Goal: Task Accomplishment & Management: Use online tool/utility

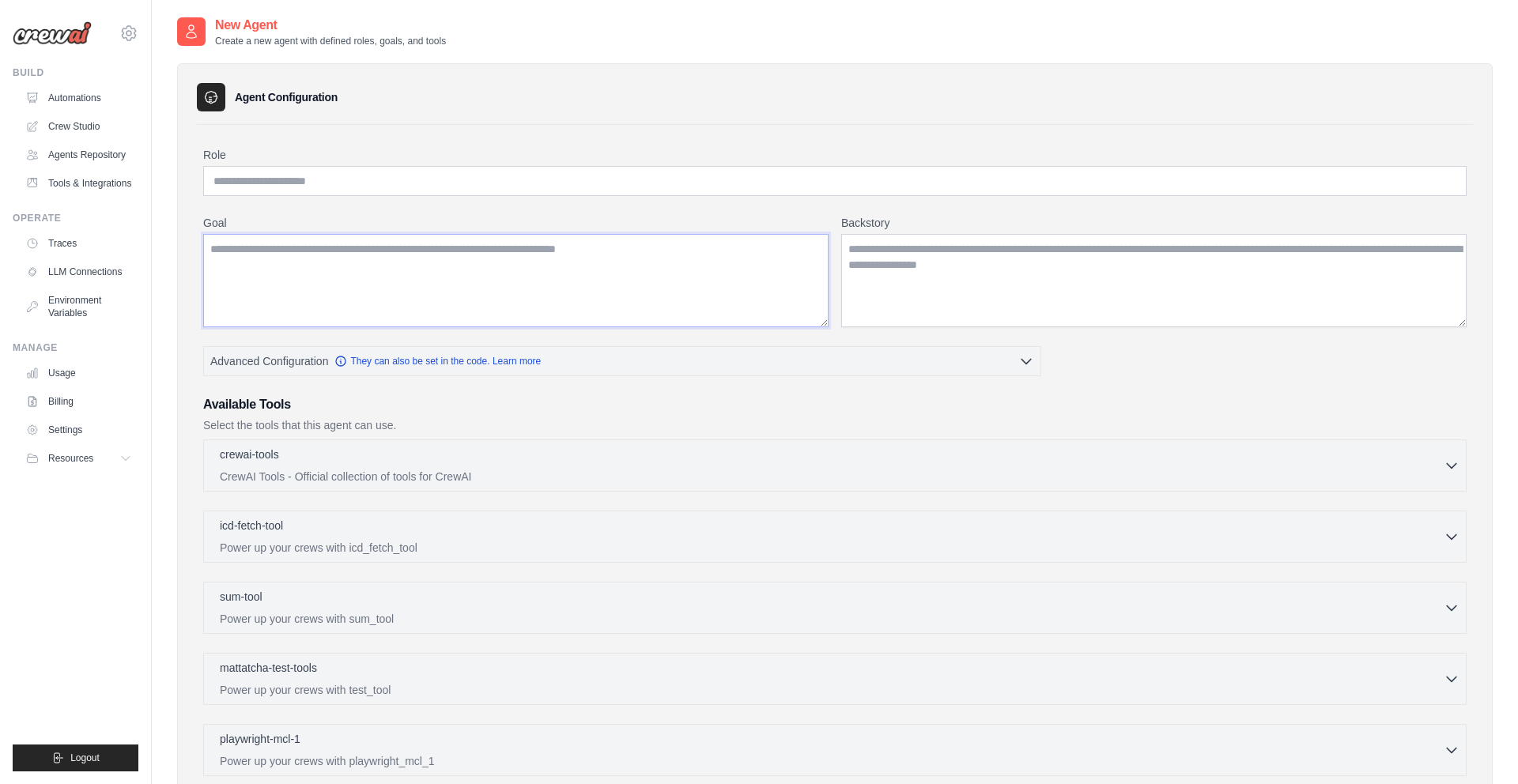
click at [550, 272] on textarea "Goal" at bounding box center [516, 280] width 625 height 93
click at [501, 182] on input "Role" at bounding box center [835, 181] width 1263 height 30
type input "*"
type input "**********"
type textarea "**********"
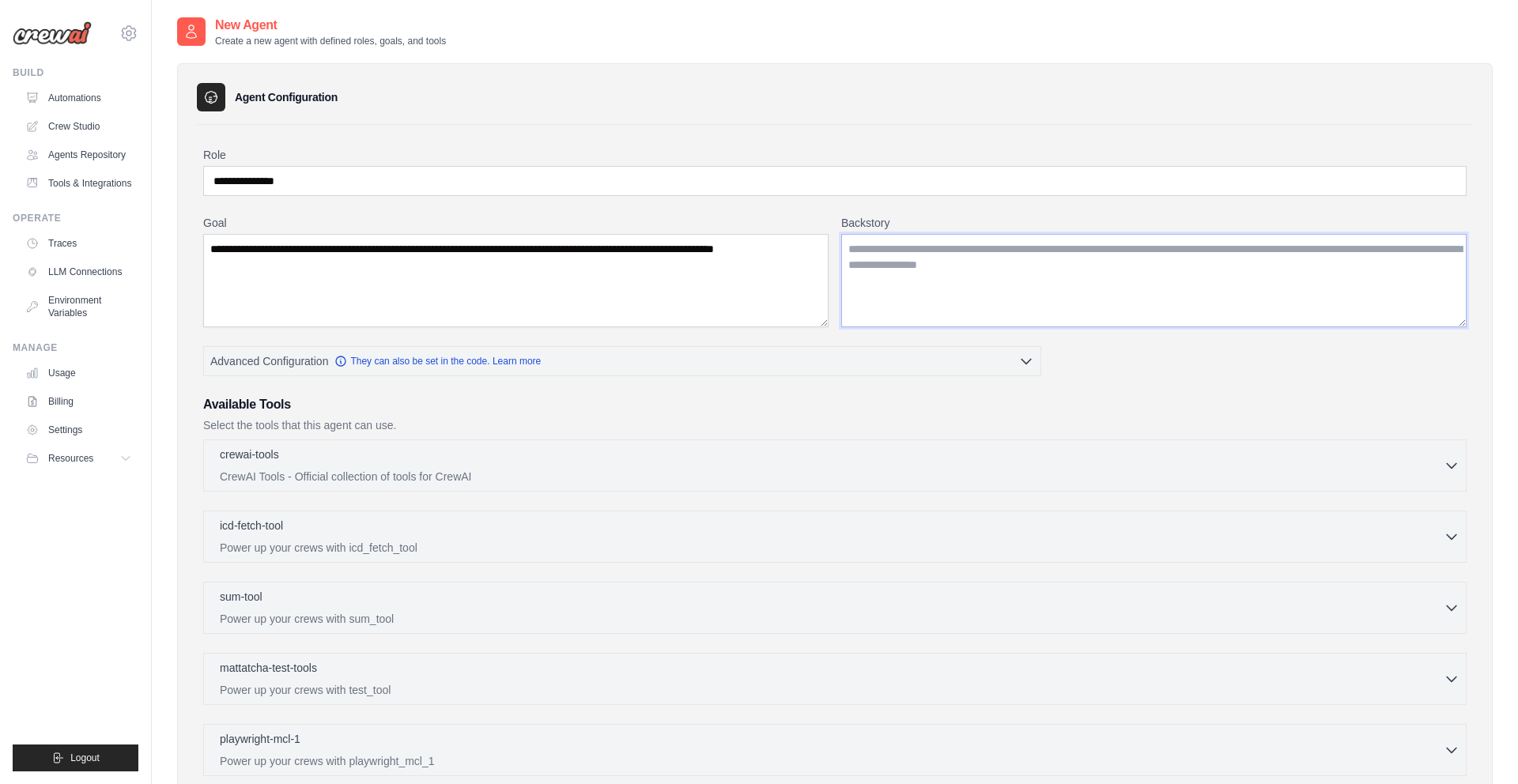
click at [1172, 303] on textarea "Backstory" at bounding box center [1154, 280] width 625 height 93
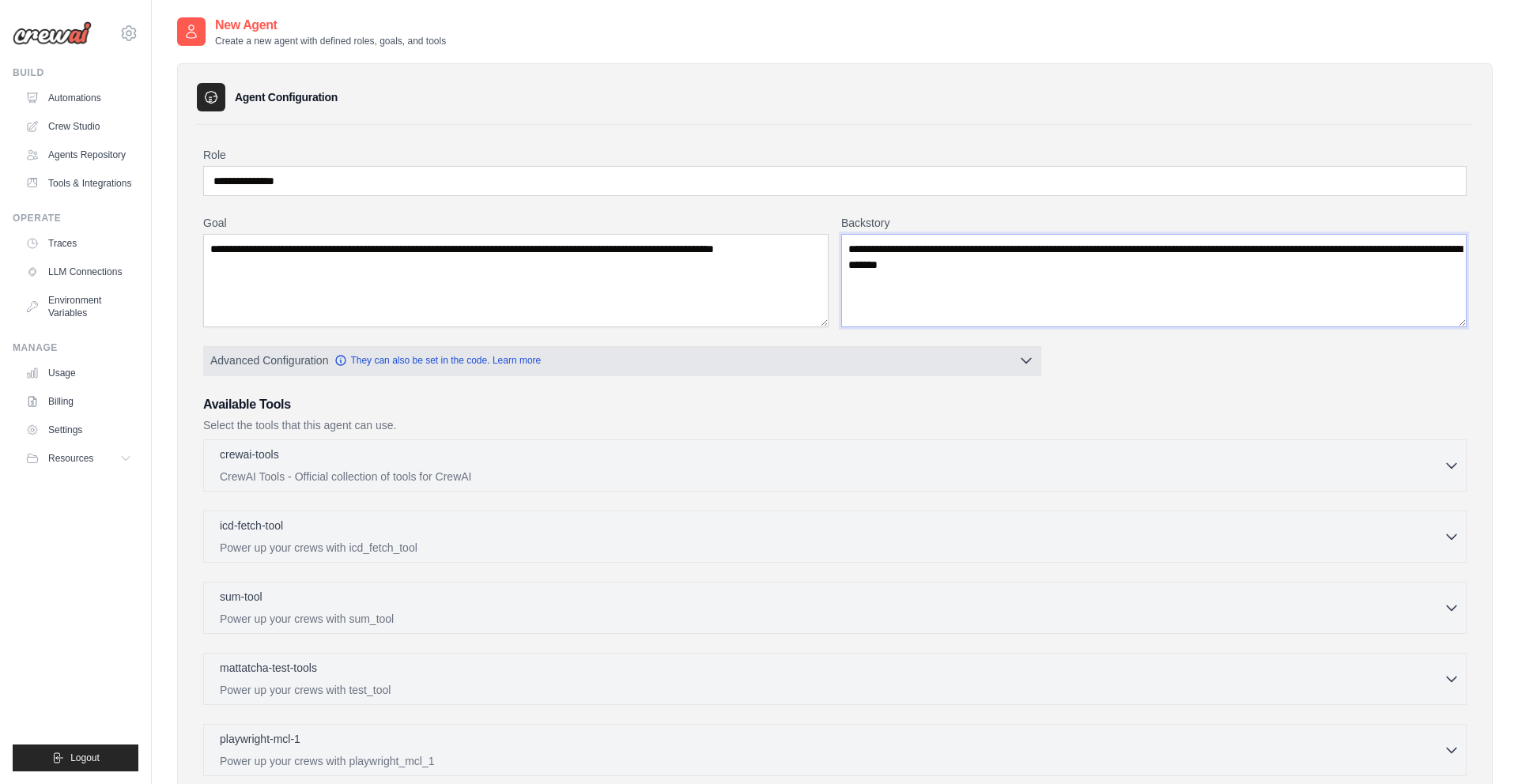
type textarea "**********"
click at [644, 365] on button "Advanced Configuration They can also be set in the code. Learn more" at bounding box center [621, 360] width 837 height 29
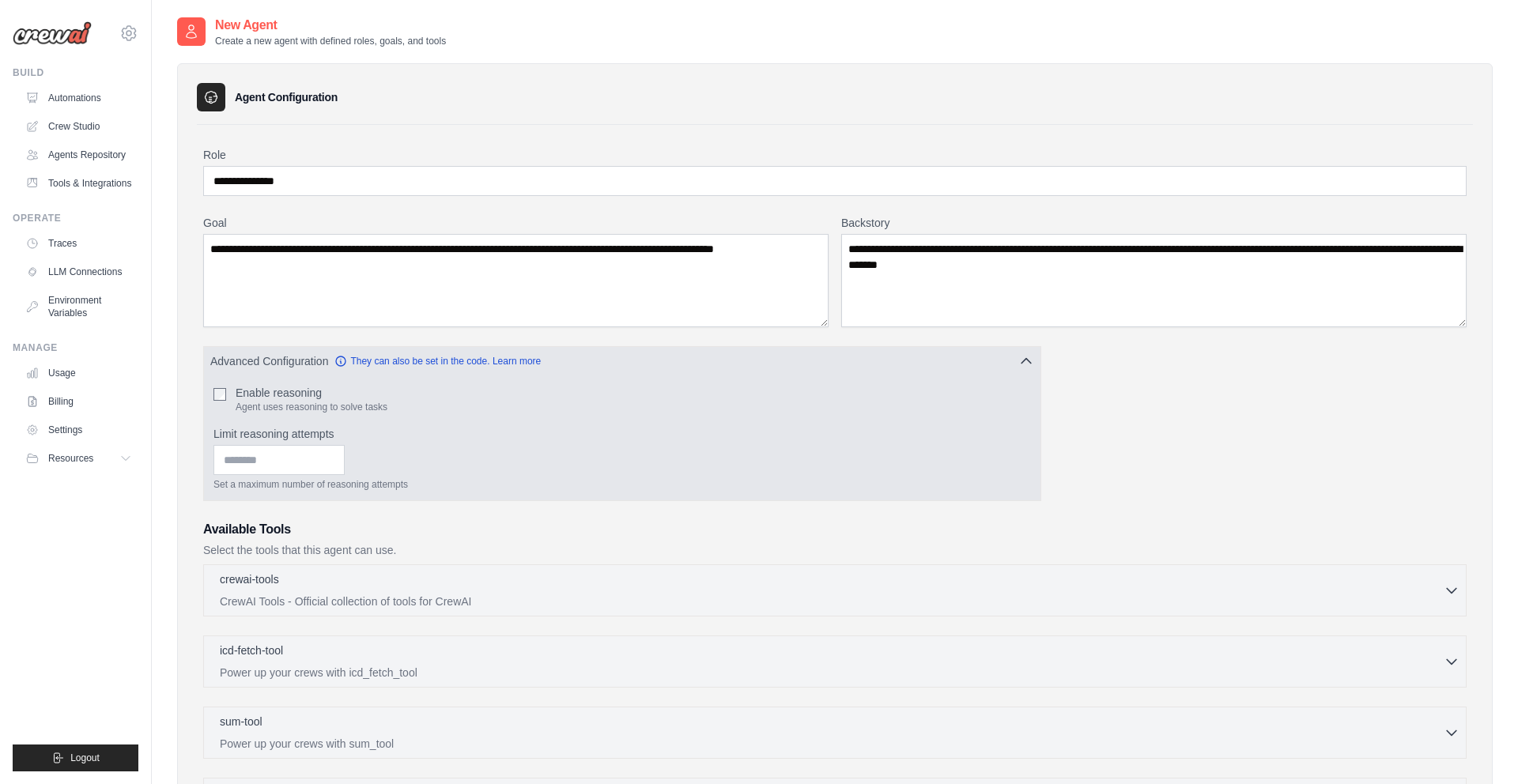
click at [229, 391] on div "Enable reasoning Agent uses reasoning to solve tasks" at bounding box center [622, 399] width 818 height 29
click at [675, 378] on div "Enable reasoning Agent uses reasoning to solve tasks Limit reasoning attempts S…" at bounding box center [621, 437] width 837 height 124
click at [693, 363] on button "Advanced Configuration They can also be set in the code. Learn more" at bounding box center [621, 360] width 837 height 29
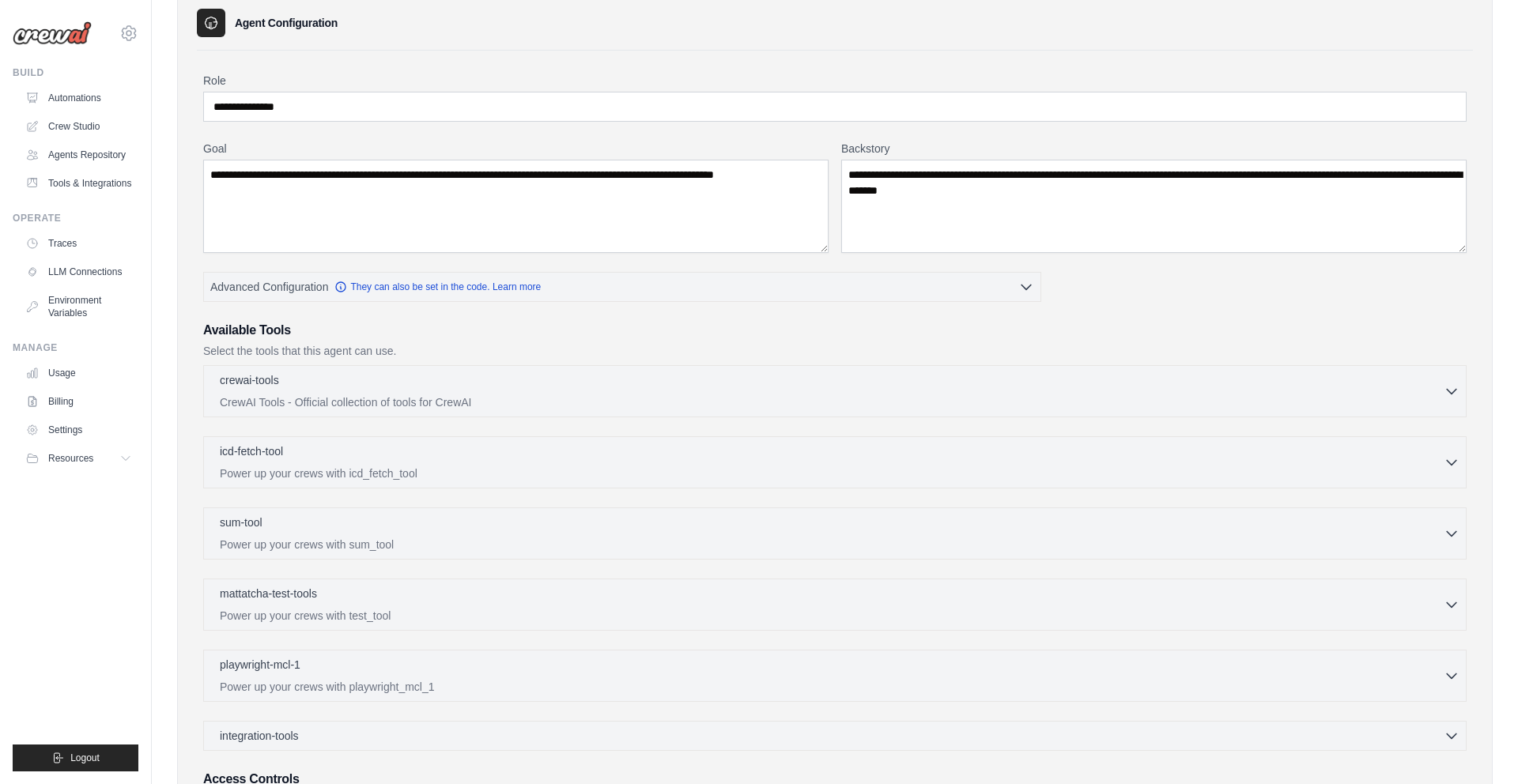
scroll to position [118, 0]
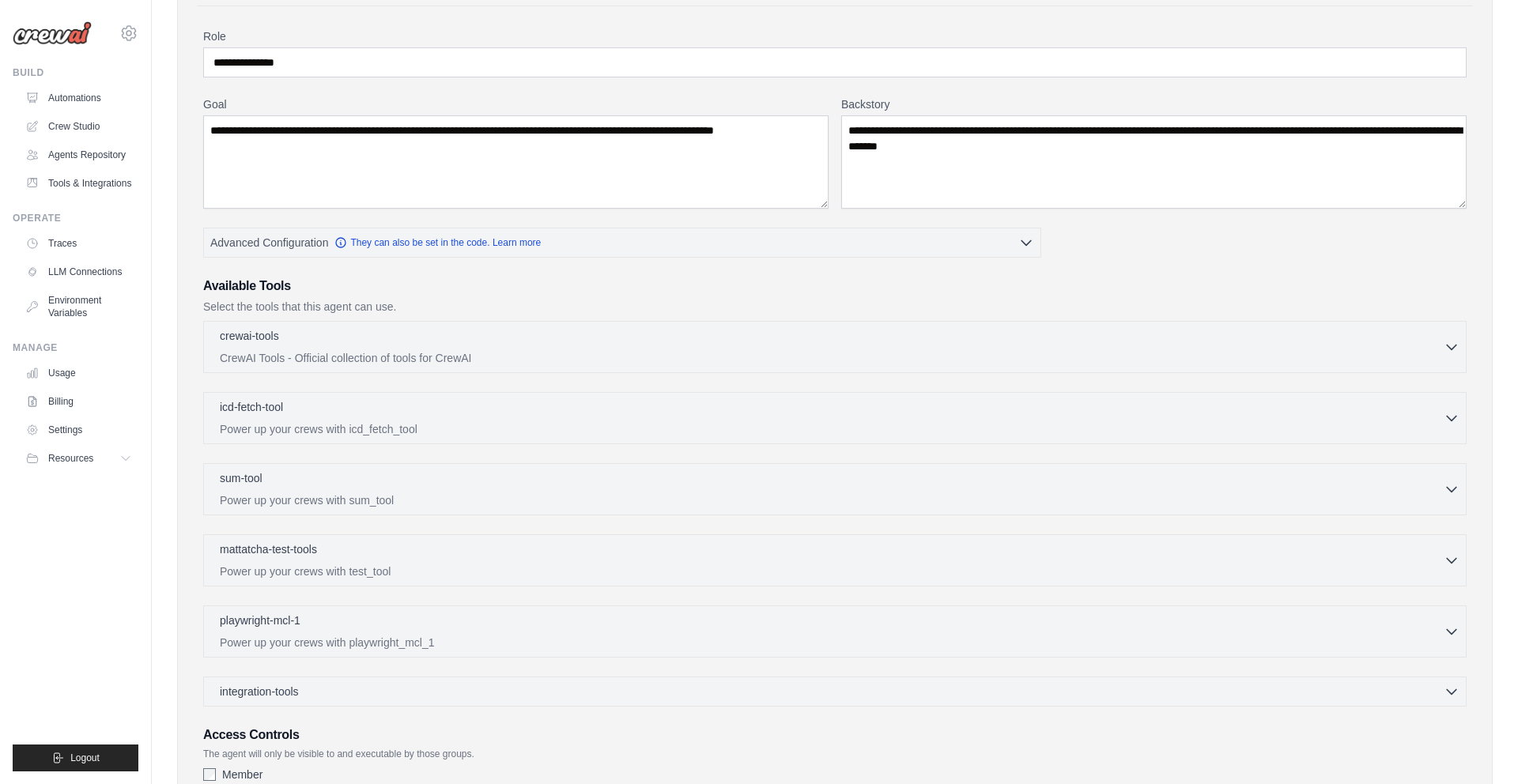
click at [518, 366] on div "crewai-tools 0 selected CrewAI Tools - Official collection of tools for CrewAI …" at bounding box center [835, 347] width 1263 height 52
click at [523, 347] on div "crewai-tools 0 selected CrewAI Tools - Official collection of tools for CrewAI" at bounding box center [831, 346] width 1224 height 38
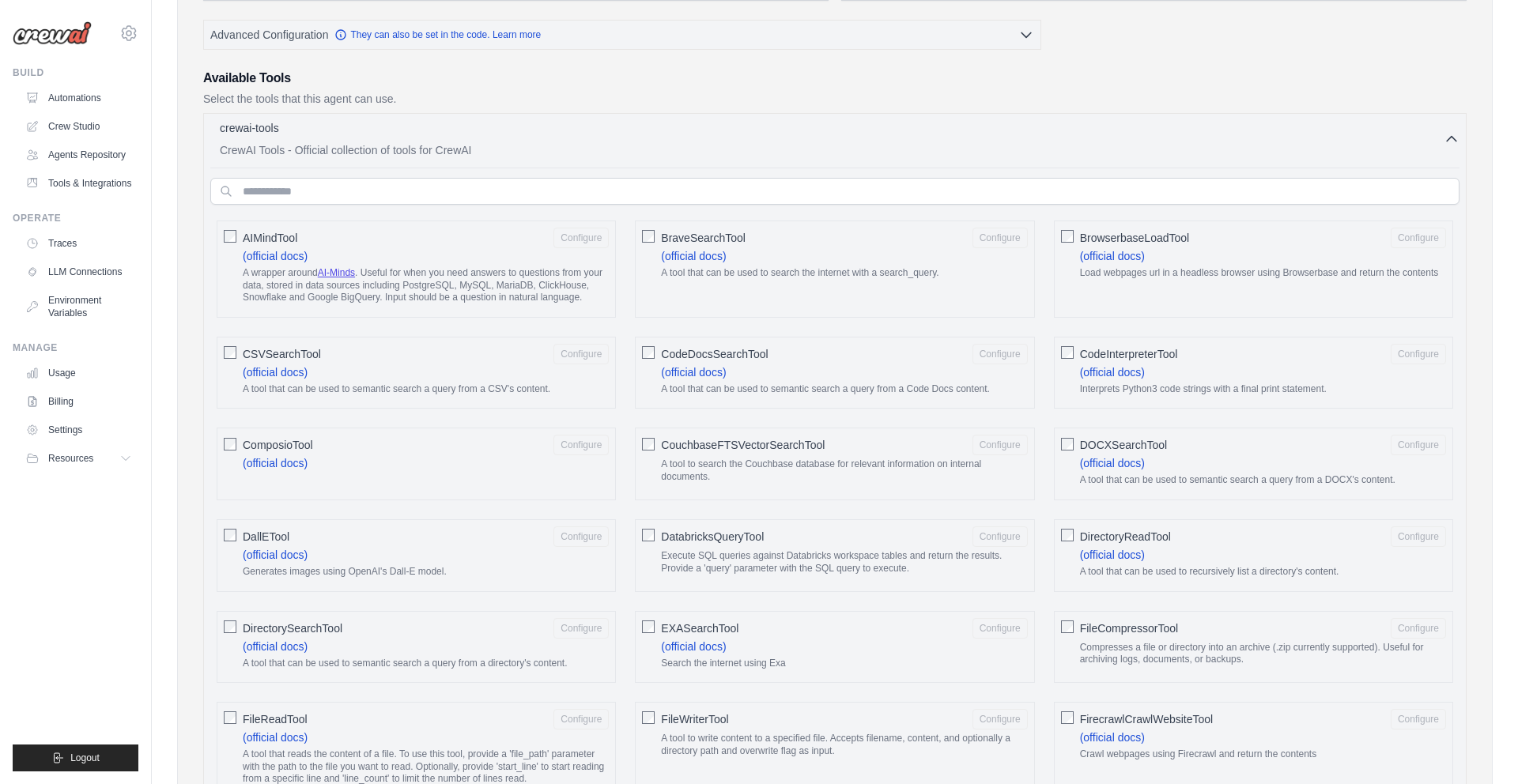
scroll to position [334, 0]
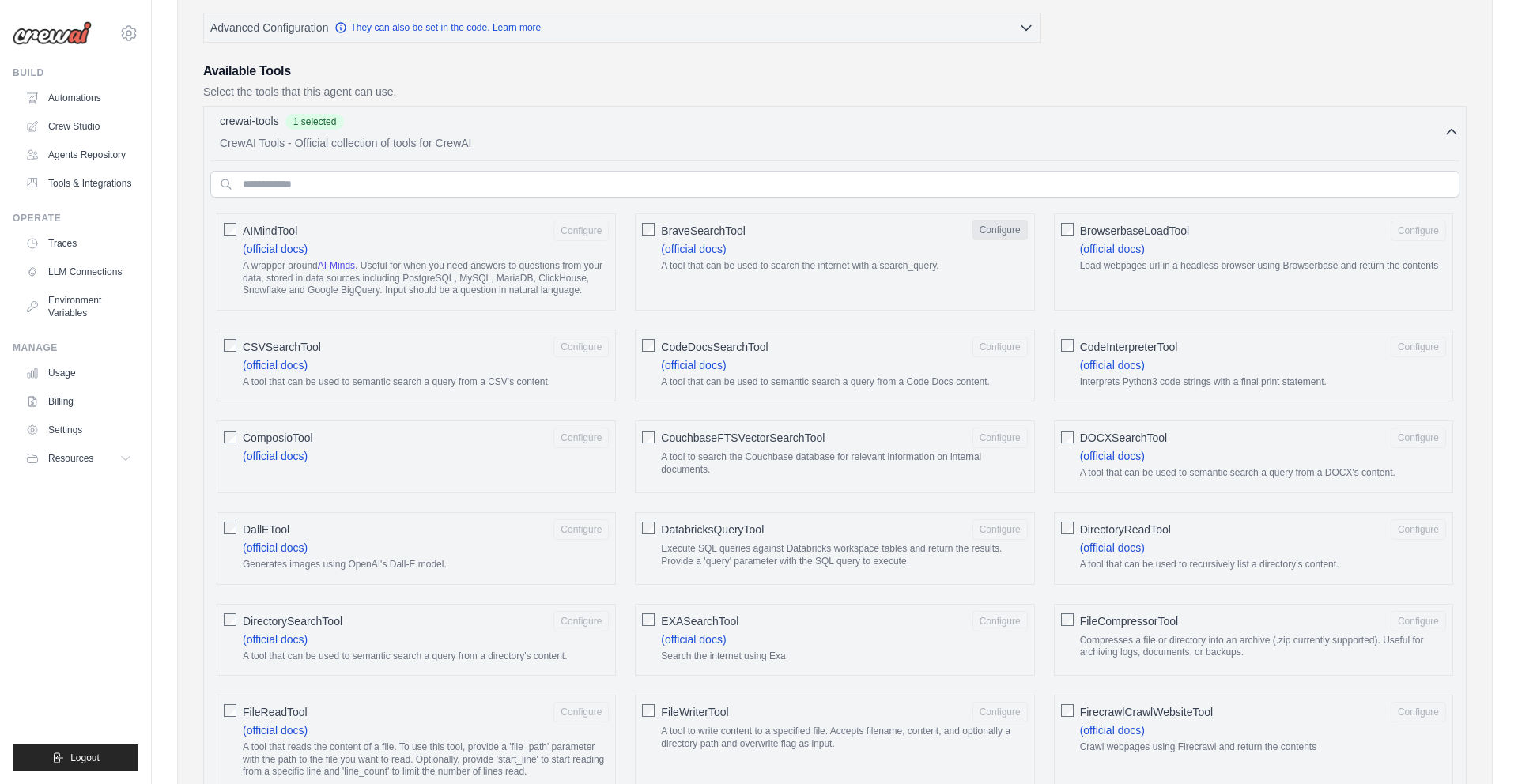
click at [1013, 231] on button "Configure" at bounding box center [999, 229] width 55 height 21
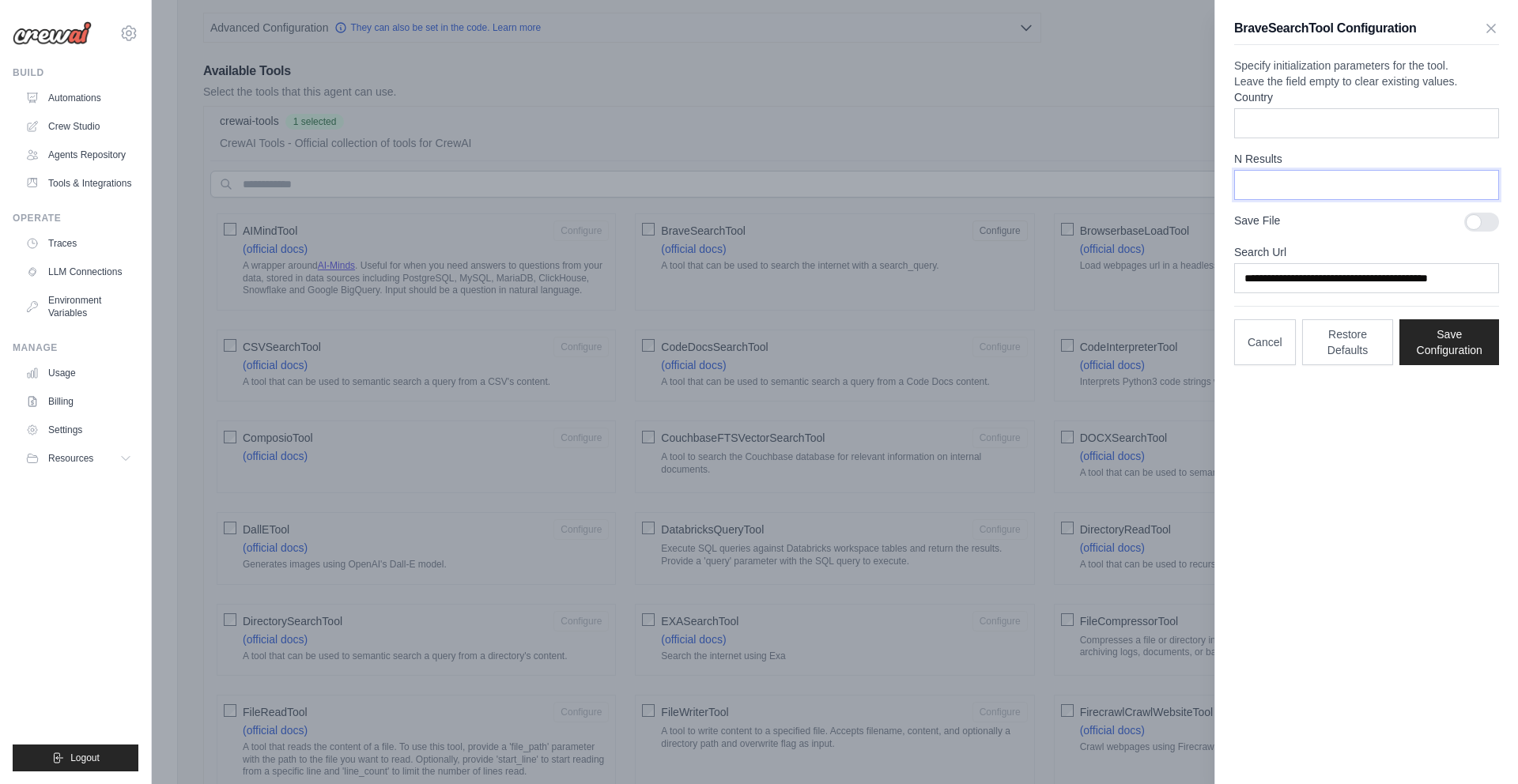
click at [1301, 199] on input "**" at bounding box center [1366, 185] width 265 height 30
click at [1308, 199] on input "**" at bounding box center [1366, 185] width 265 height 30
click at [1463, 364] on button "Save Configuration" at bounding box center [1449, 342] width 100 height 45
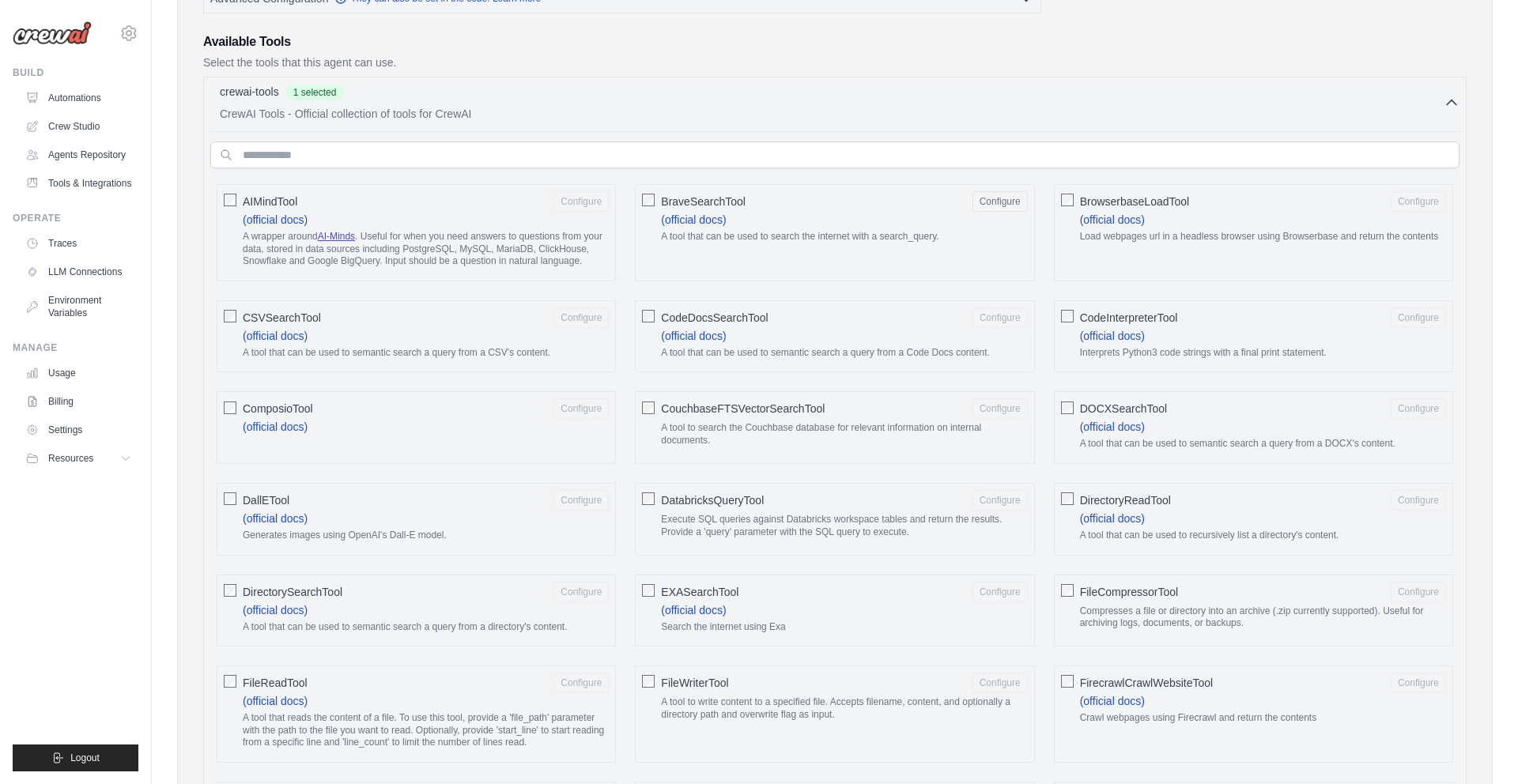
scroll to position [367, 0]
click at [656, 311] on div "CodeDocsSearchTool Configure (official docs) A tool that can be used to semanti…" at bounding box center [835, 332] width 399 height 73
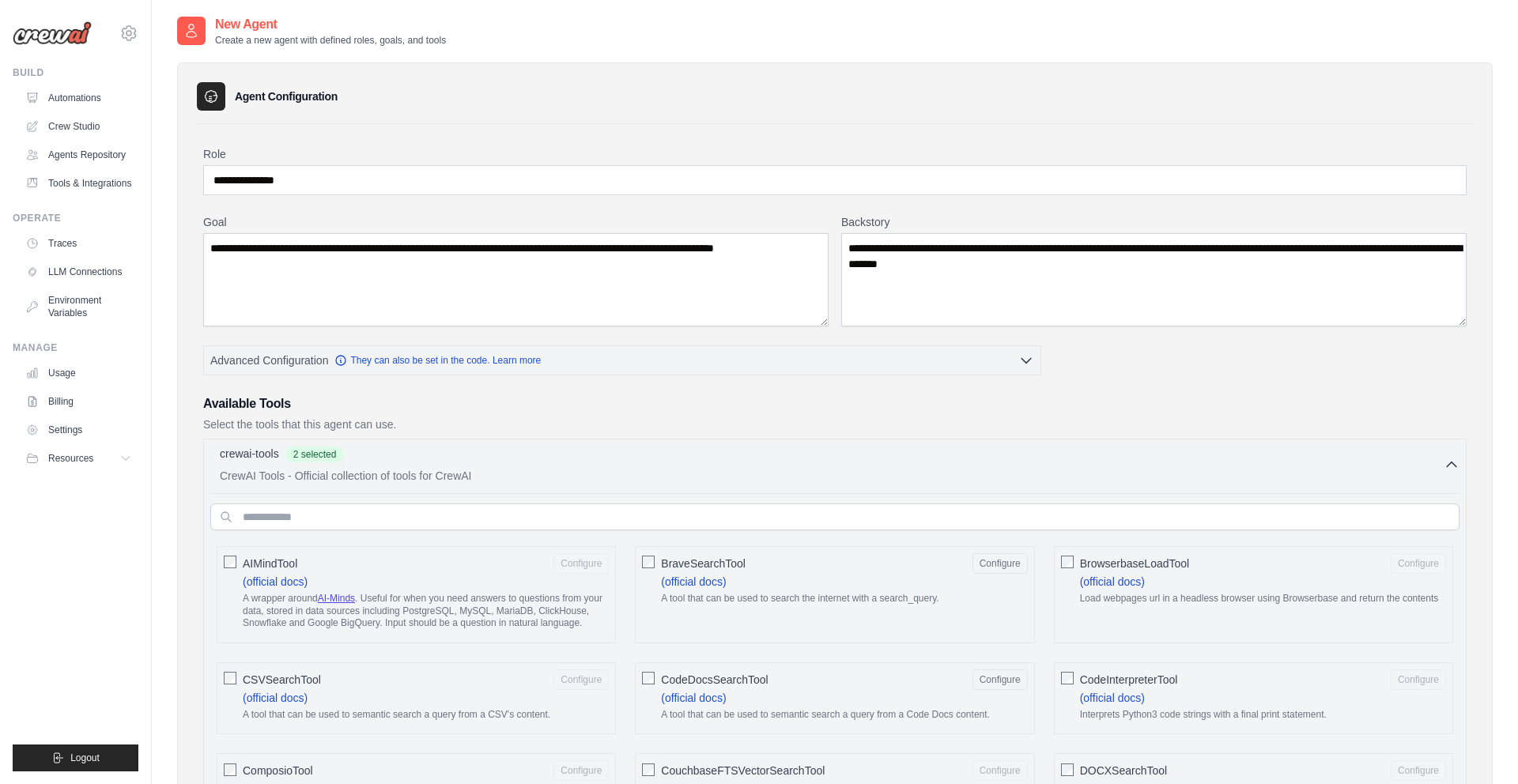
scroll to position [1443, 0]
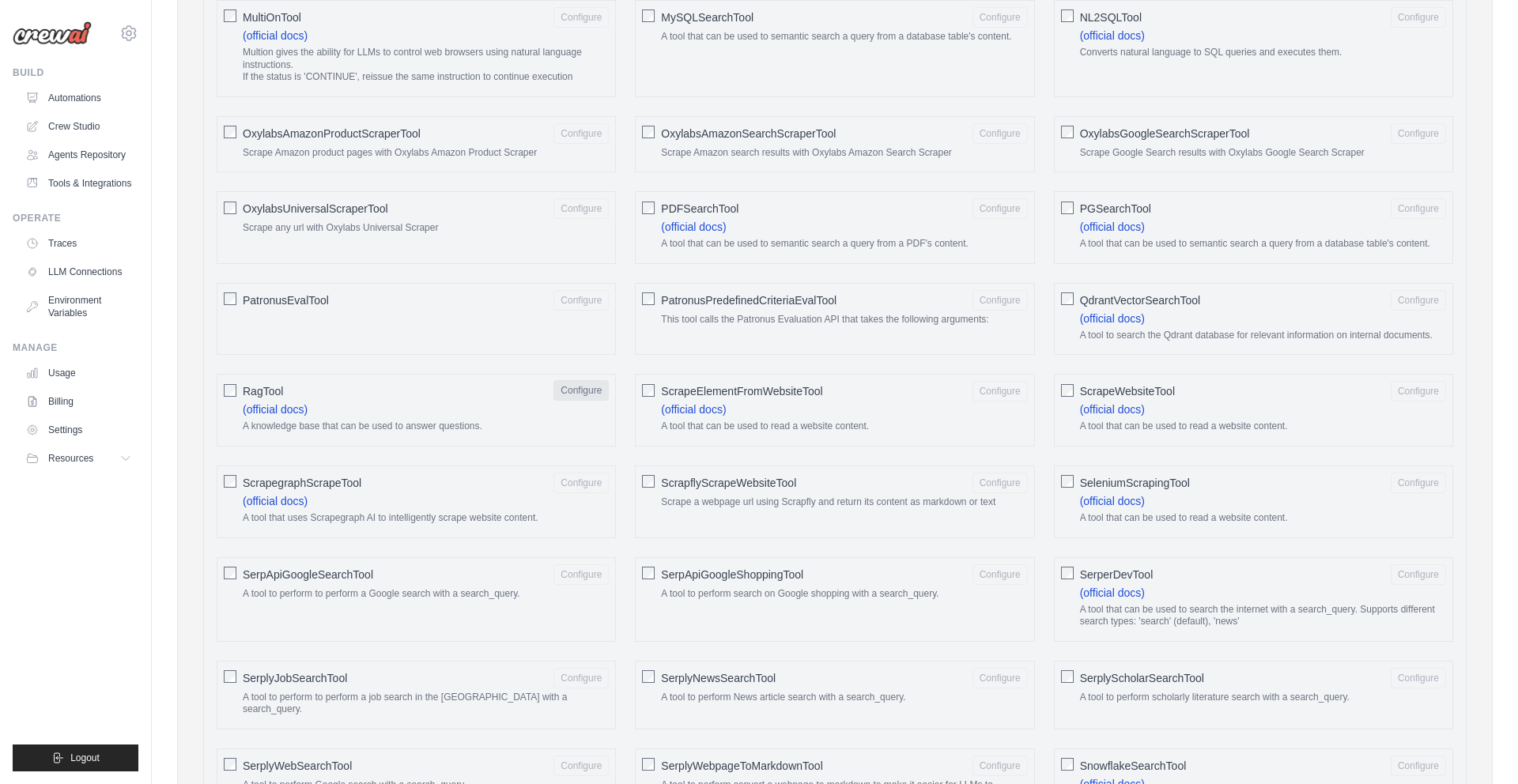
click at [583, 399] on button "Configure" at bounding box center [581, 390] width 55 height 21
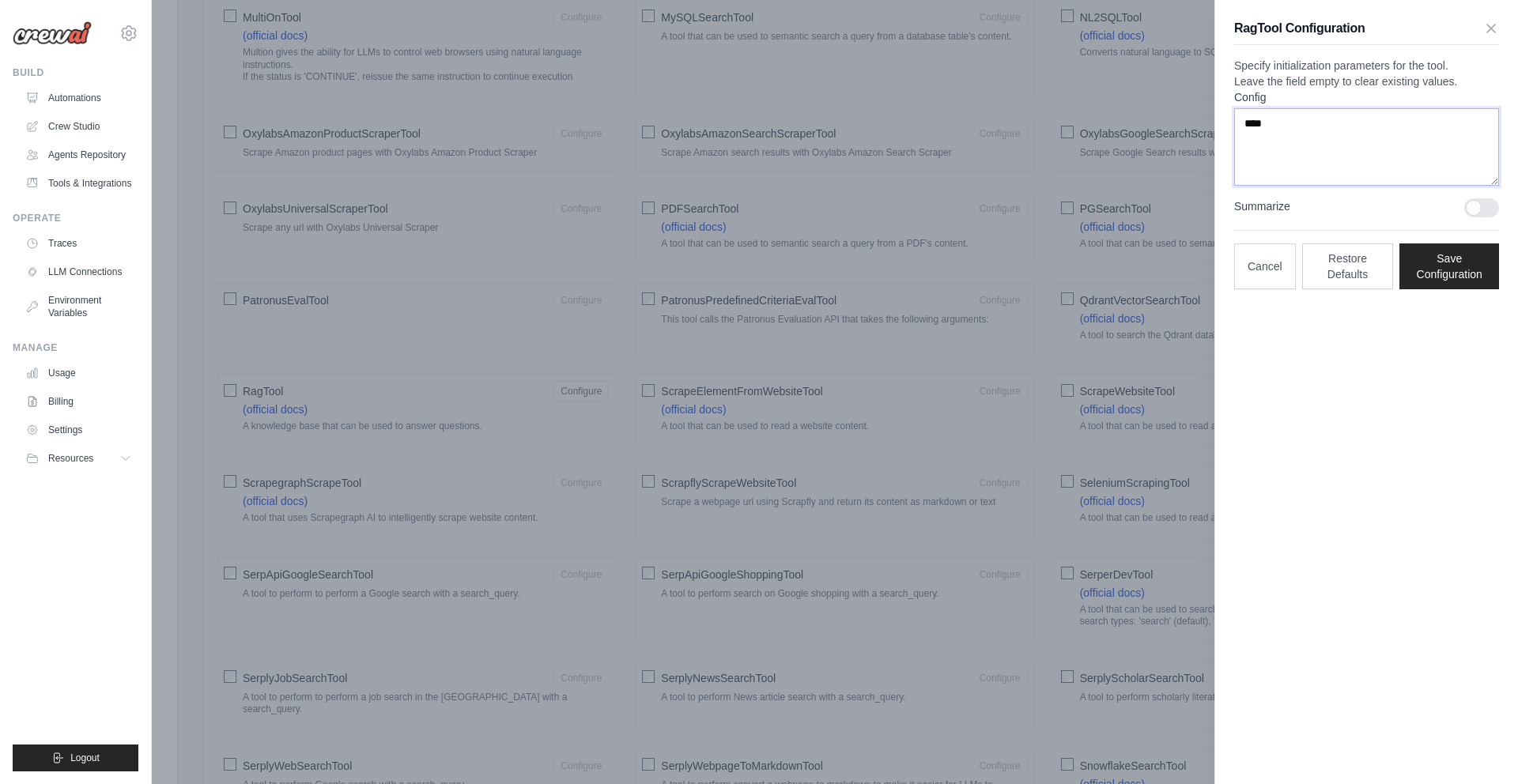
click at [1428, 173] on textarea "****" at bounding box center [1366, 147] width 265 height 77
click at [1486, 23] on icon "button" at bounding box center [1490, 28] width 16 height 16
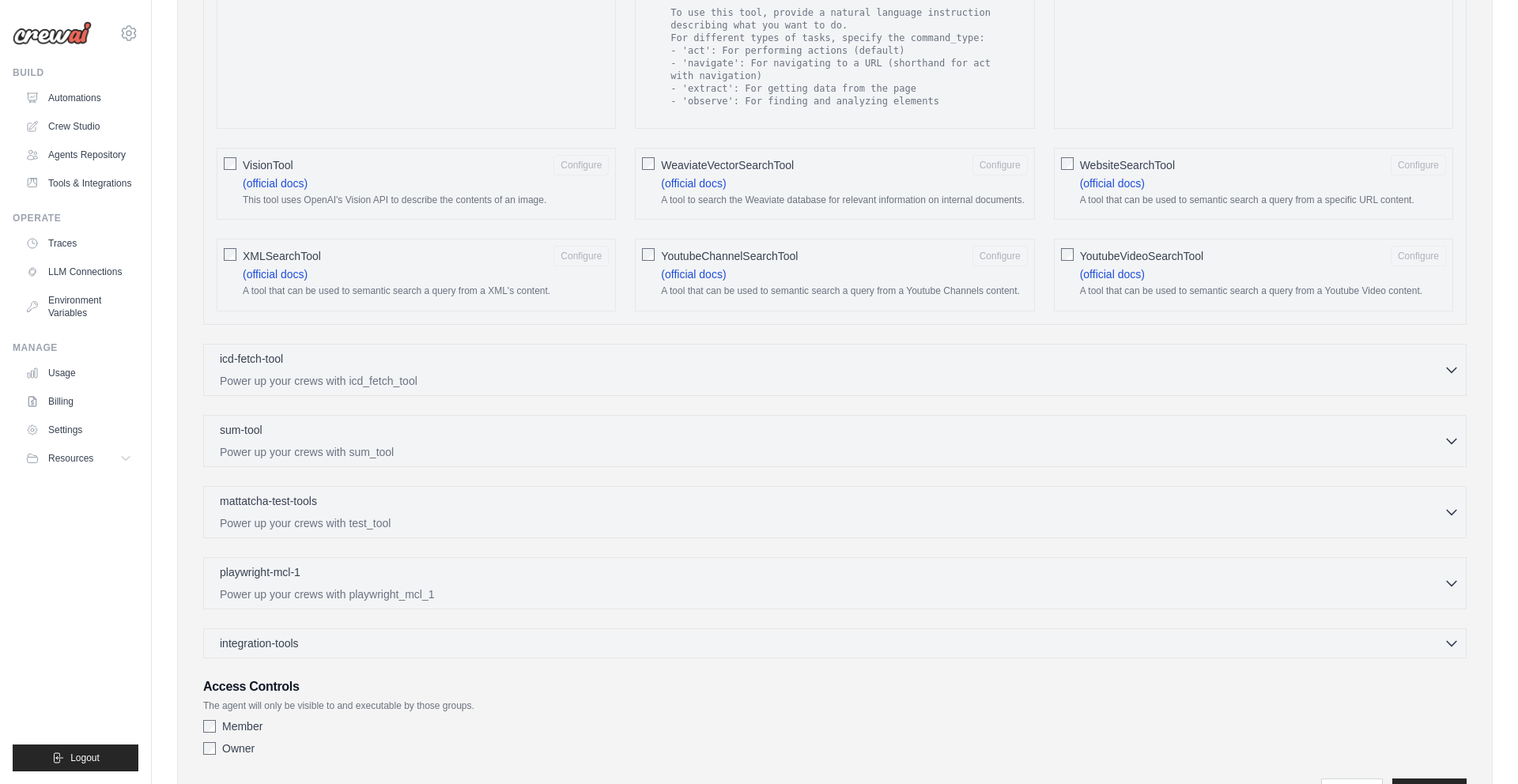
scroll to position [2535, 0]
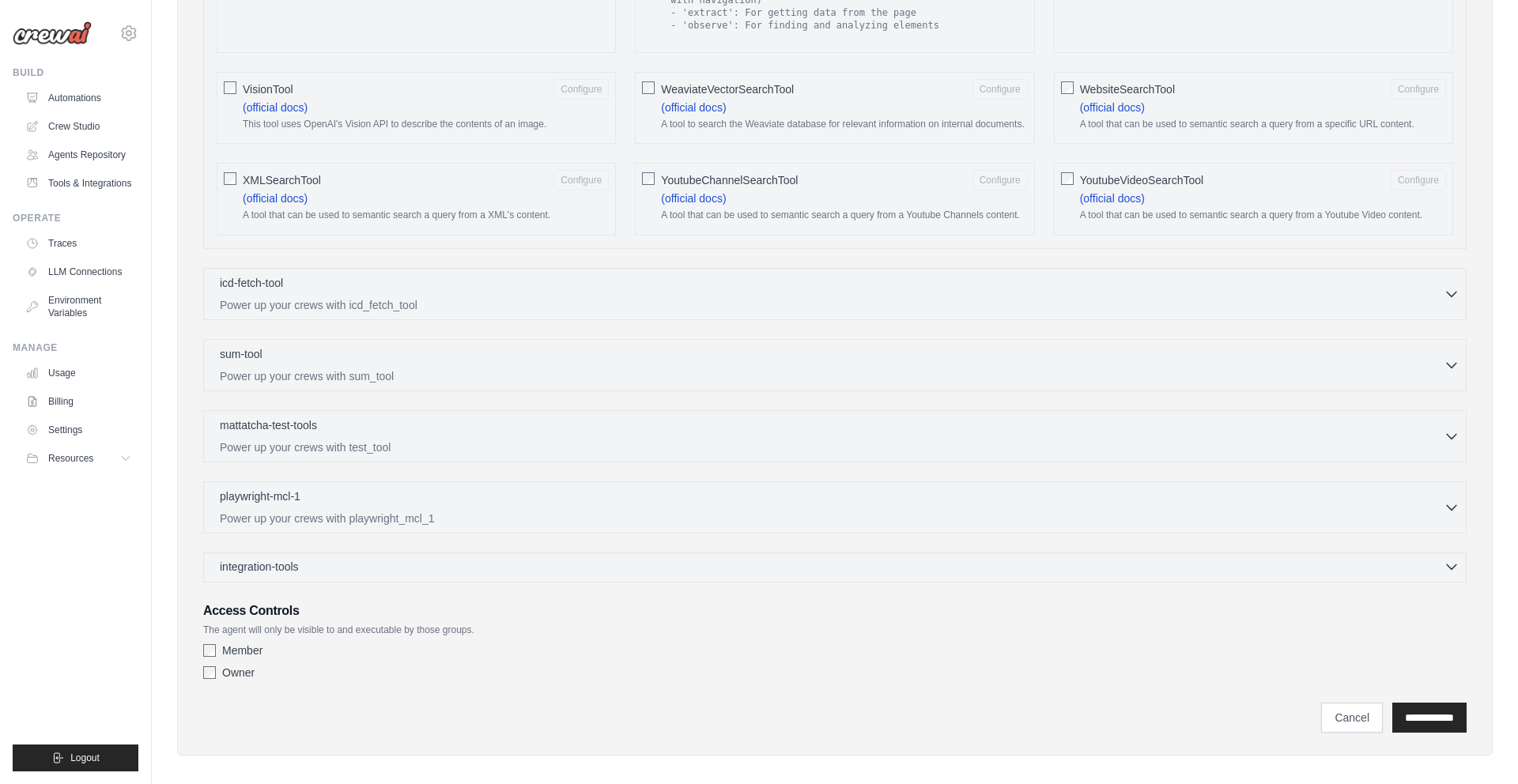
click at [443, 559] on div "integration-tools 0 selected" at bounding box center [839, 567] width 1239 height 16
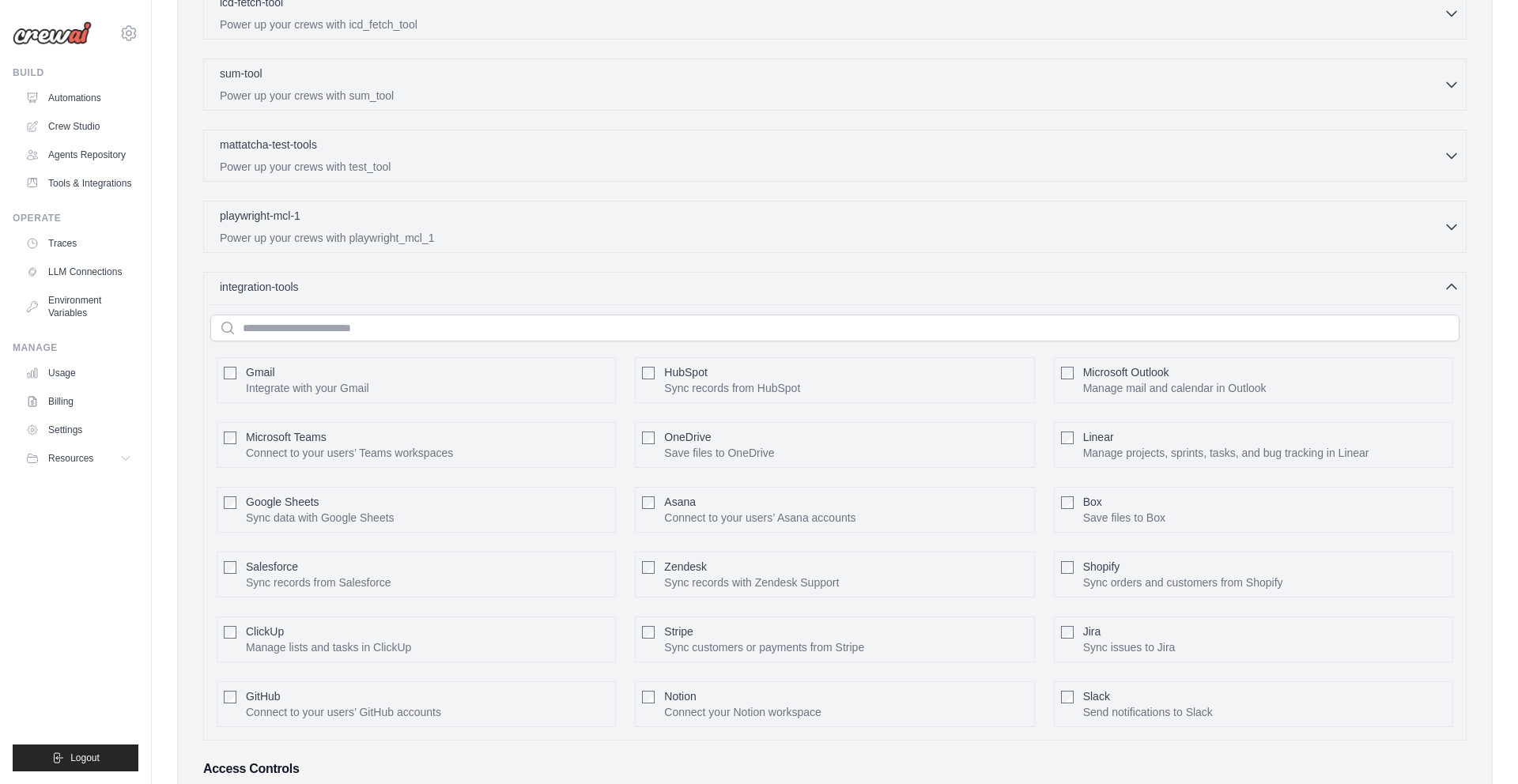
scroll to position [2817, 0]
click at [295, 378] on p "Integrate with your Gmail" at bounding box center [307, 386] width 123 height 16
click at [571, 367] on button "Configure" at bounding box center [581, 377] width 55 height 21
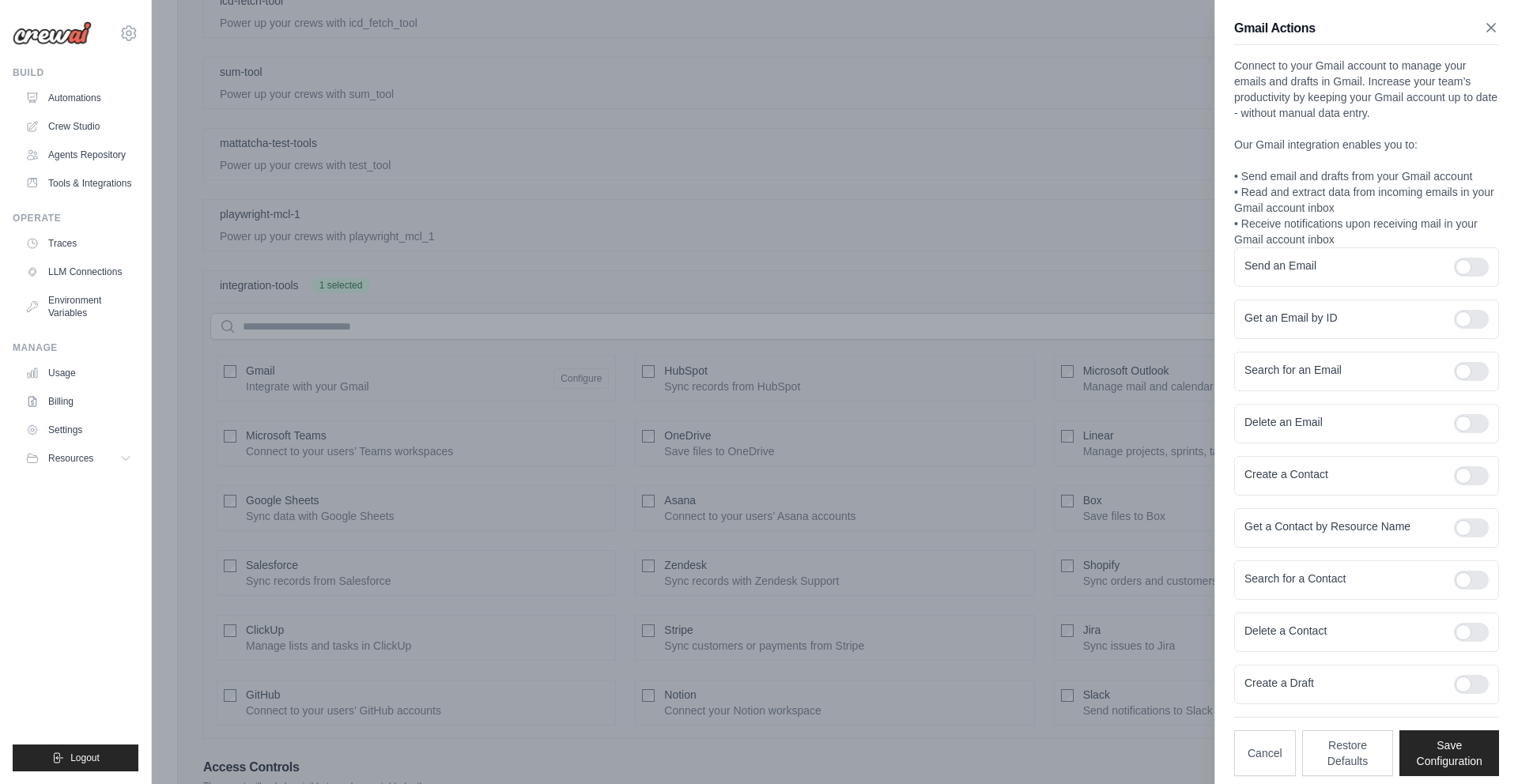
click at [1495, 29] on icon "button" at bounding box center [1490, 28] width 16 height 16
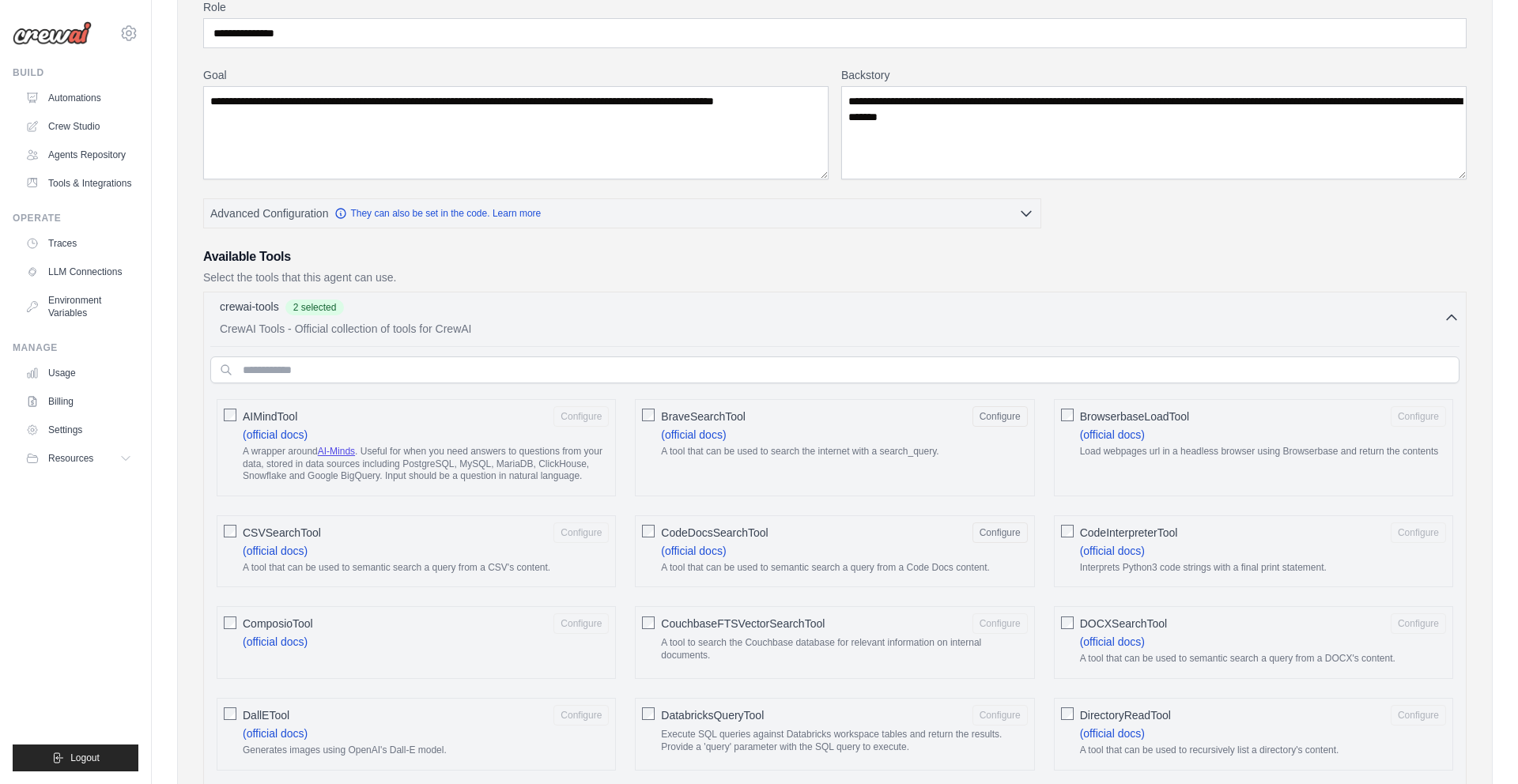
scroll to position [0, 0]
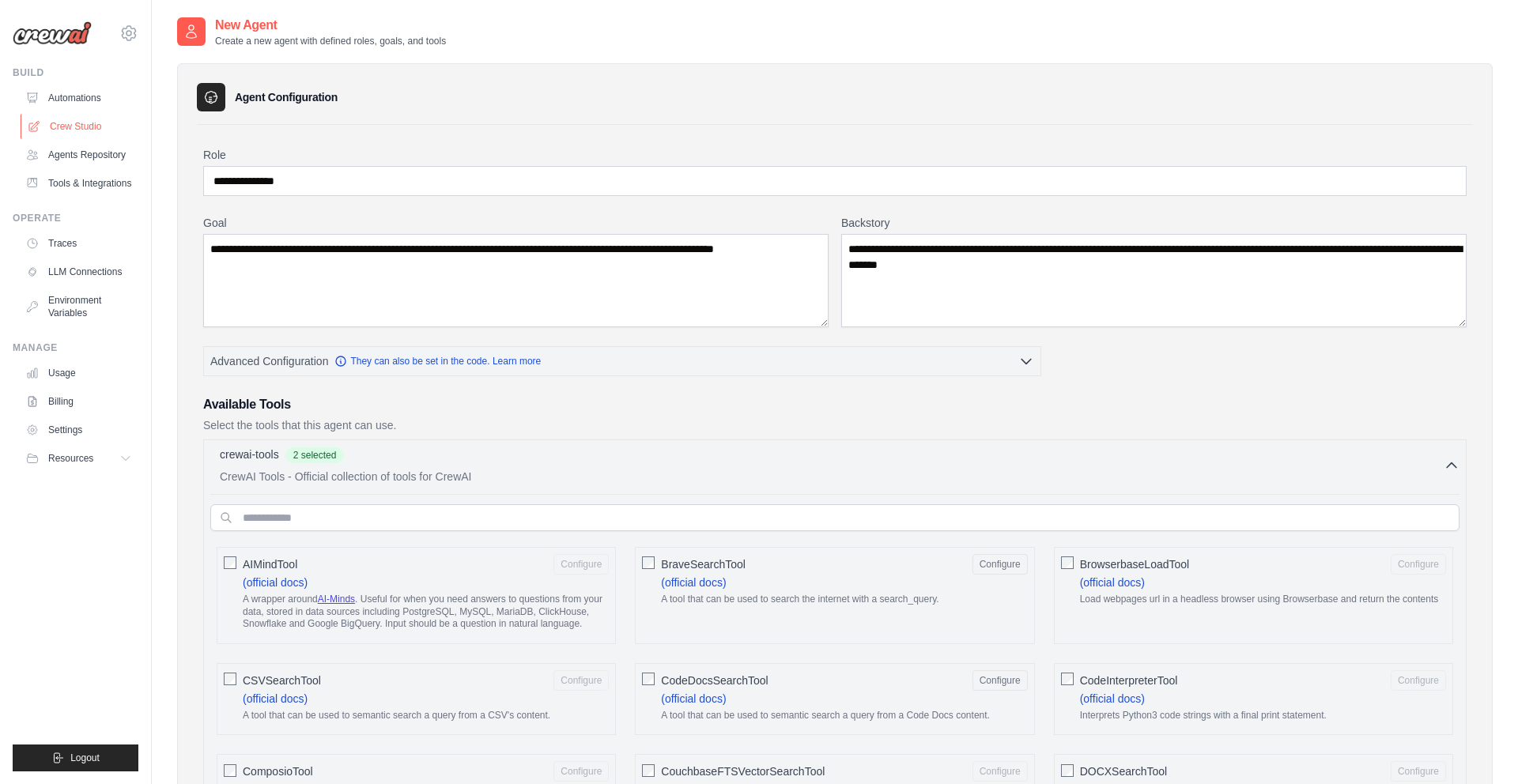
click at [67, 125] on link "Crew Studio" at bounding box center [80, 126] width 120 height 26
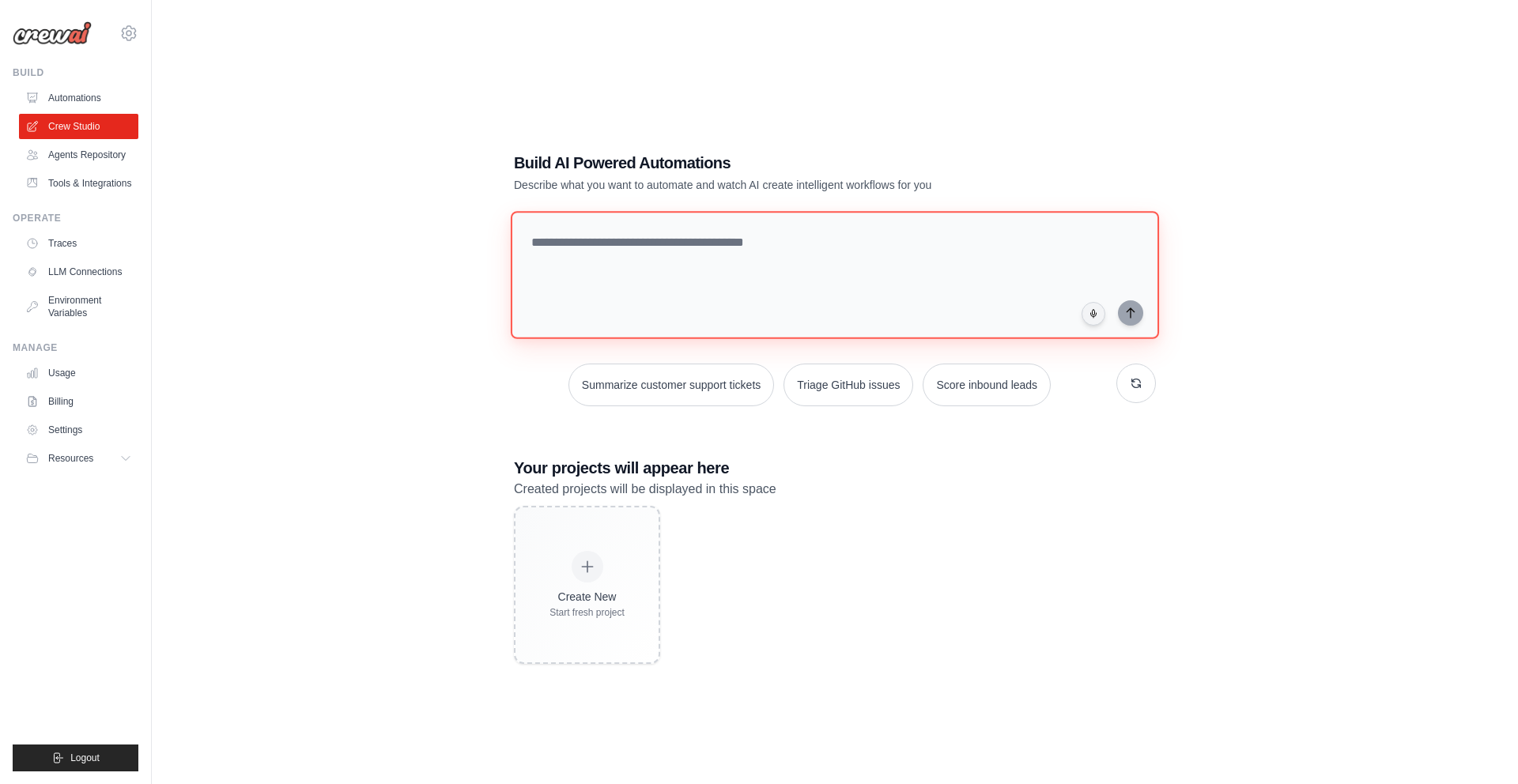
click at [759, 264] on textarea at bounding box center [835, 275] width 648 height 128
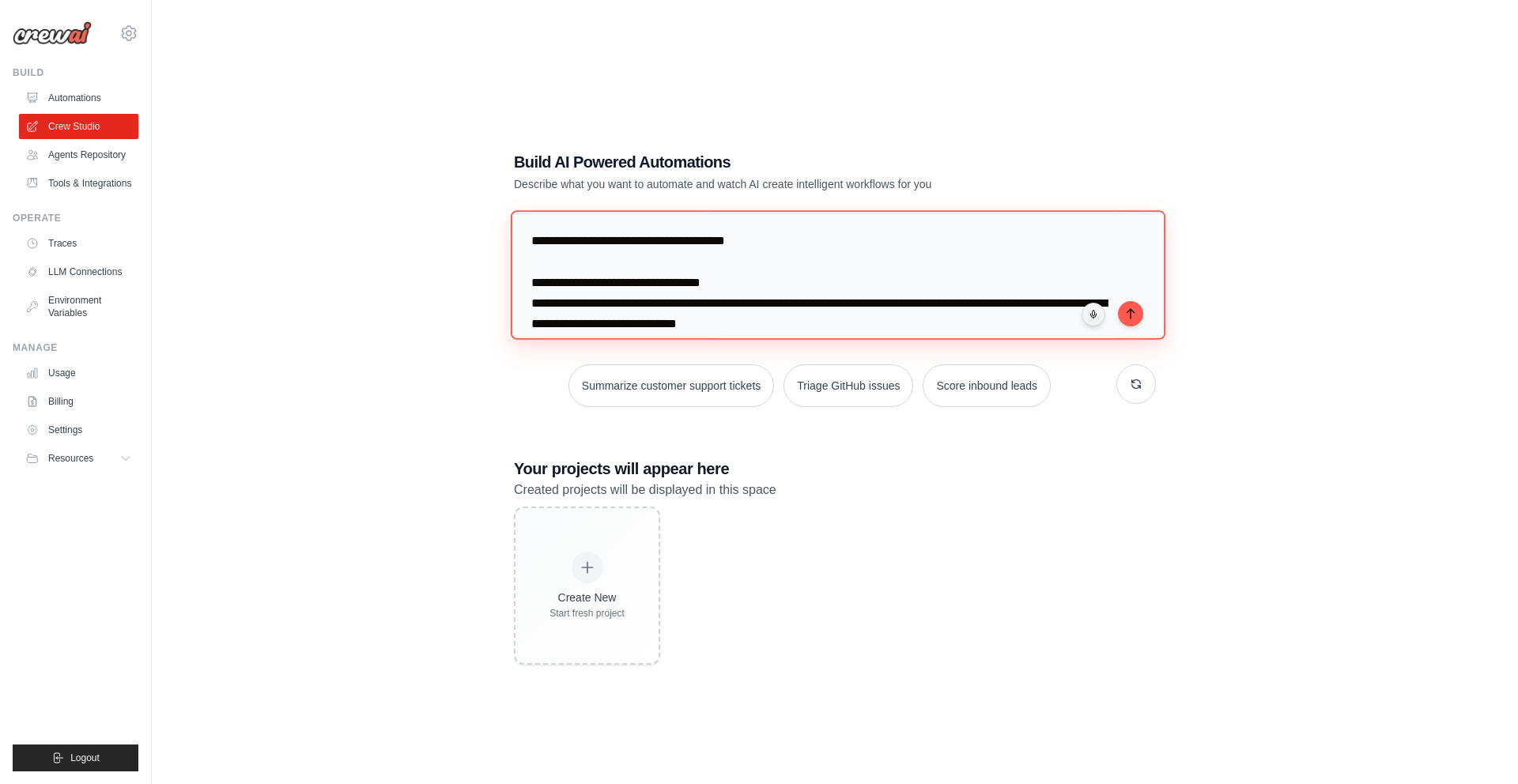
click at [532, 241] on textarea "**********" at bounding box center [838, 274] width 655 height 128
type textarea "**********"
click at [1137, 315] on button "submit" at bounding box center [1131, 313] width 26 height 26
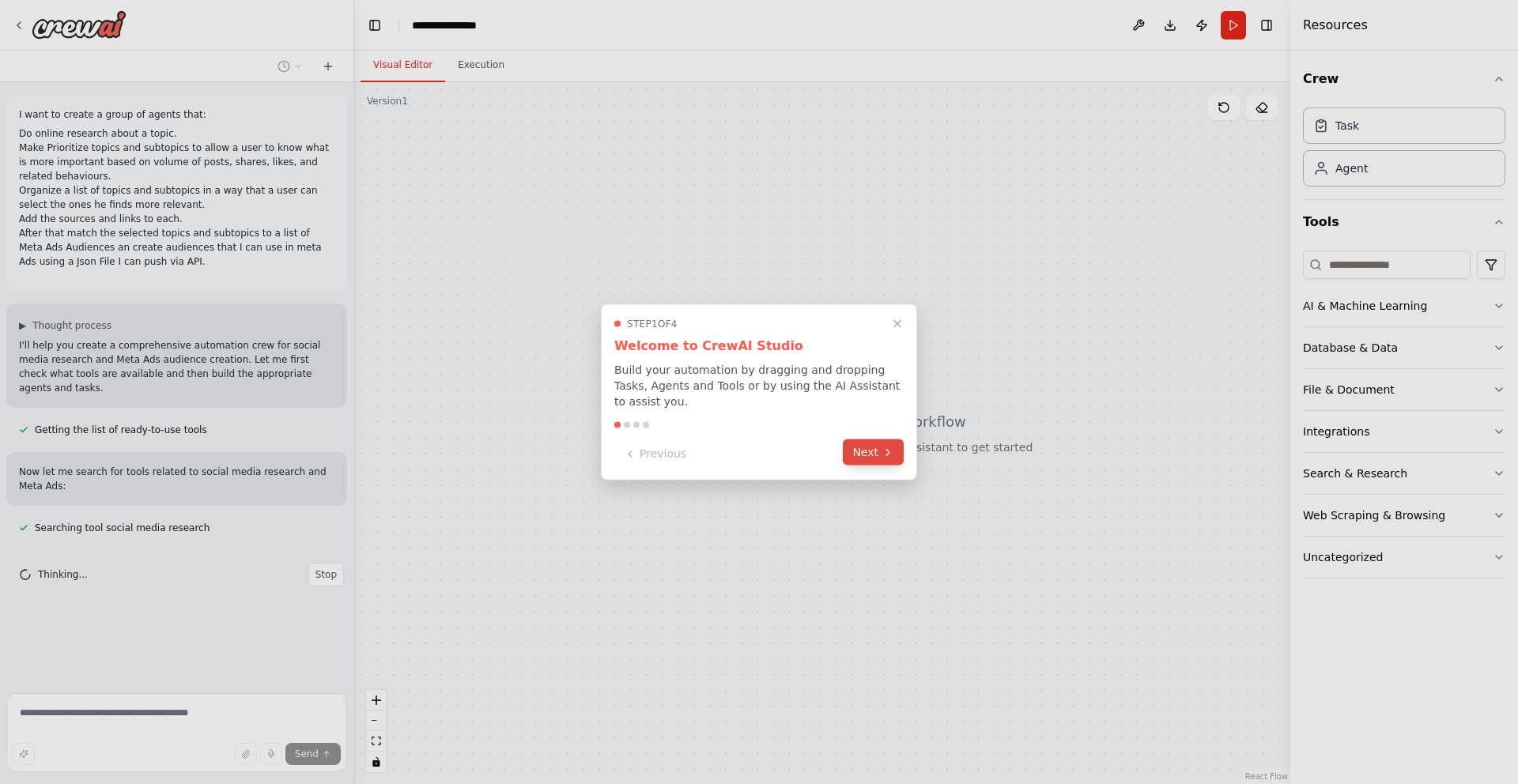
click at [874, 453] on button "Next" at bounding box center [873, 452] width 61 height 26
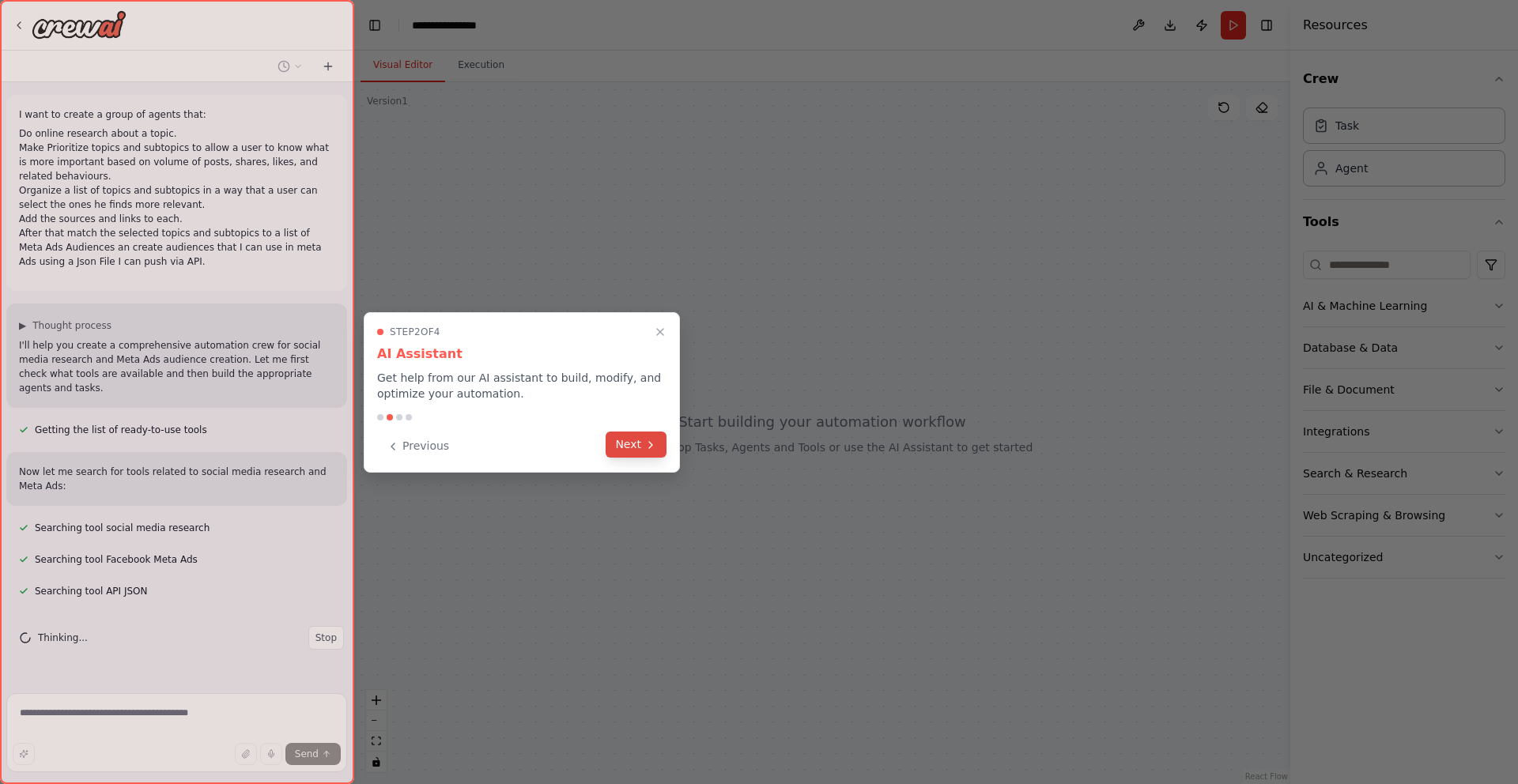
click at [609, 449] on button "Next" at bounding box center [636, 444] width 61 height 26
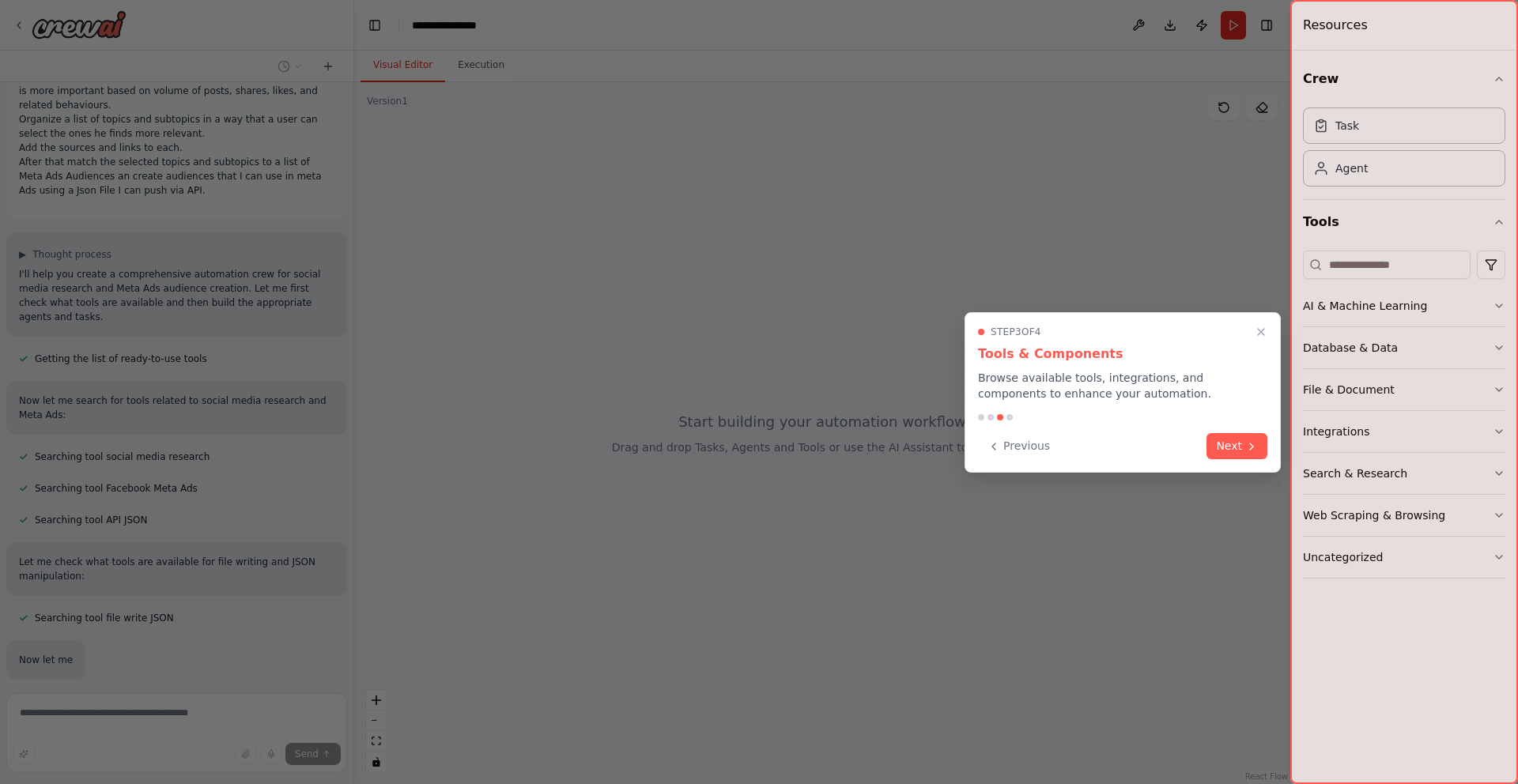
scroll to position [155, 0]
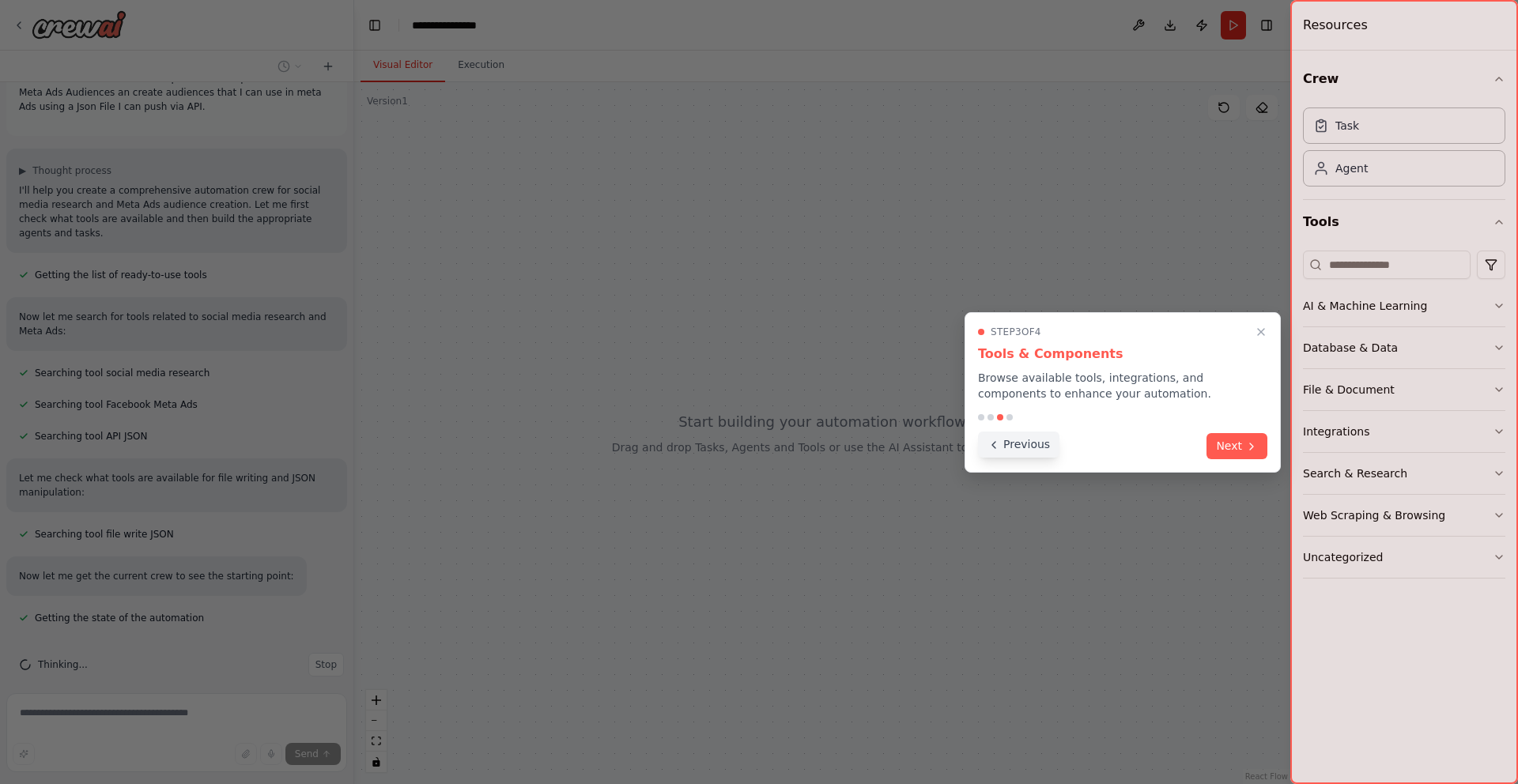
click at [1022, 457] on button "Previous" at bounding box center [1018, 444] width 81 height 26
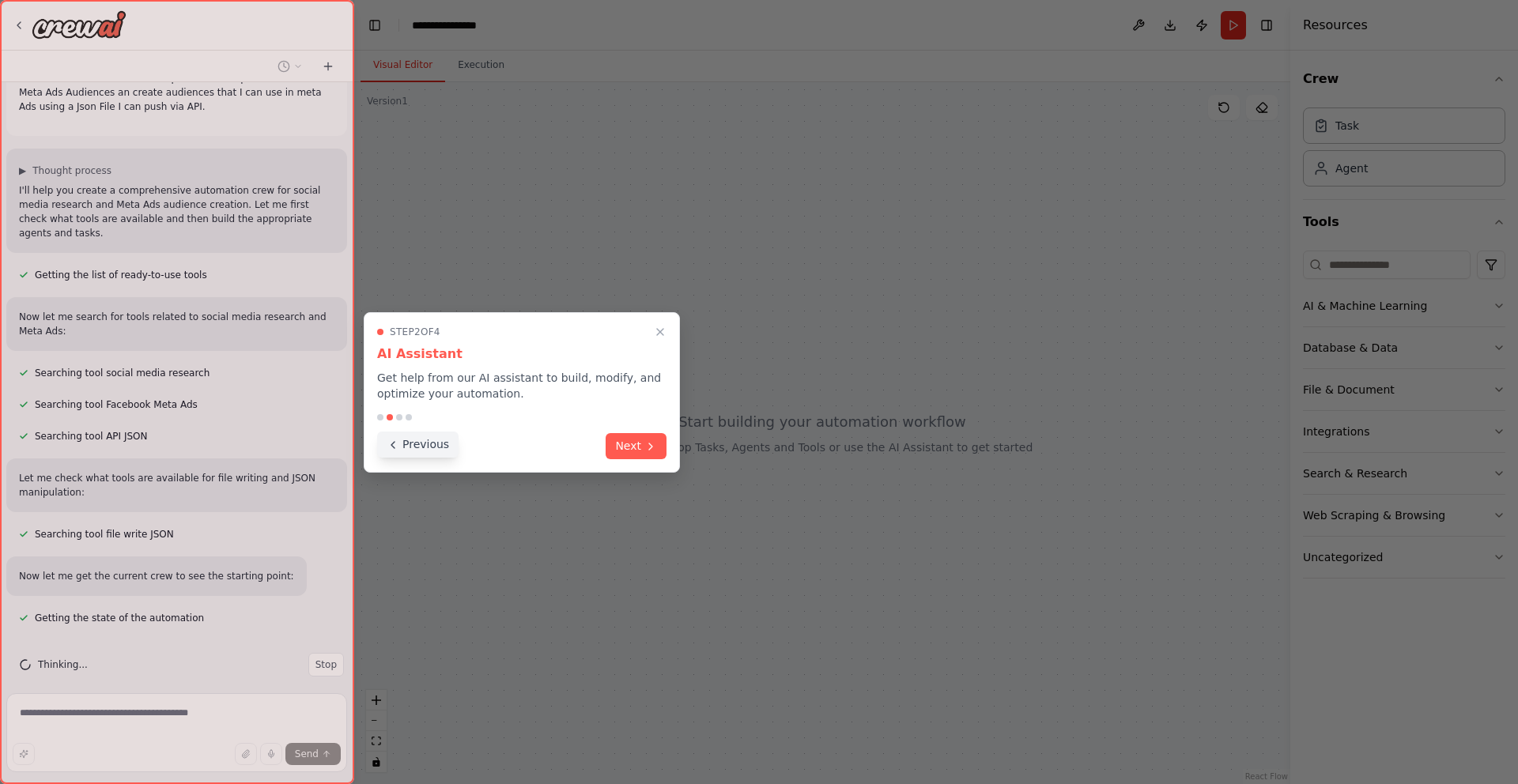
click at [428, 443] on button "Previous" at bounding box center [418, 444] width 81 height 26
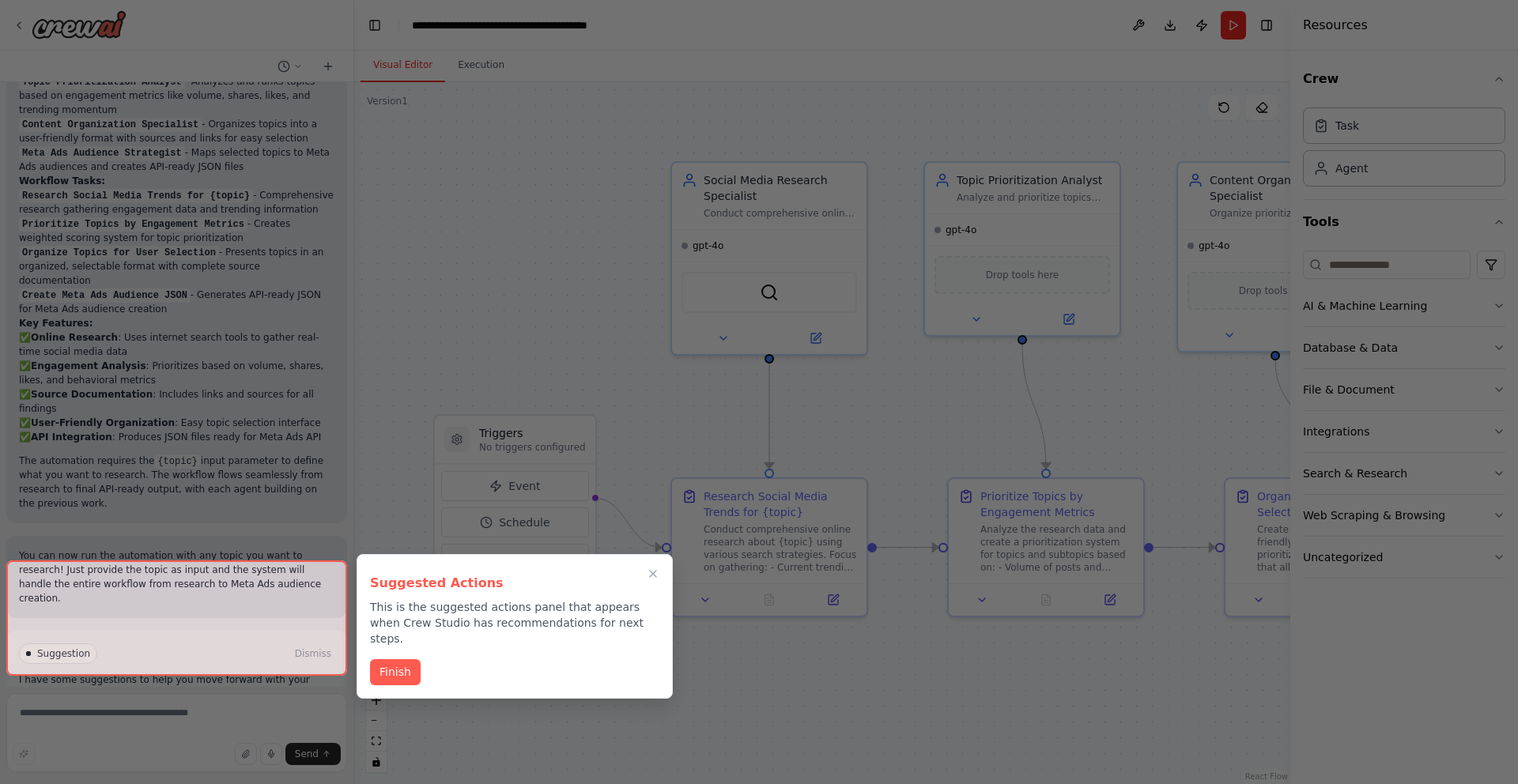
scroll to position [1378, 0]
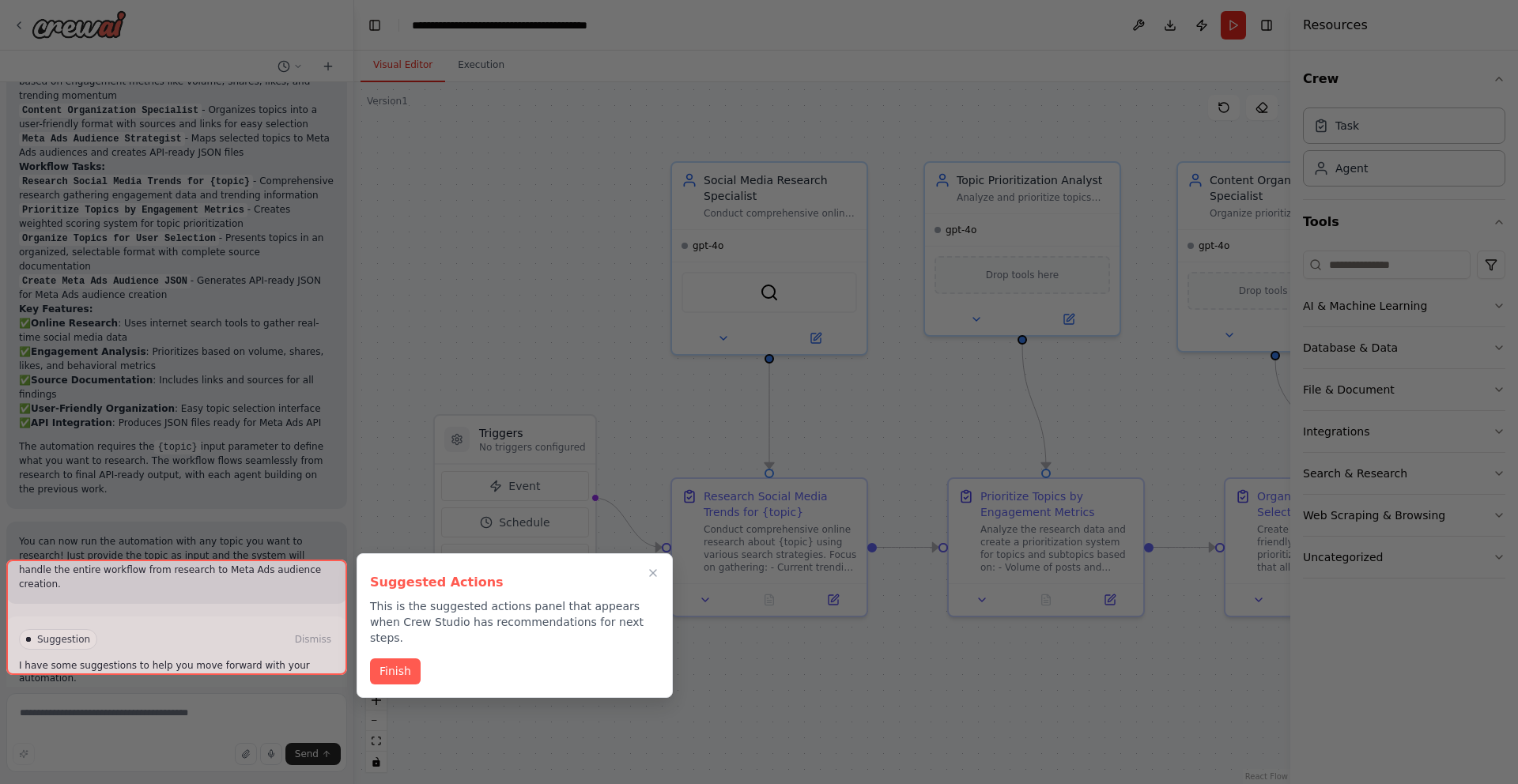
click at [218, 651] on div at bounding box center [176, 617] width 341 height 116
click at [398, 657] on button "Finish" at bounding box center [395, 669] width 50 height 26
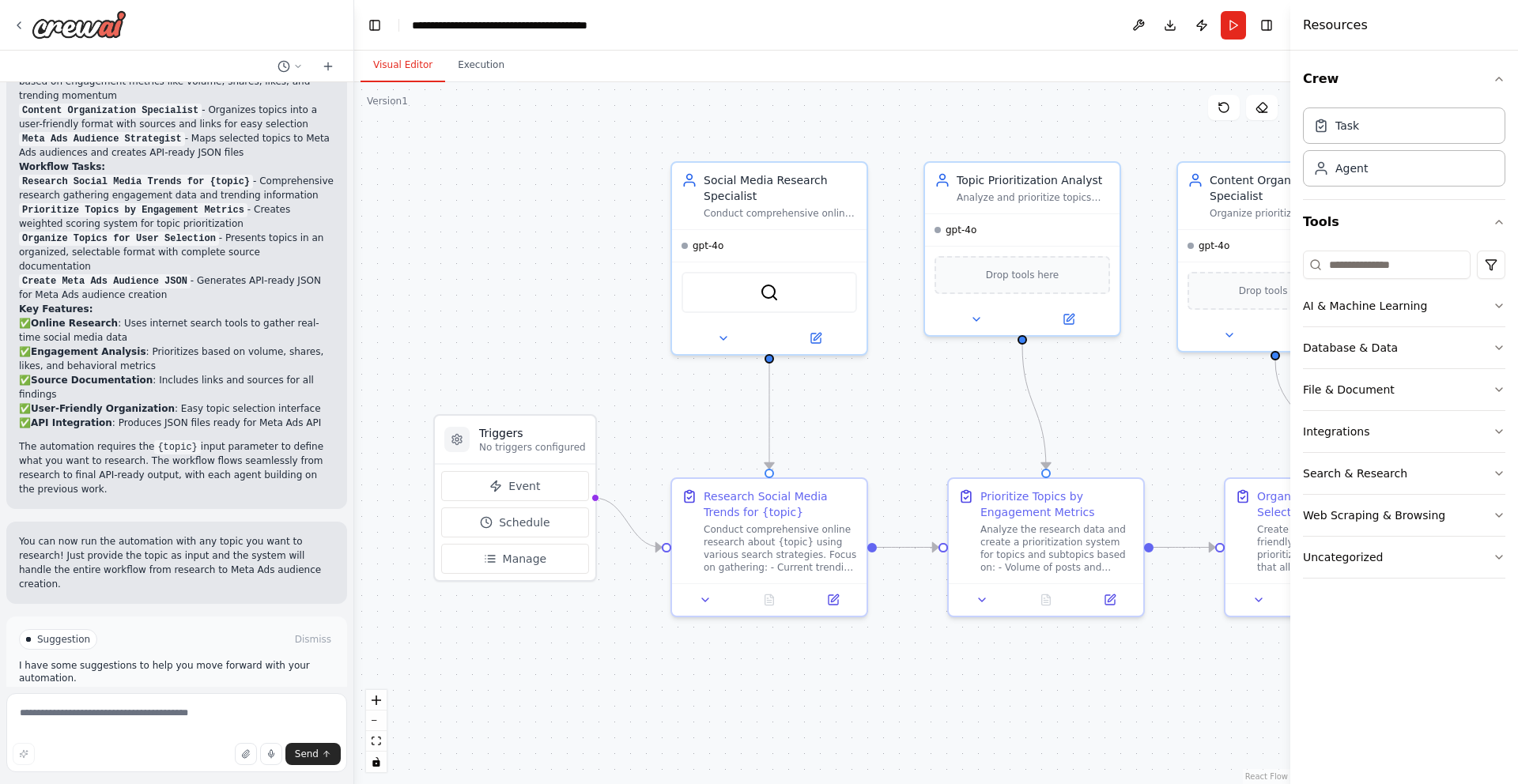
click at [219, 694] on button "Run Automation" at bounding box center [176, 707] width 315 height 26
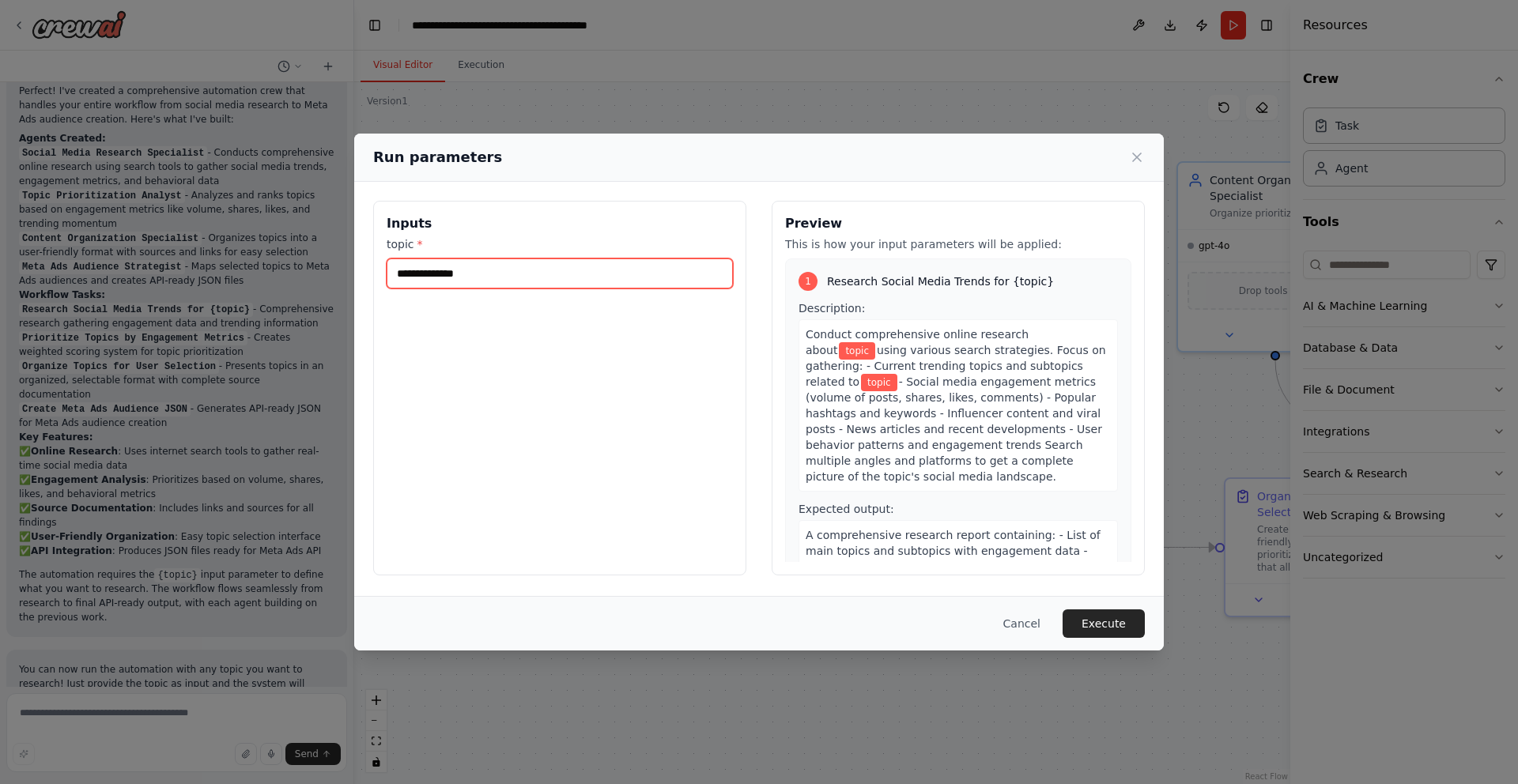
click at [470, 272] on input "topic *" at bounding box center [559, 274] width 347 height 30
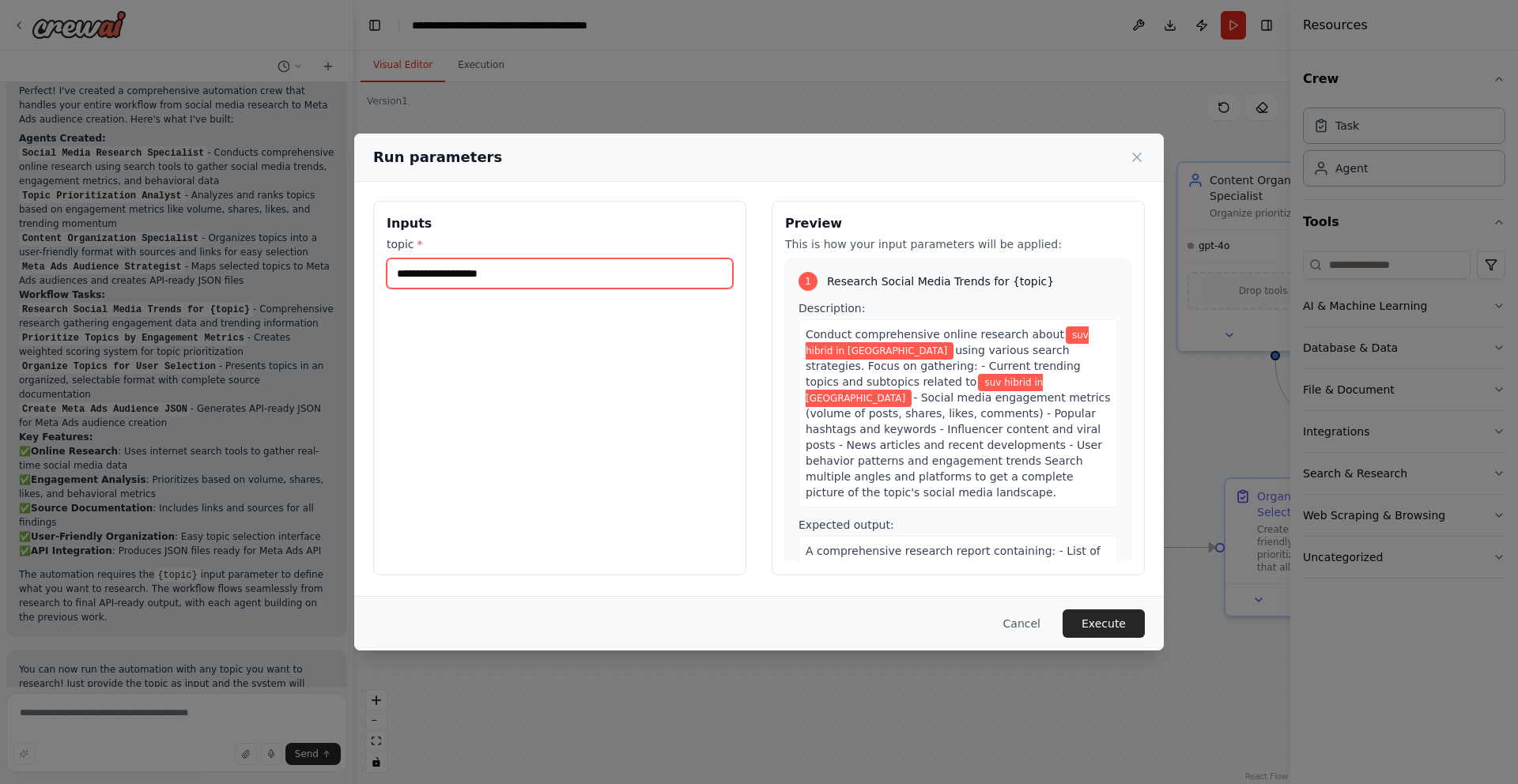
type input "**********"
click at [1117, 623] on button "Execute" at bounding box center [1103, 623] width 82 height 29
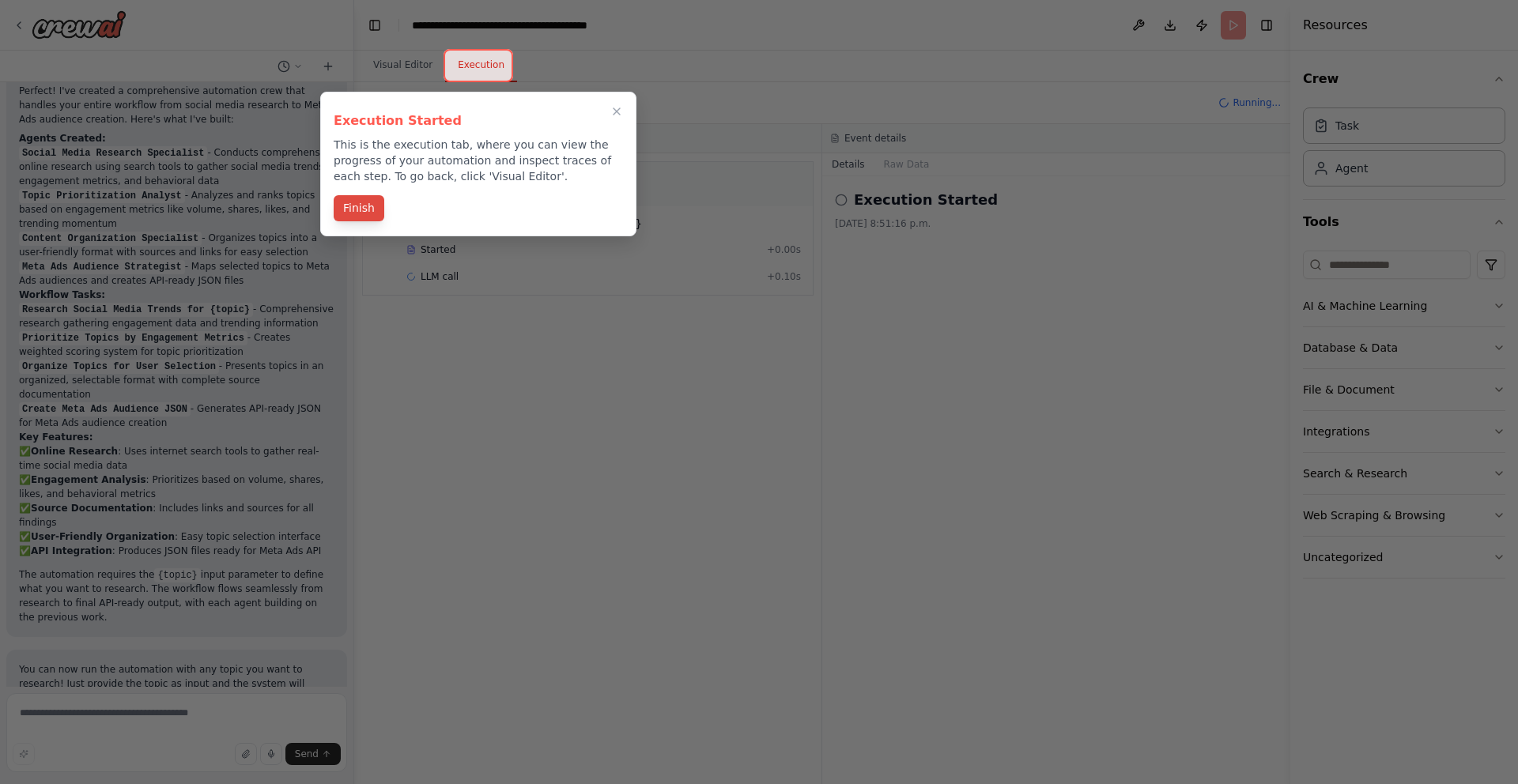
click at [360, 207] on button "Finish" at bounding box center [359, 208] width 50 height 26
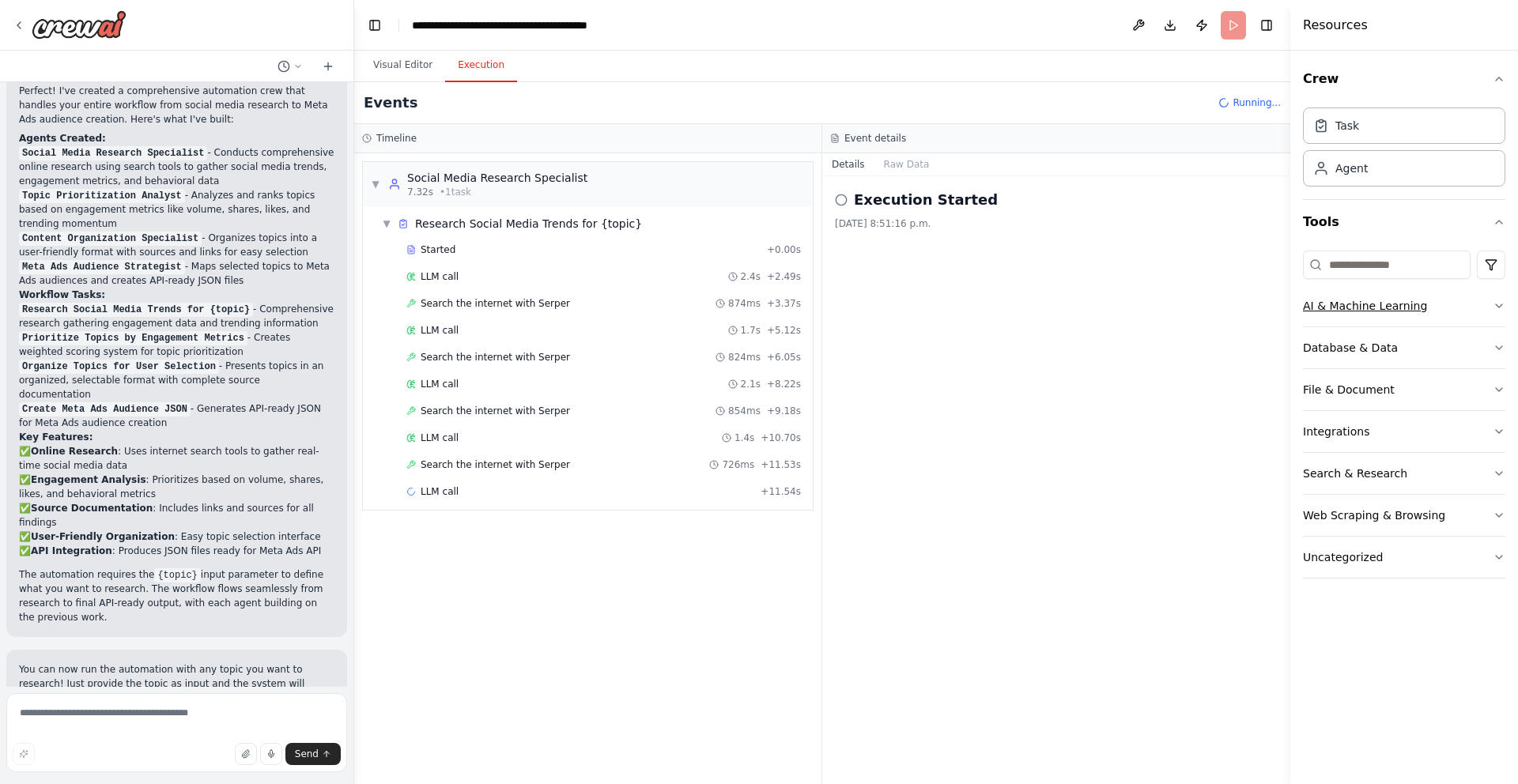
click at [1483, 310] on button "AI & Machine Learning" at bounding box center [1403, 306] width 202 height 41
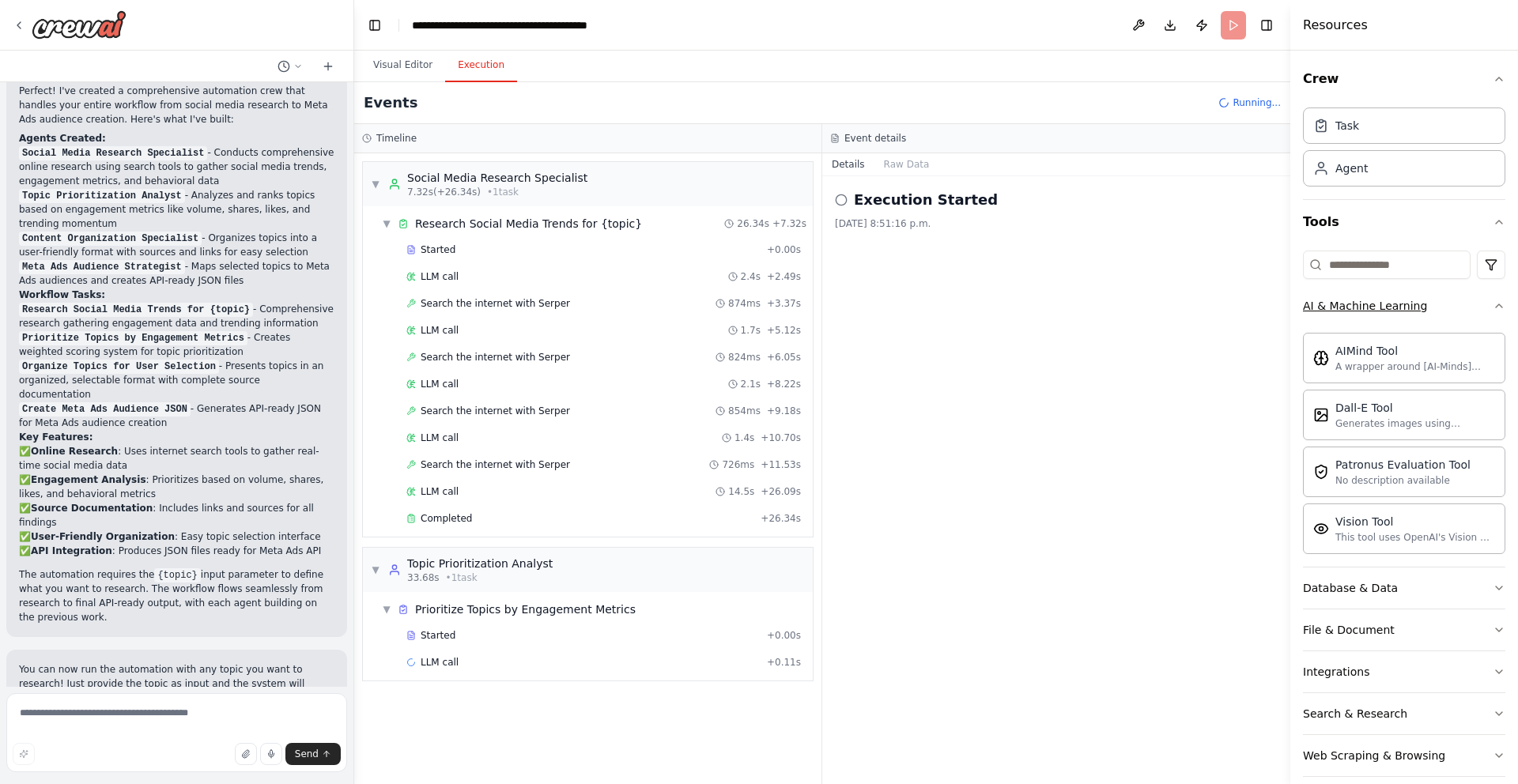
click at [1483, 310] on button "AI & Machine Learning" at bounding box center [1403, 306] width 202 height 41
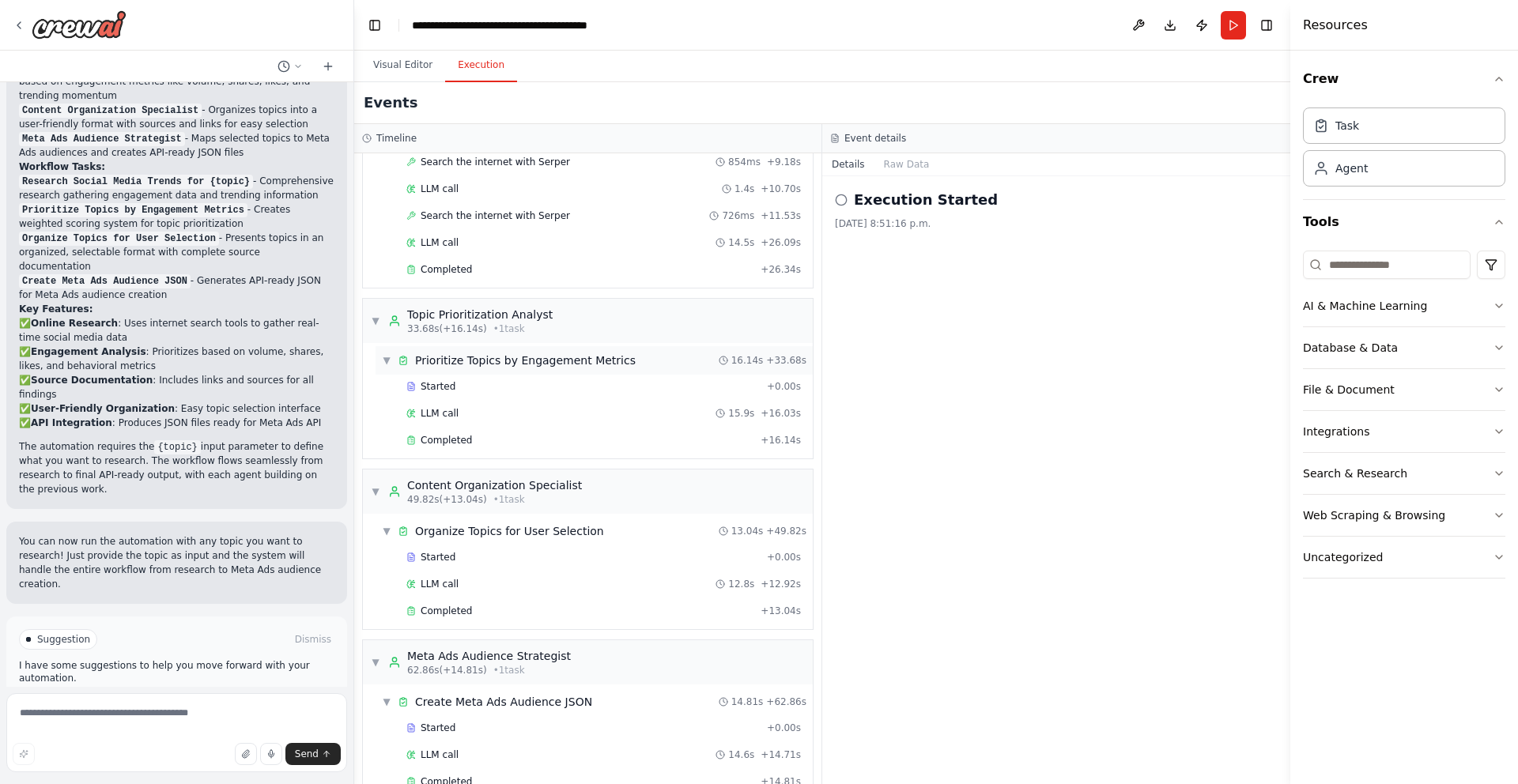
scroll to position [283, 0]
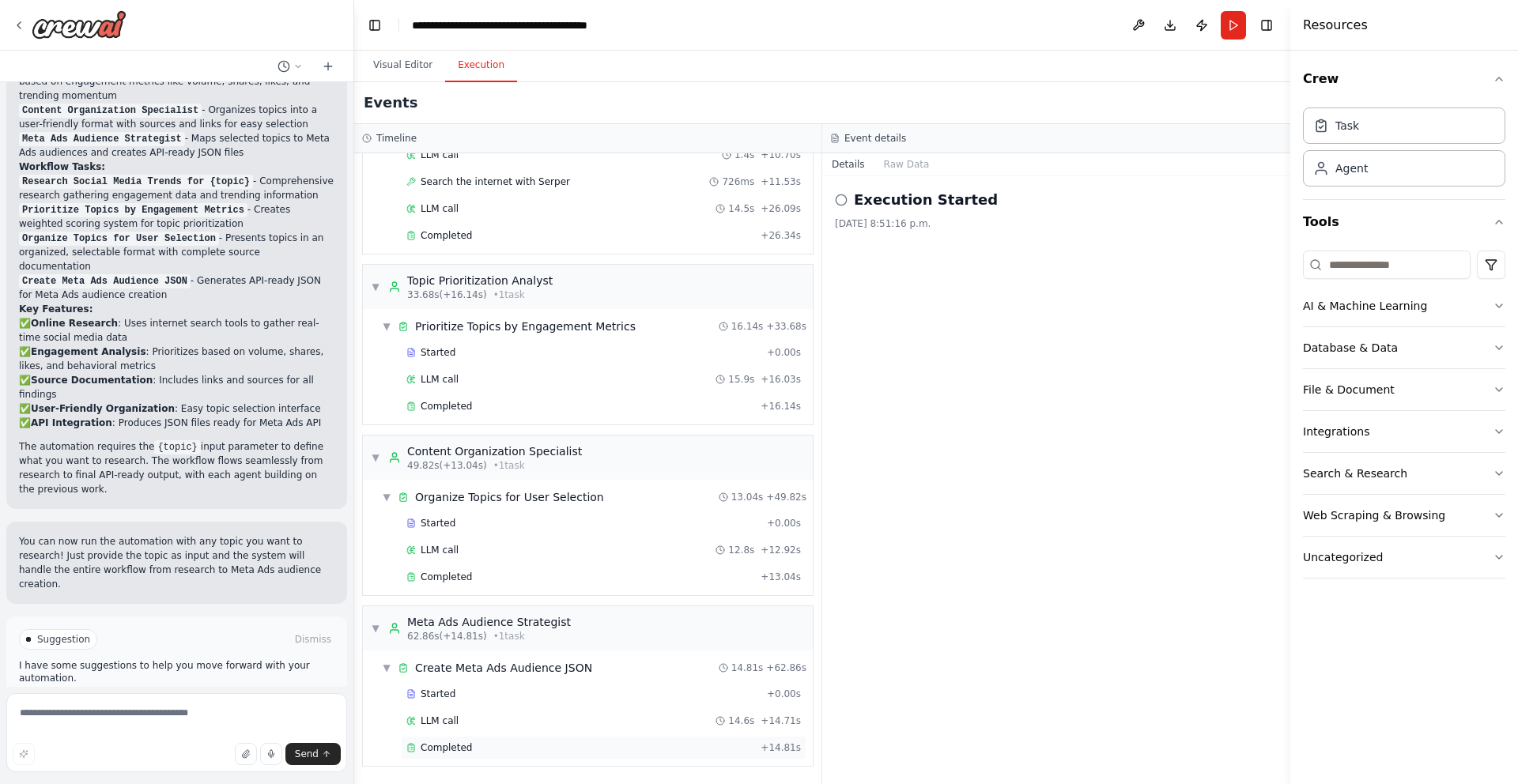
click at [445, 753] on span "Completed" at bounding box center [446, 747] width 51 height 13
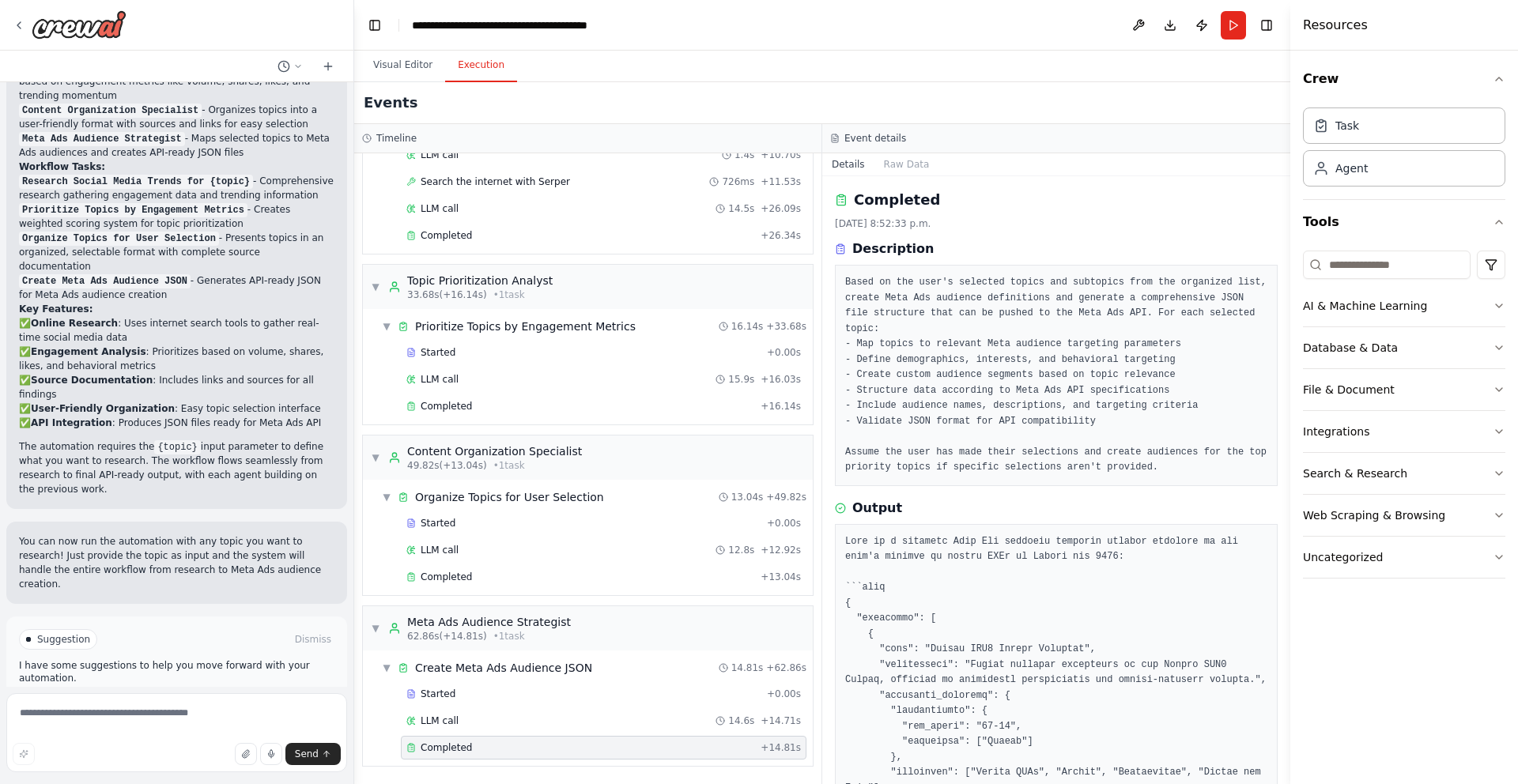
click at [954, 348] on pre "Based on the user's selected topics and subtopics from the organized list, crea…" at bounding box center [1056, 375] width 422 height 200
click at [1055, 370] on pre "Based on the user's selected topics and subtopics from the organized list, crea…" at bounding box center [1056, 375] width 422 height 200
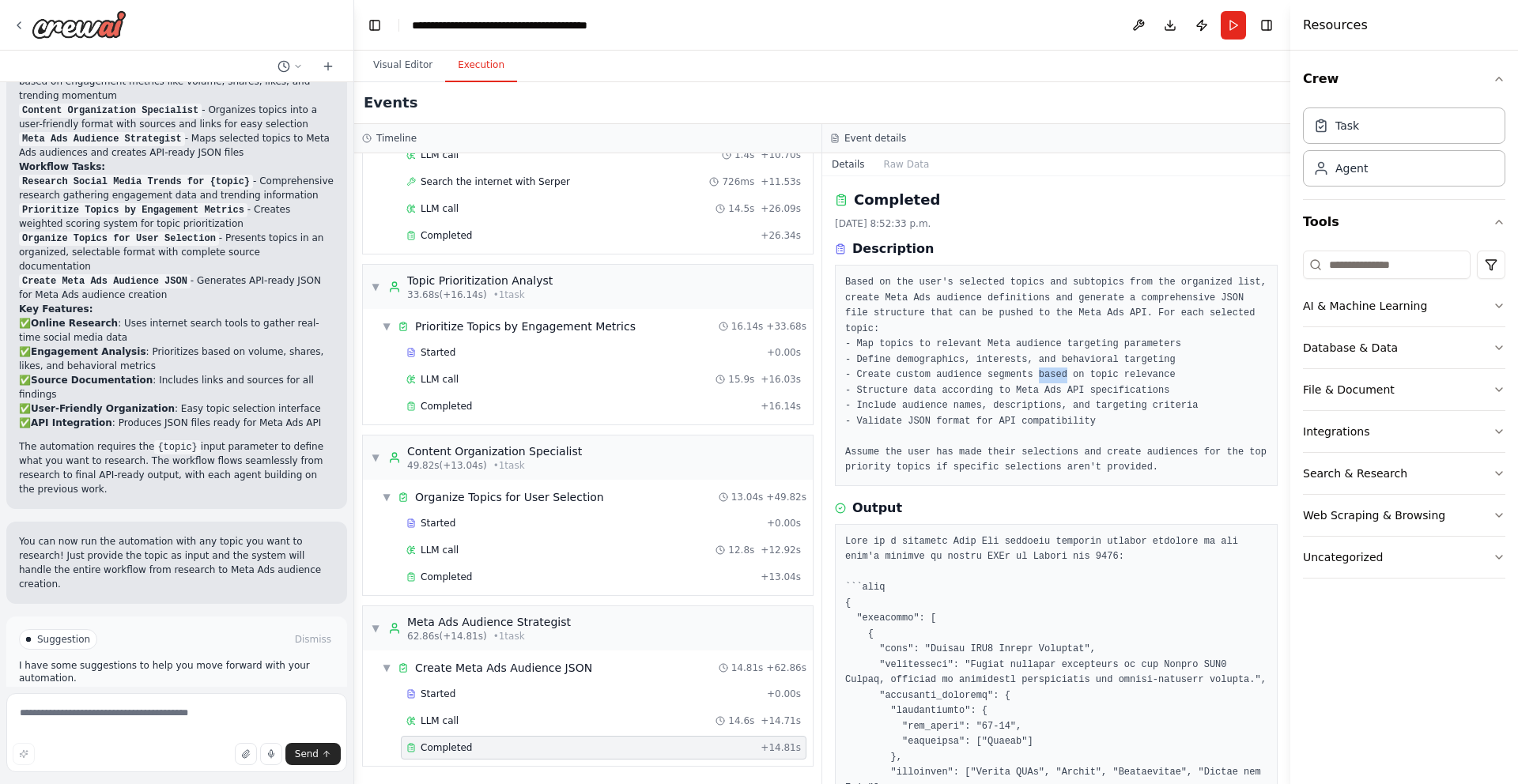
click at [1055, 370] on pre "Based on the user's selected topics and subtopics from the organized list, crea…" at bounding box center [1056, 375] width 422 height 200
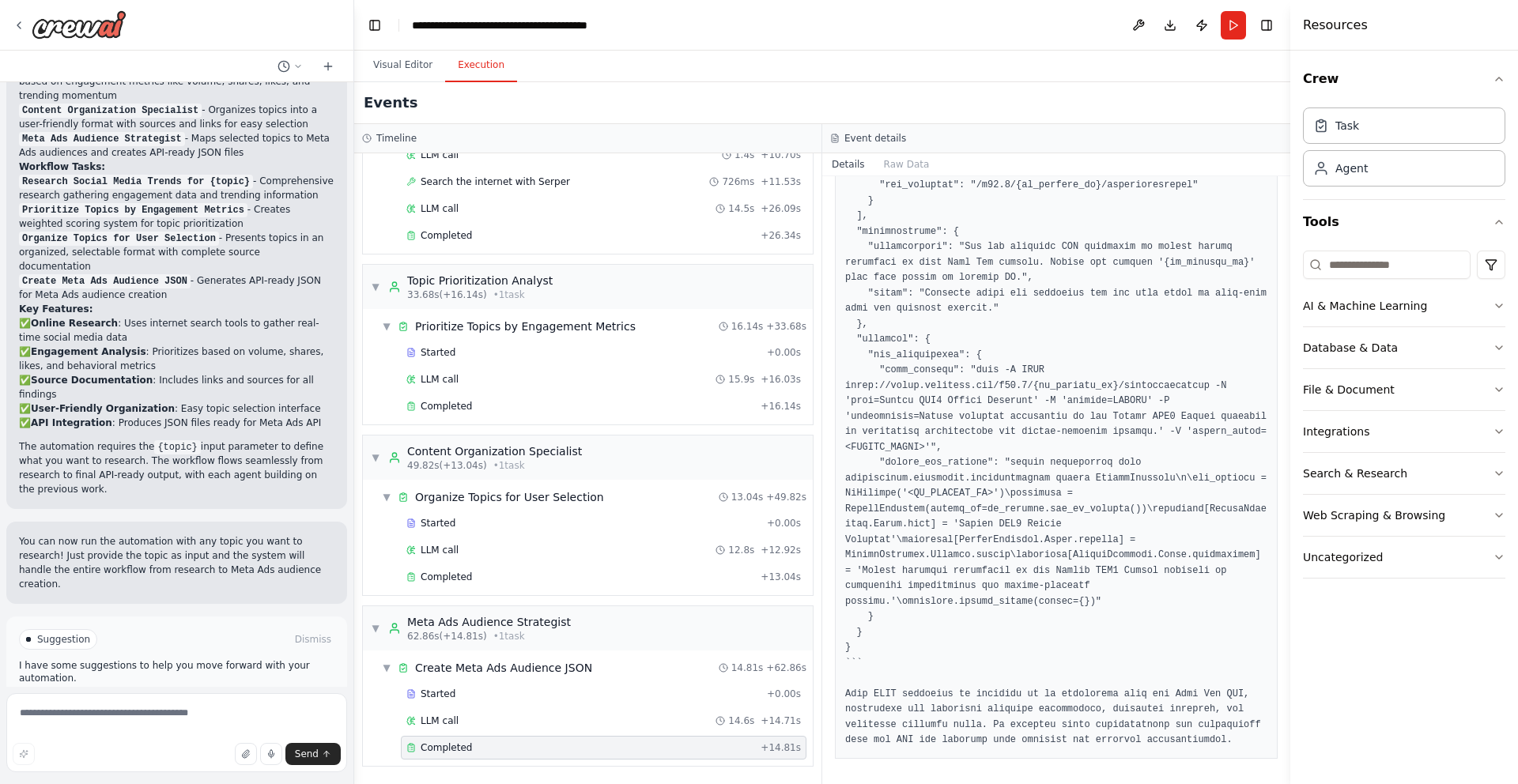
scroll to position [1435, 0]
click at [477, 410] on div "Completed" at bounding box center [580, 406] width 348 height 13
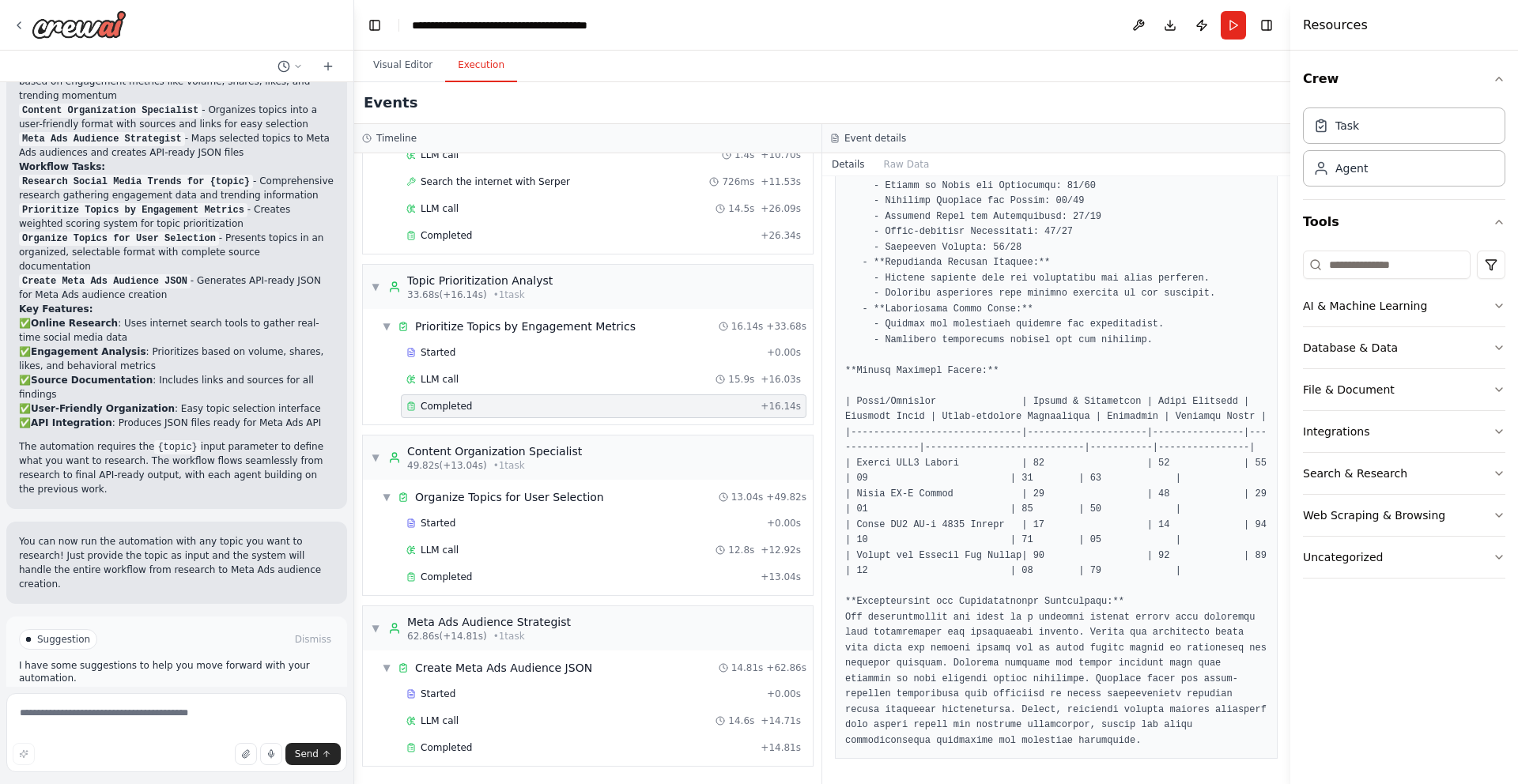
scroll to position [1204, 0]
click at [449, 349] on span "Started" at bounding box center [438, 353] width 35 height 13
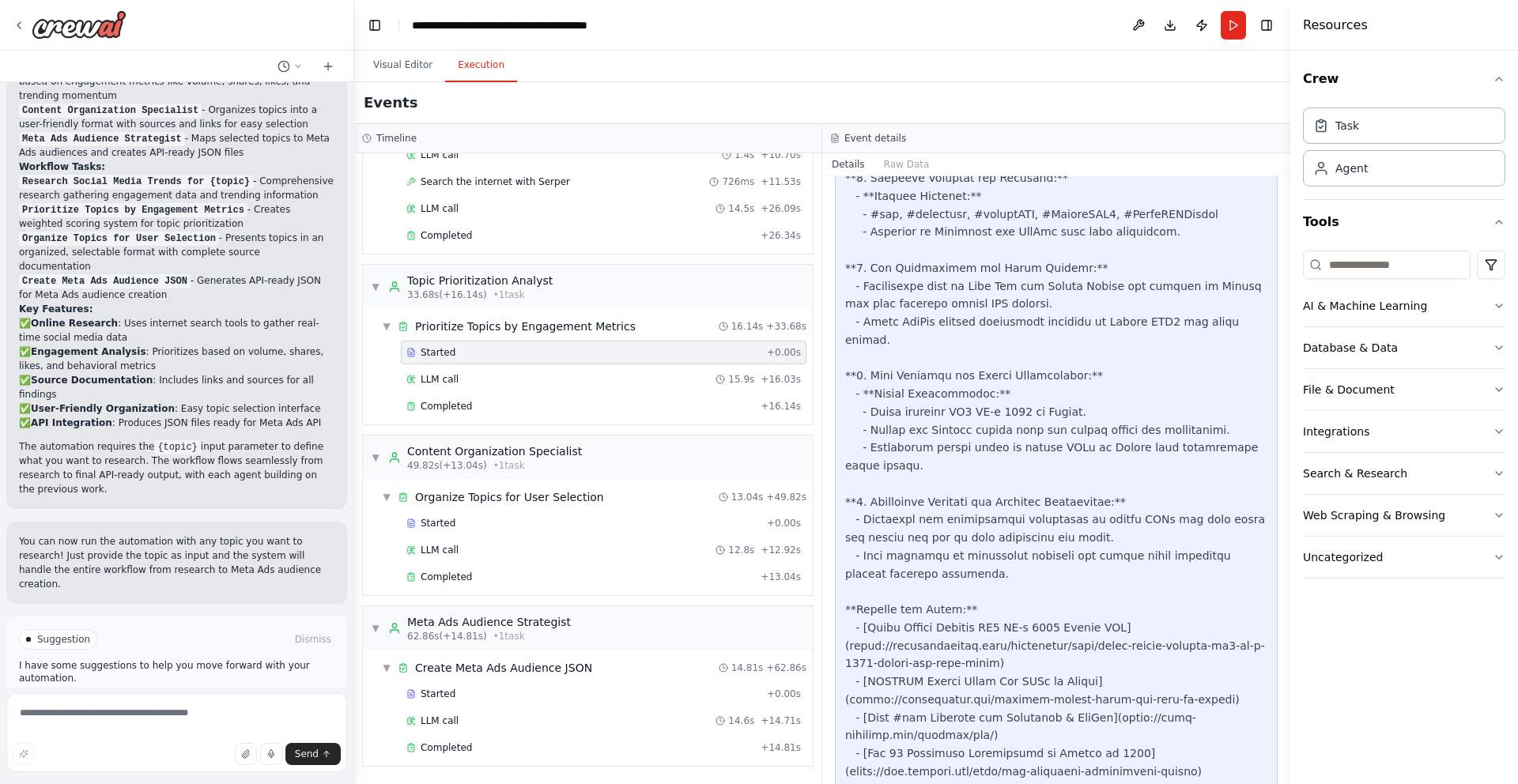
scroll to position [1198, 0]
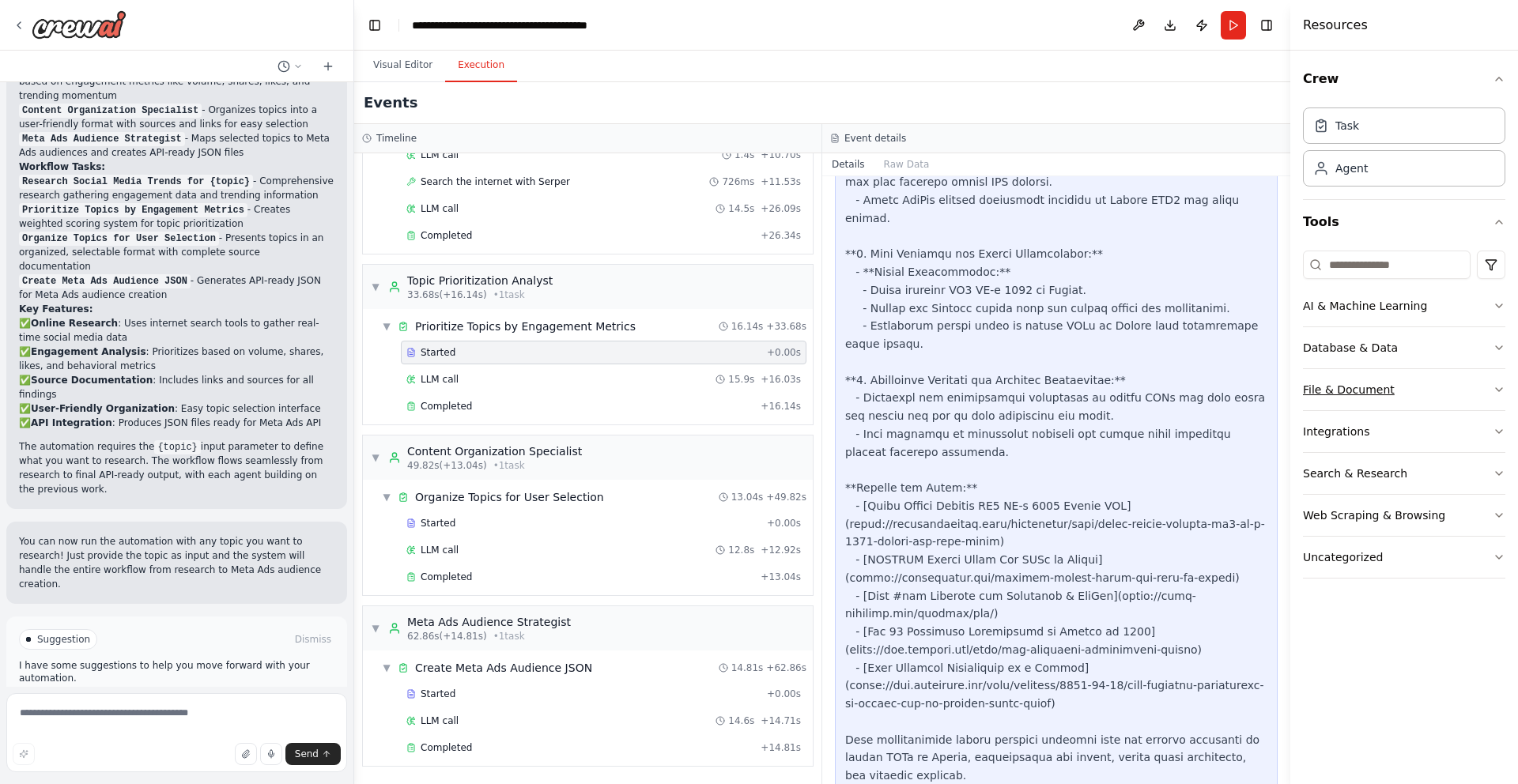
click at [1390, 395] on button "File & Document" at bounding box center [1403, 390] width 202 height 41
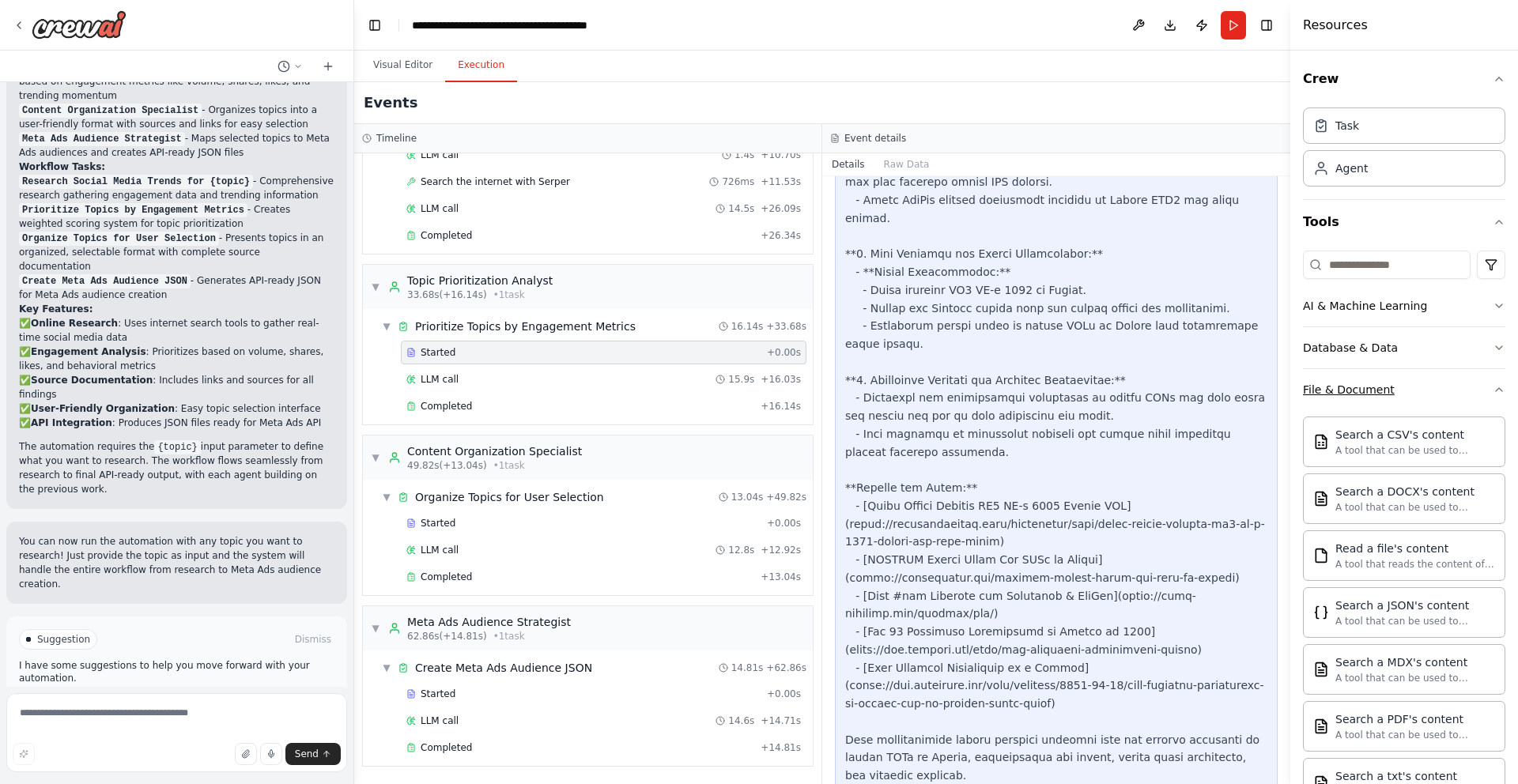
click at [1396, 392] on button "File & Document" at bounding box center [1403, 390] width 202 height 41
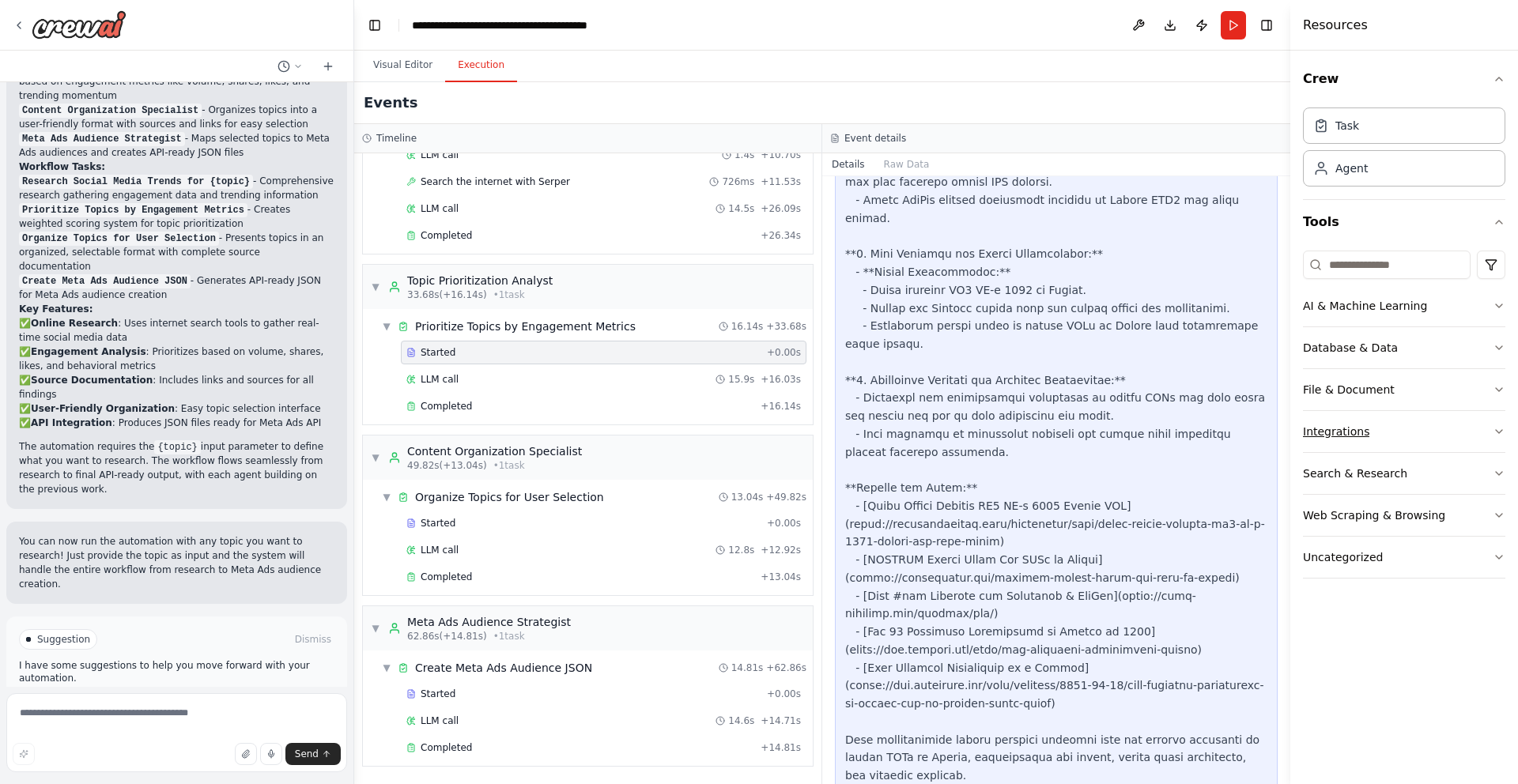
click at [1420, 432] on button "Integrations" at bounding box center [1403, 431] width 202 height 41
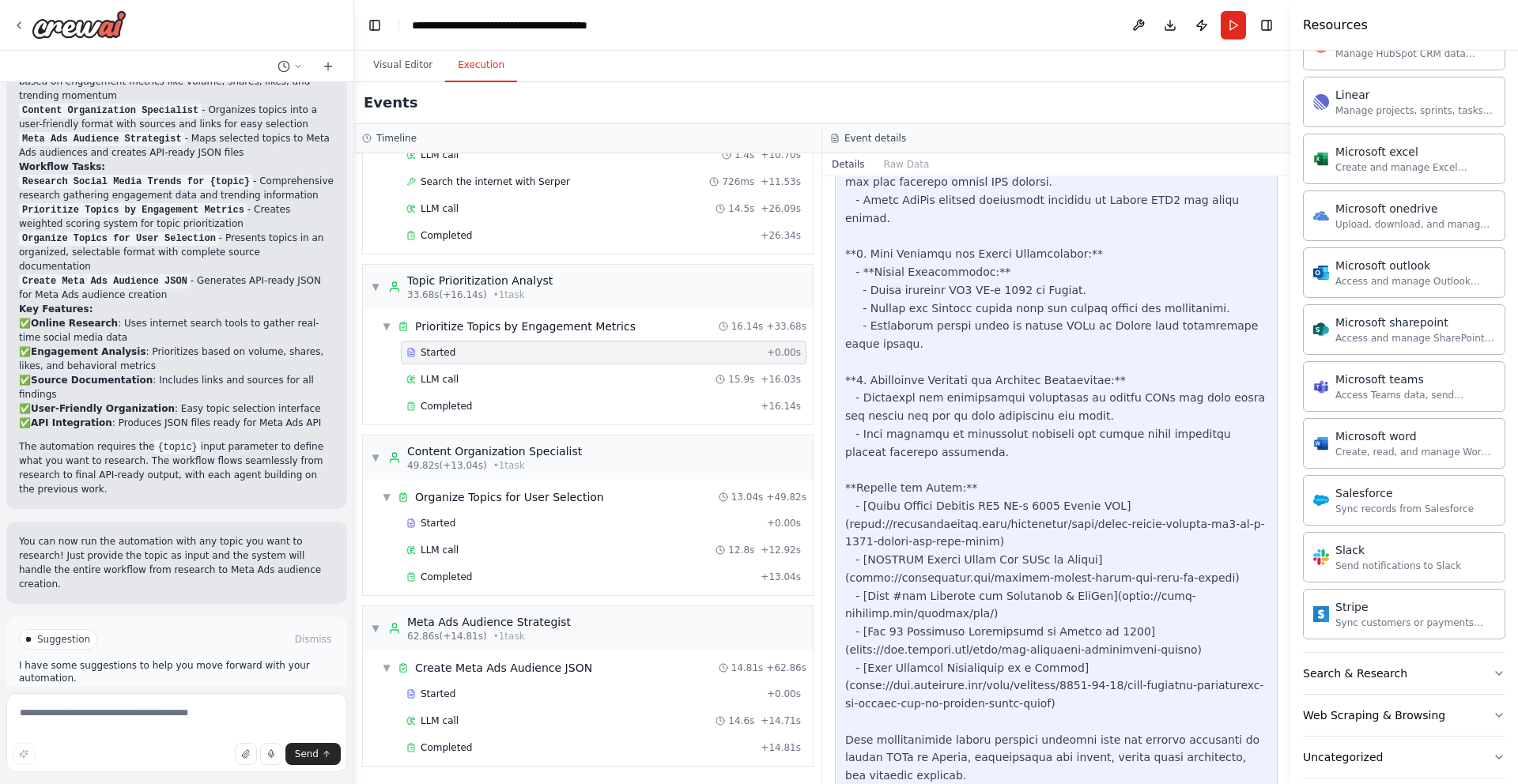
scroll to position [0, 0]
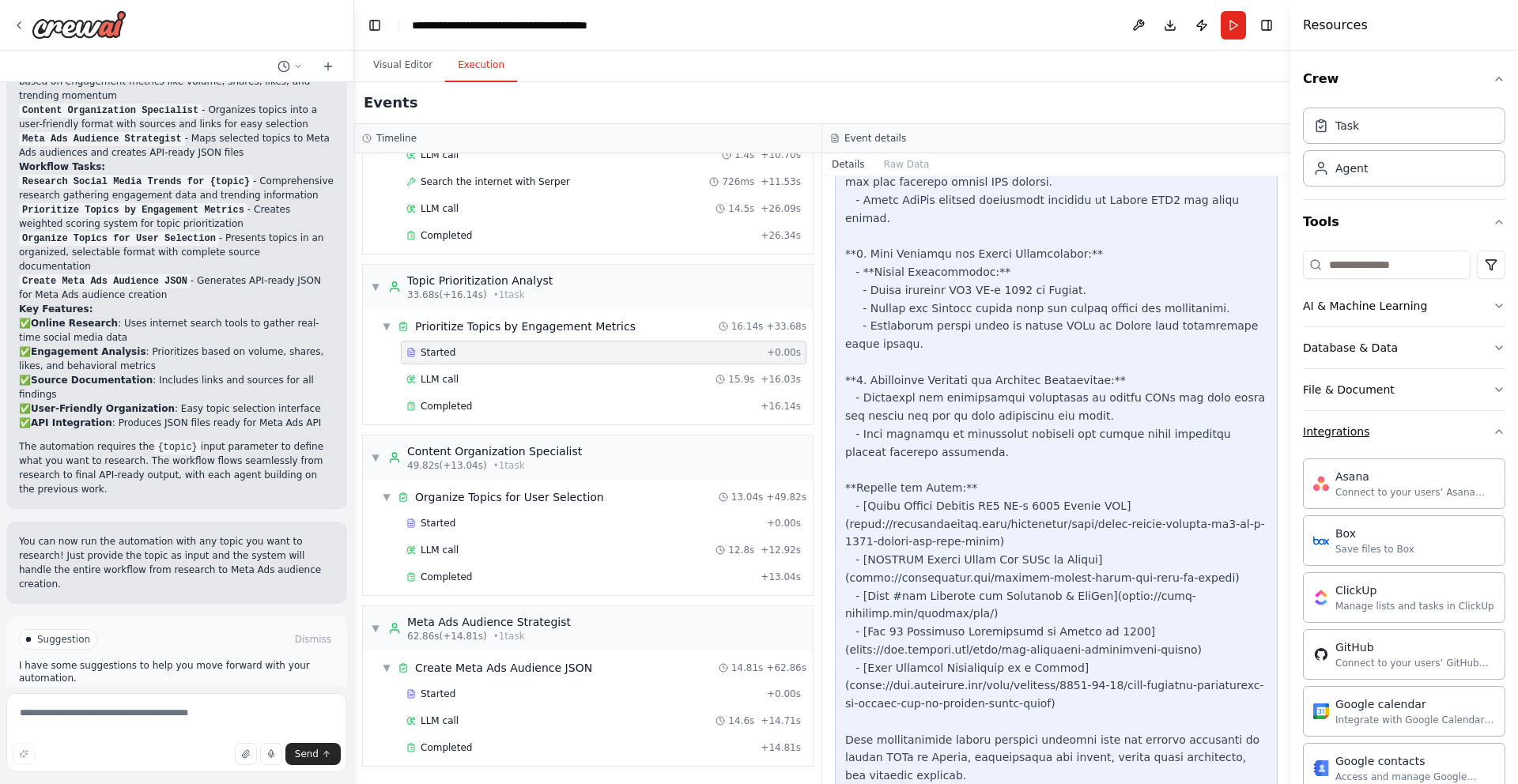
click at [1498, 435] on icon "button" at bounding box center [1498, 431] width 13 height 13
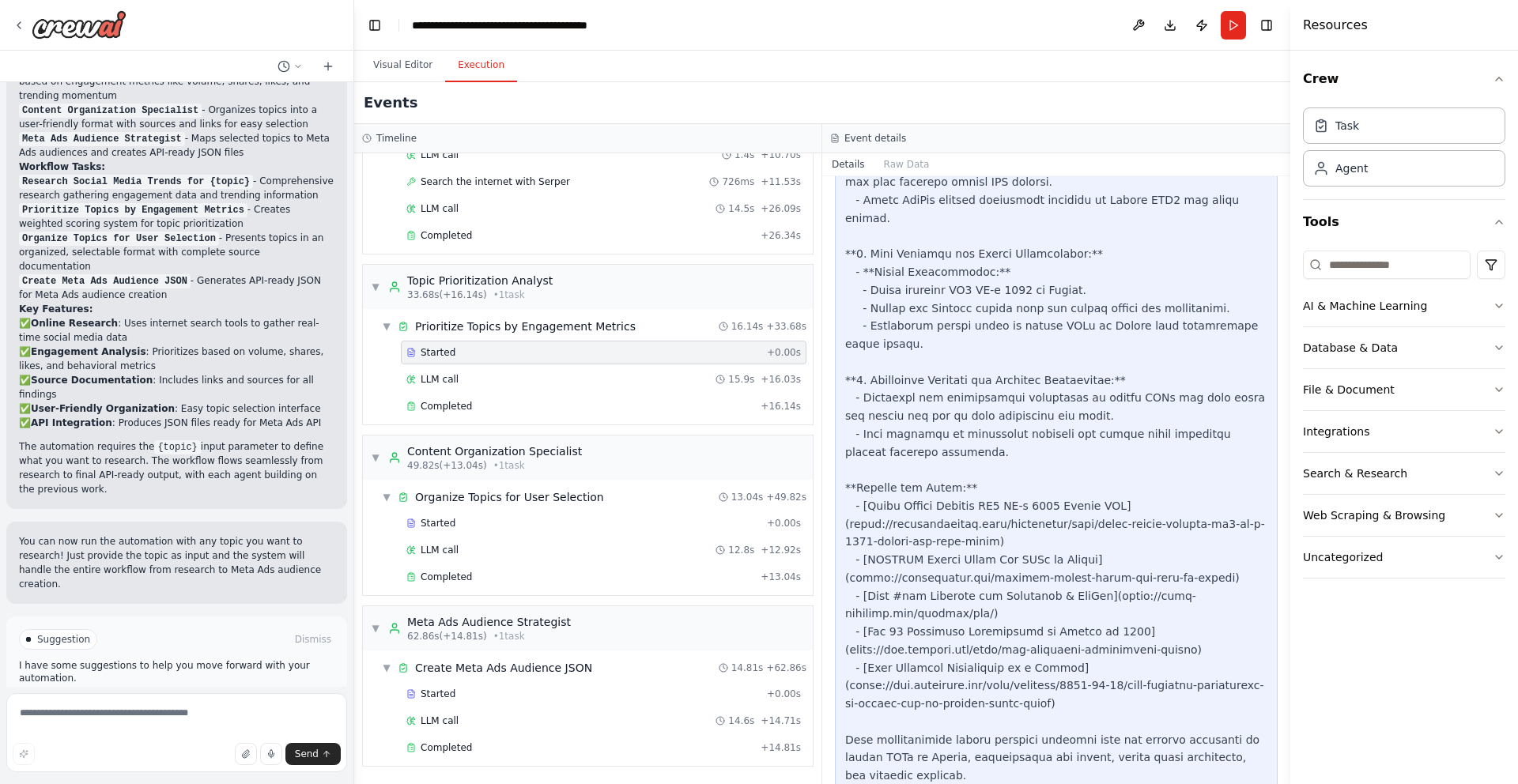
click at [203, 700] on span "Improve automation" at bounding box center [184, 706] width 97 height 13
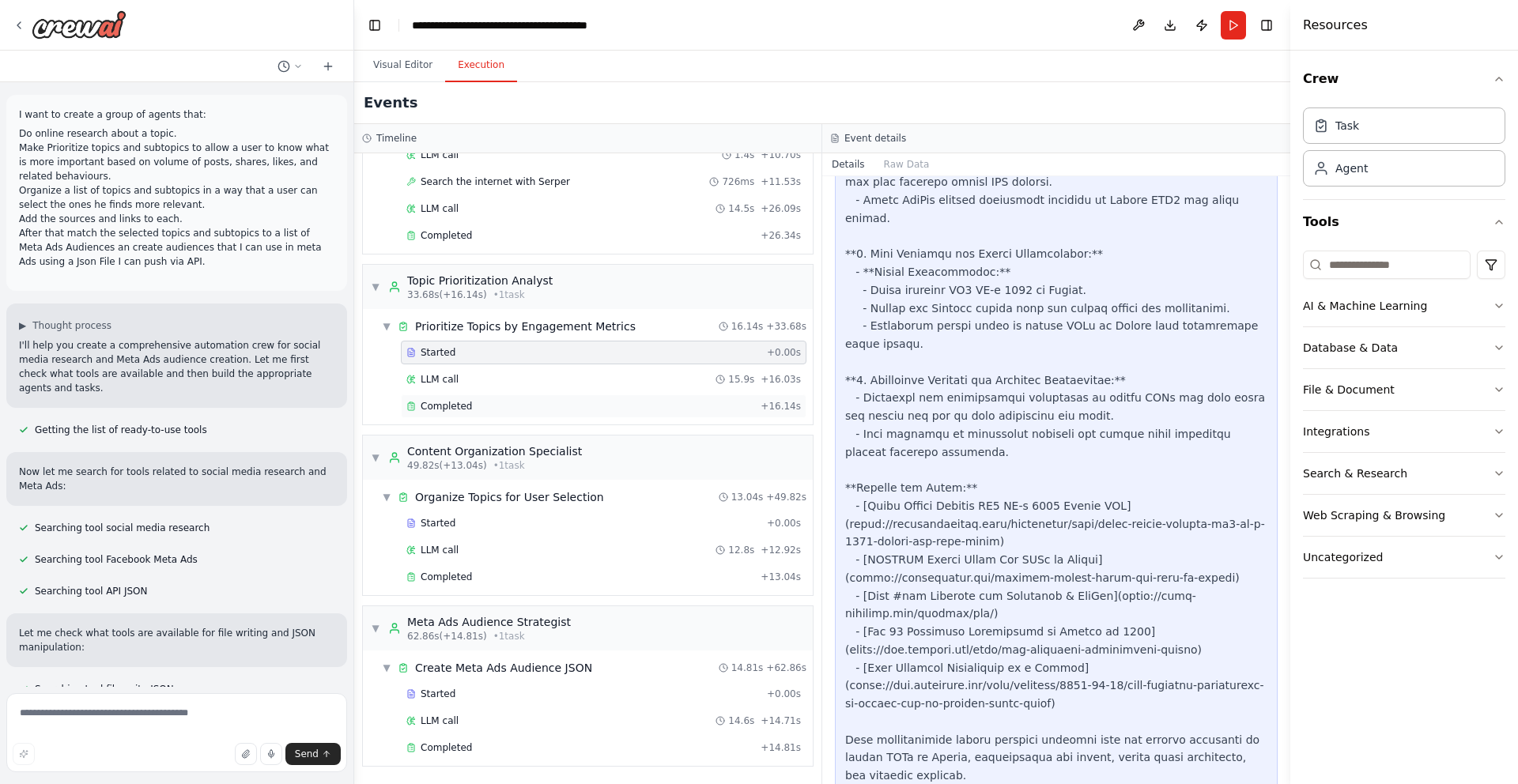
click at [501, 406] on div "Completed" at bounding box center [580, 406] width 348 height 13
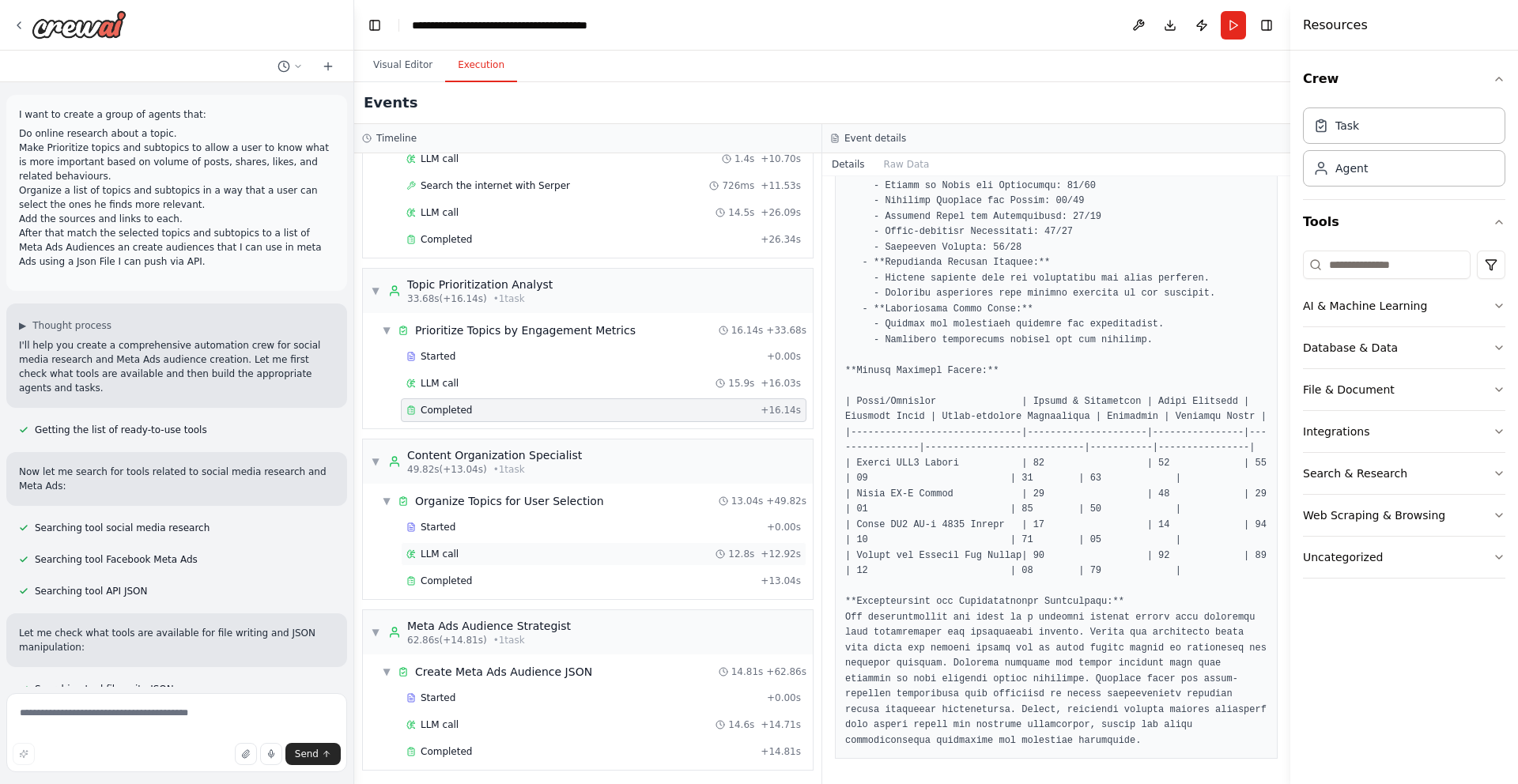
scroll to position [283, 0]
click at [461, 576] on span "Completed" at bounding box center [446, 577] width 51 height 13
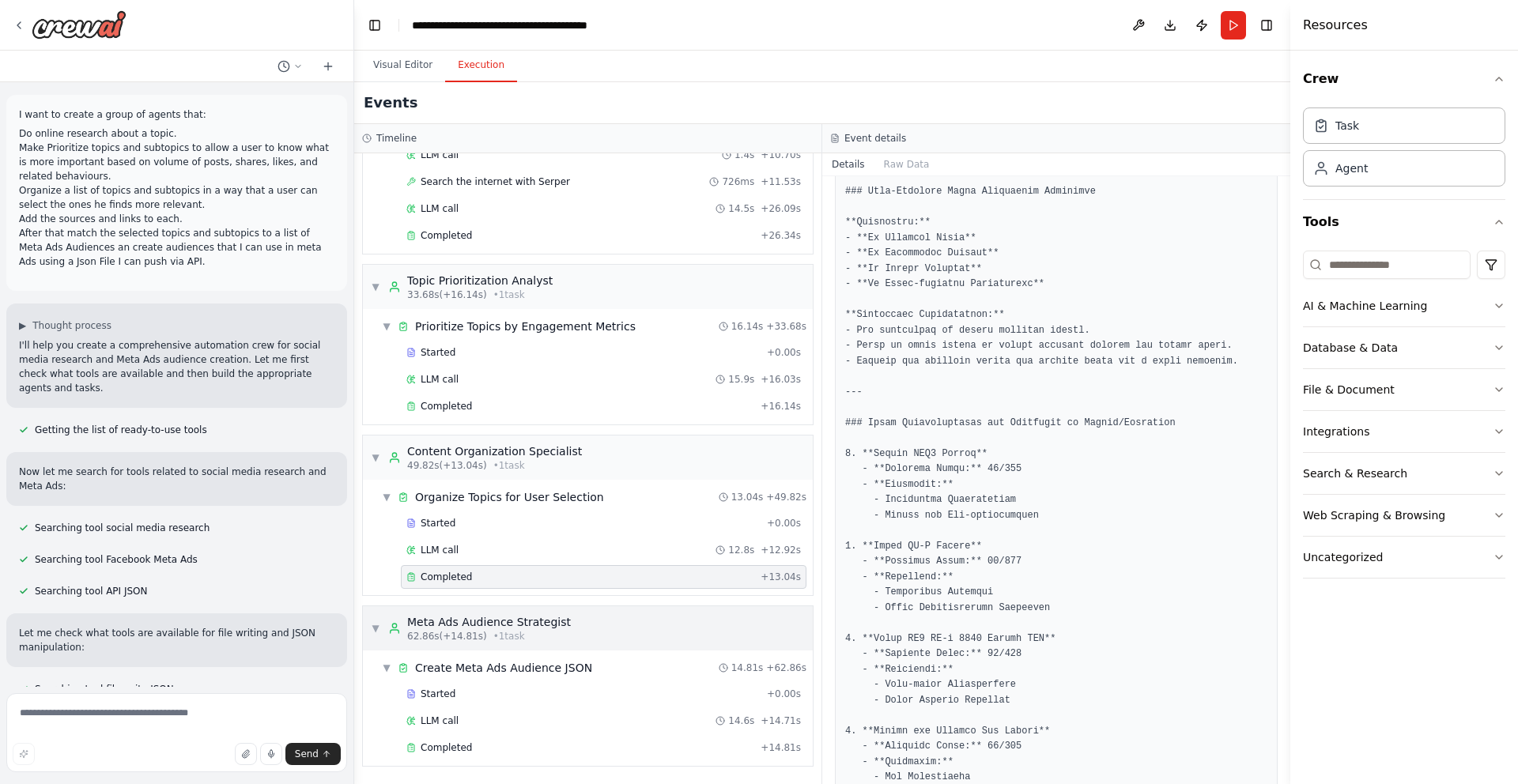
scroll to position [303, 0]
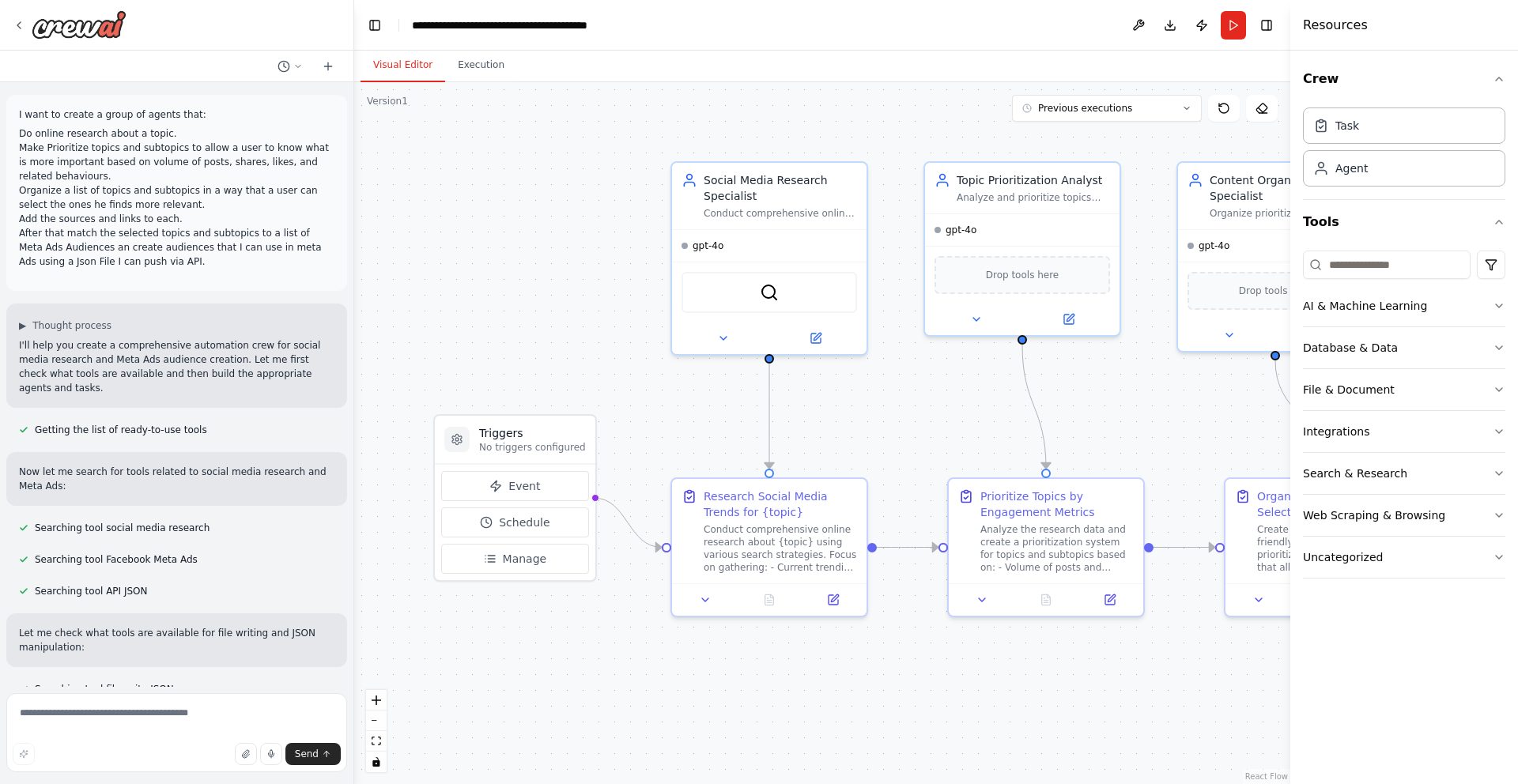
click at [401, 65] on button "Visual Editor" at bounding box center [403, 66] width 85 height 34
click at [774, 177] on div "Social Media Research Specialist" at bounding box center [779, 185] width 153 height 32
click at [774, 182] on div "Social Media Research Specialist" at bounding box center [779, 185] width 153 height 32
click at [820, 337] on icon at bounding box center [816, 336] width 10 height 10
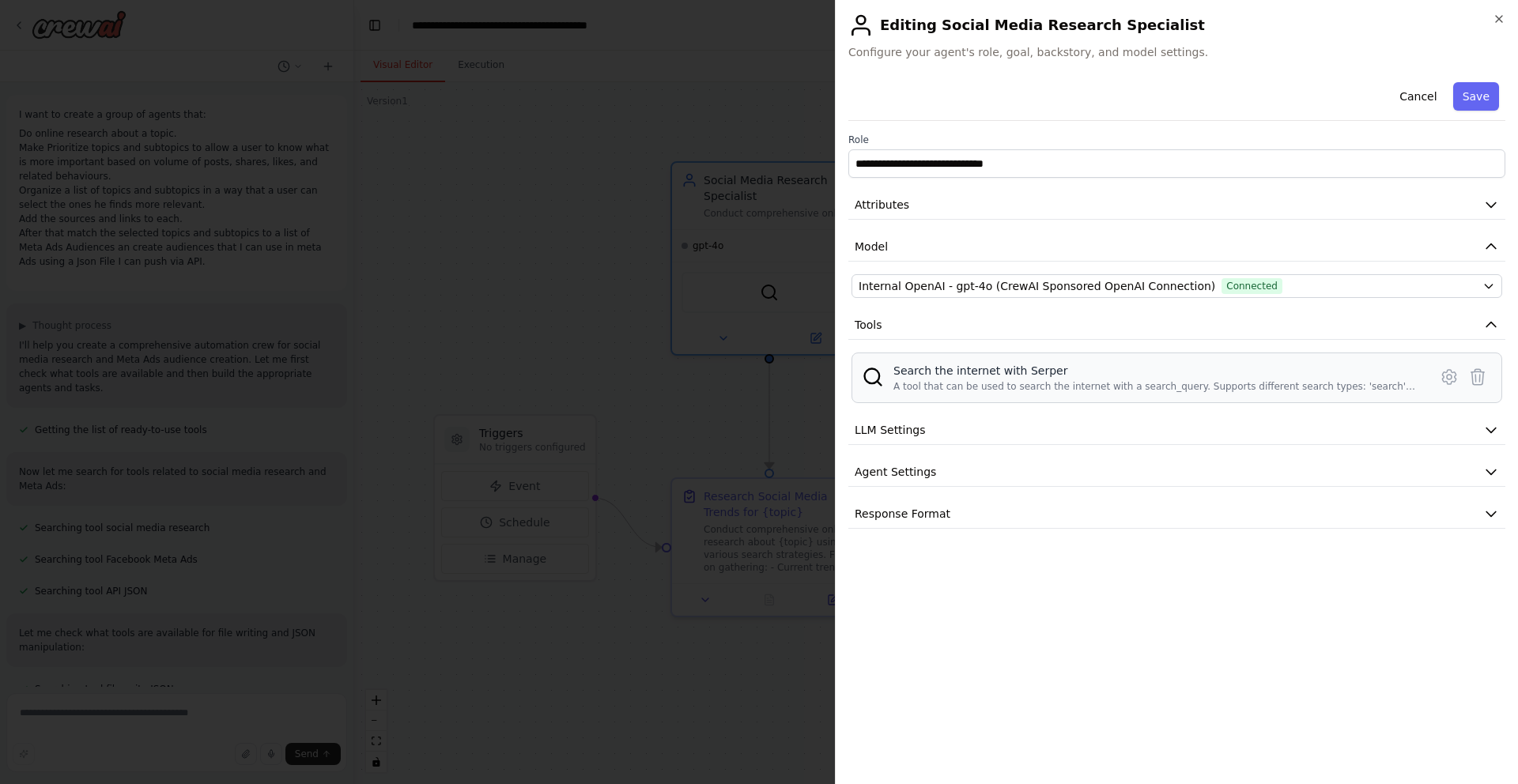
click at [1113, 373] on div "Search the internet with Serper" at bounding box center [1156, 370] width 525 height 16
click at [1074, 206] on button "Attributes" at bounding box center [1176, 205] width 657 height 30
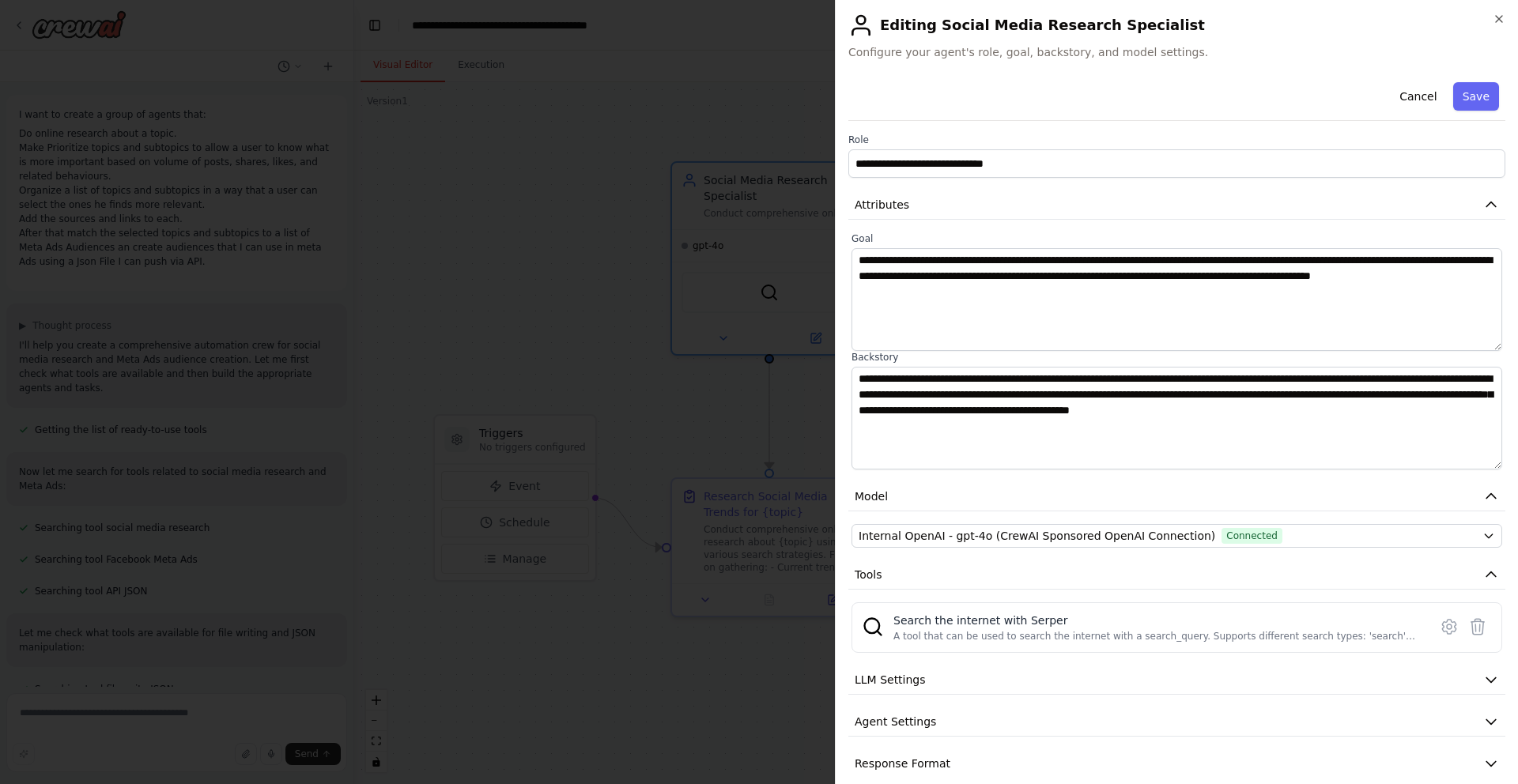
scroll to position [20, 0]
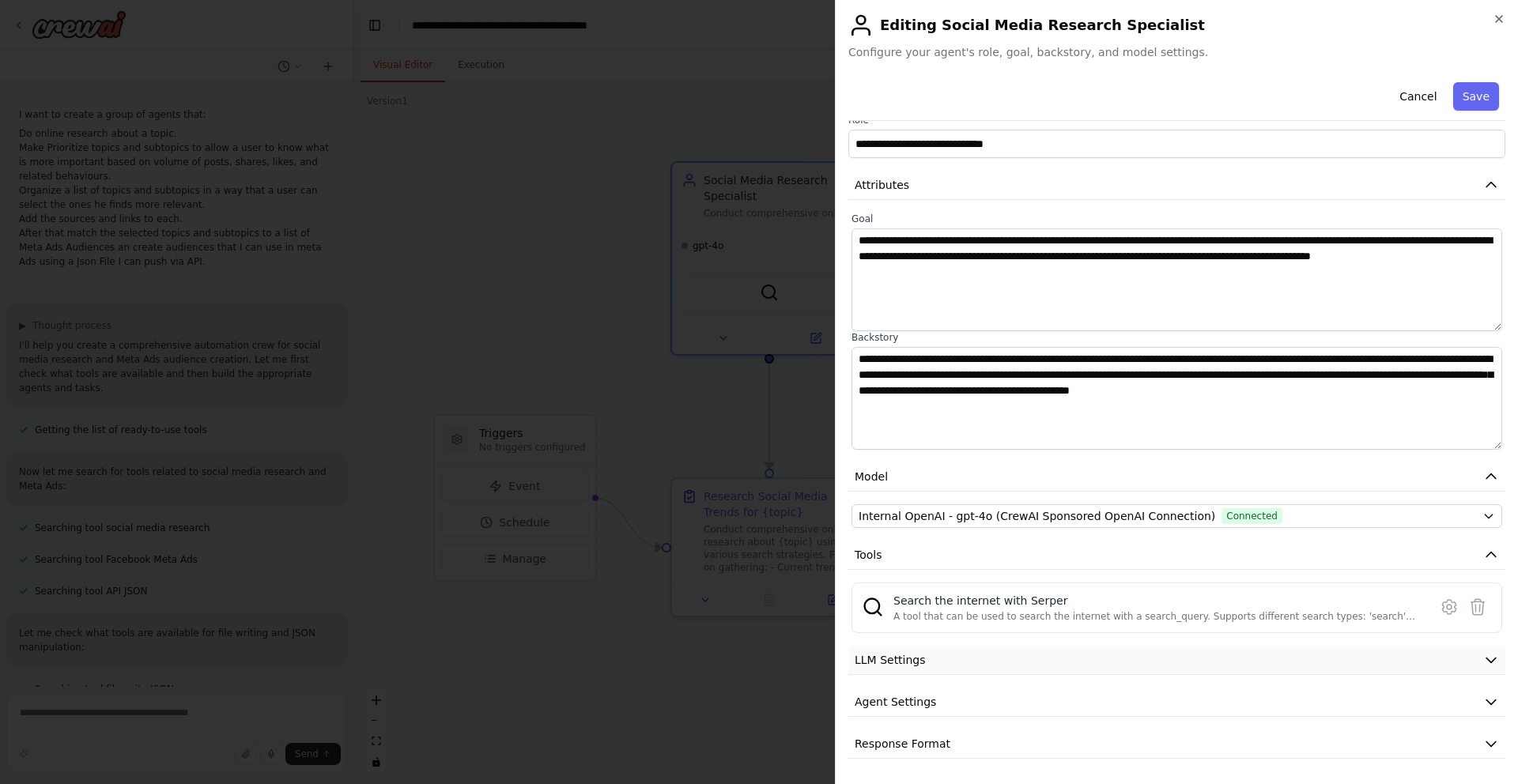
click at [1175, 670] on button "LLM Settings" at bounding box center [1176, 661] width 657 height 30
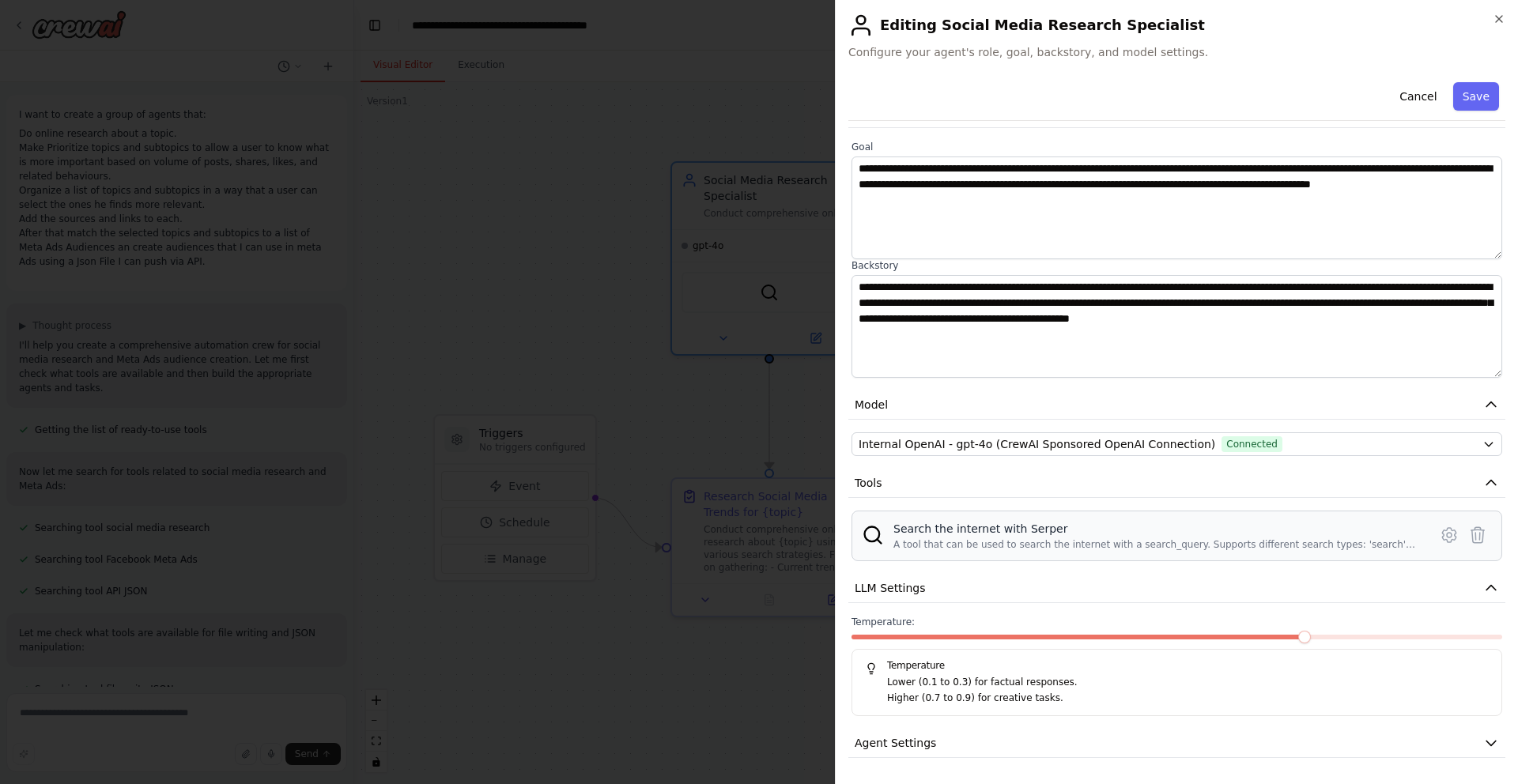
scroll to position [132, 0]
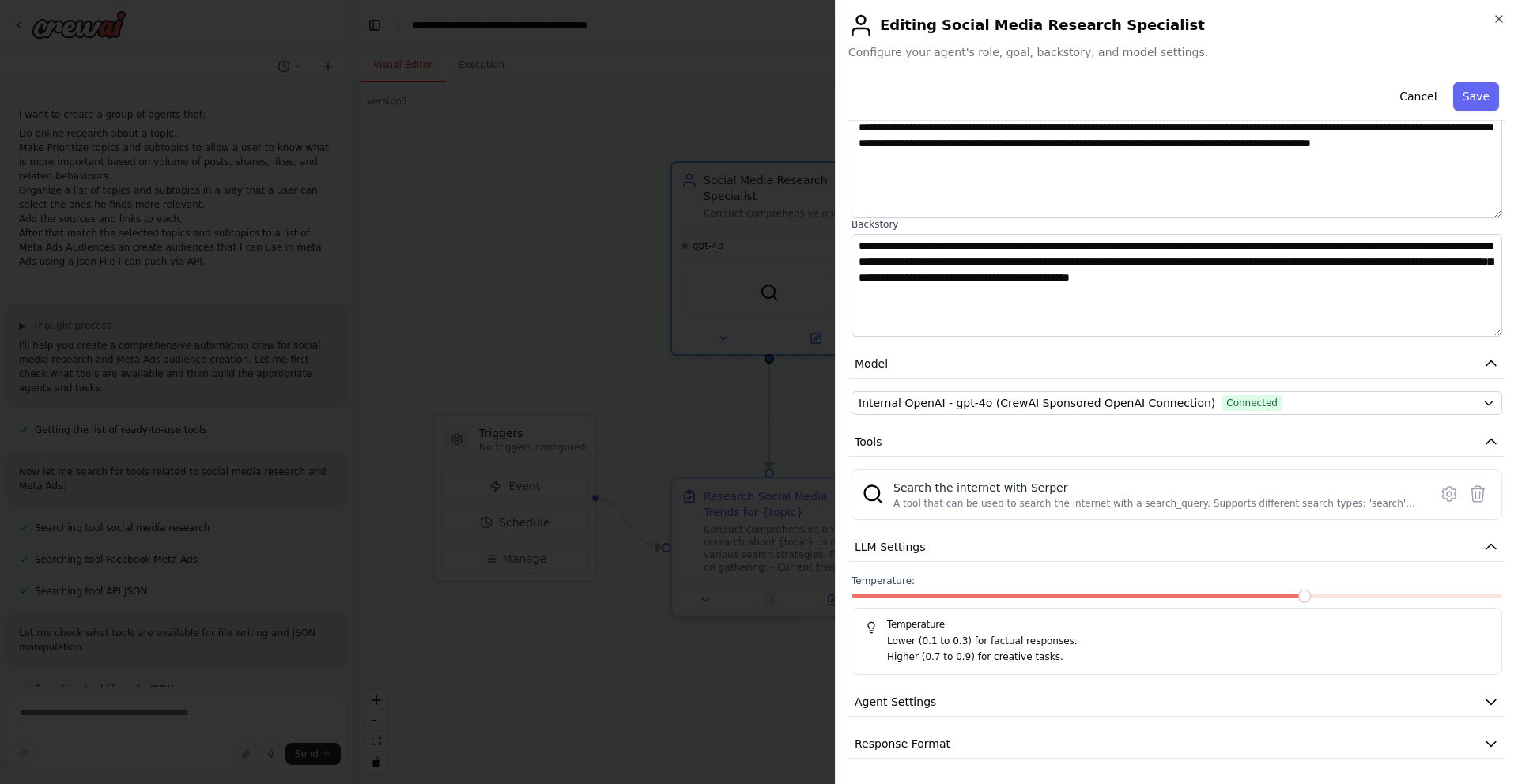
click at [1301, 592] on span at bounding box center [1304, 595] width 13 height 13
click at [1303, 596] on span at bounding box center [1304, 595] width 13 height 13
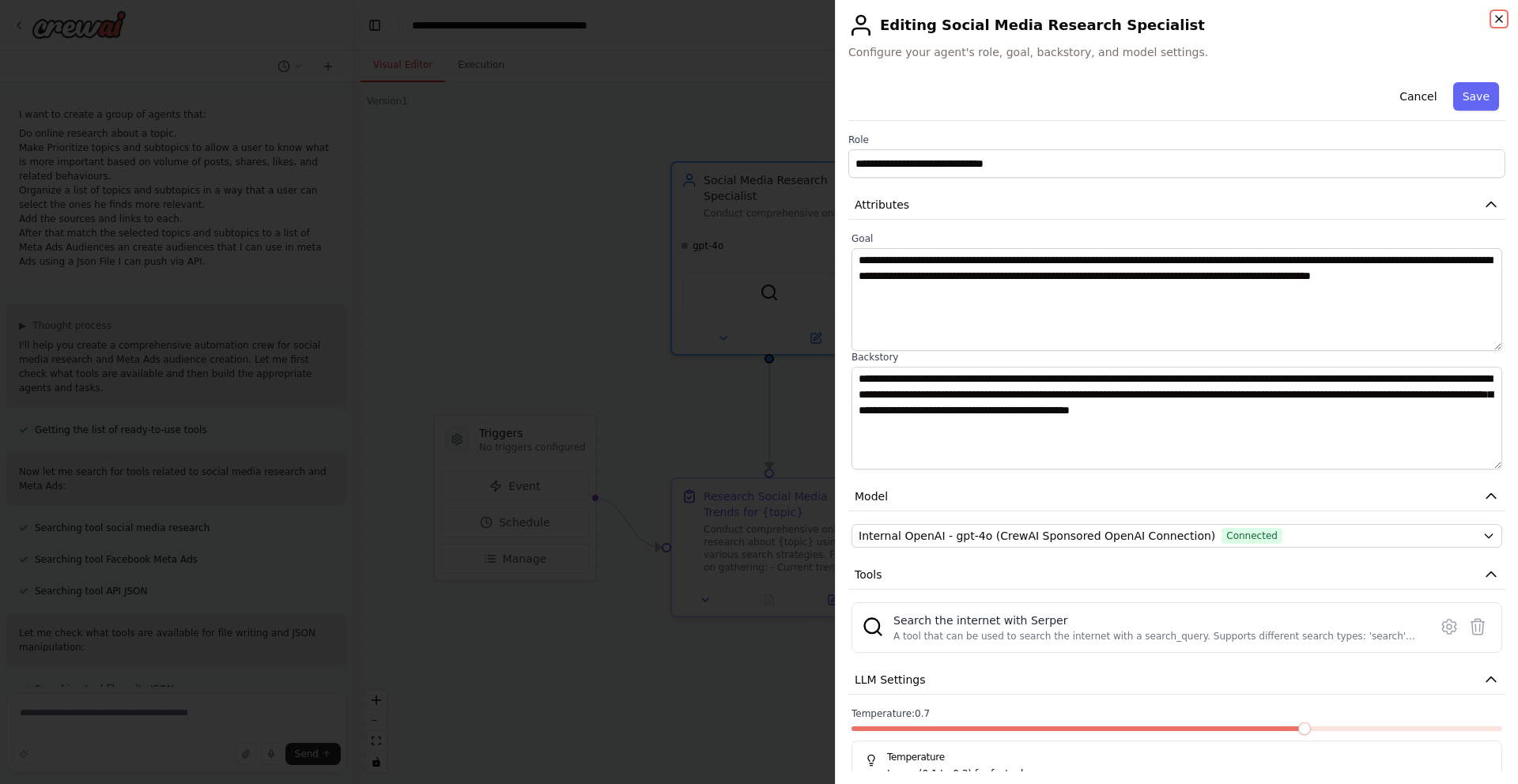
click at [1494, 21] on icon "button" at bounding box center [1498, 19] width 13 height 13
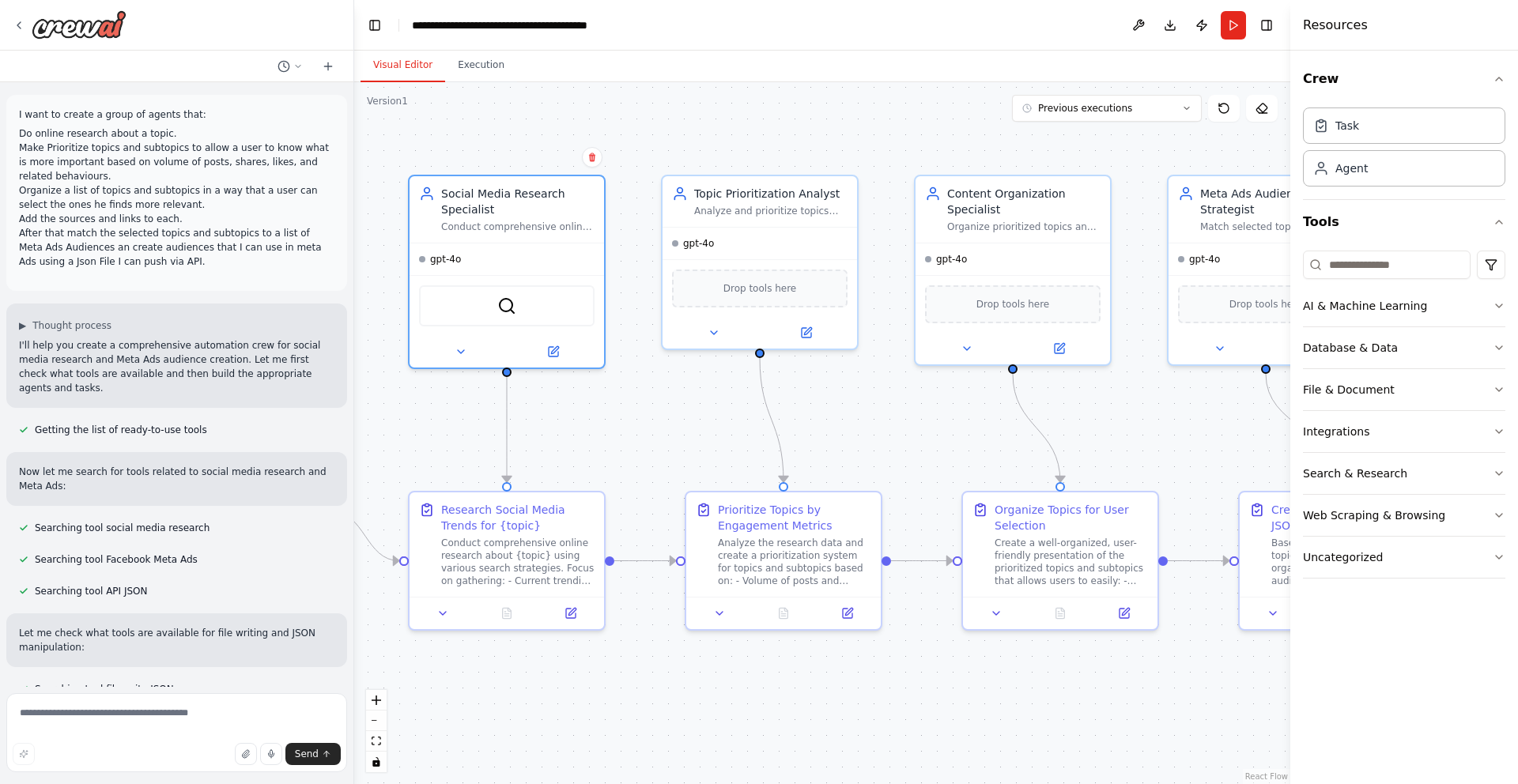
drag, startPoint x: 908, startPoint y: 432, endPoint x: 644, endPoint y: 444, distance: 264.3
click at [643, 445] on div ".deletable-edge-delete-btn { width: 20px; height: 20px; border: 0px solid #ffff…" at bounding box center [823, 432] width 936 height 702
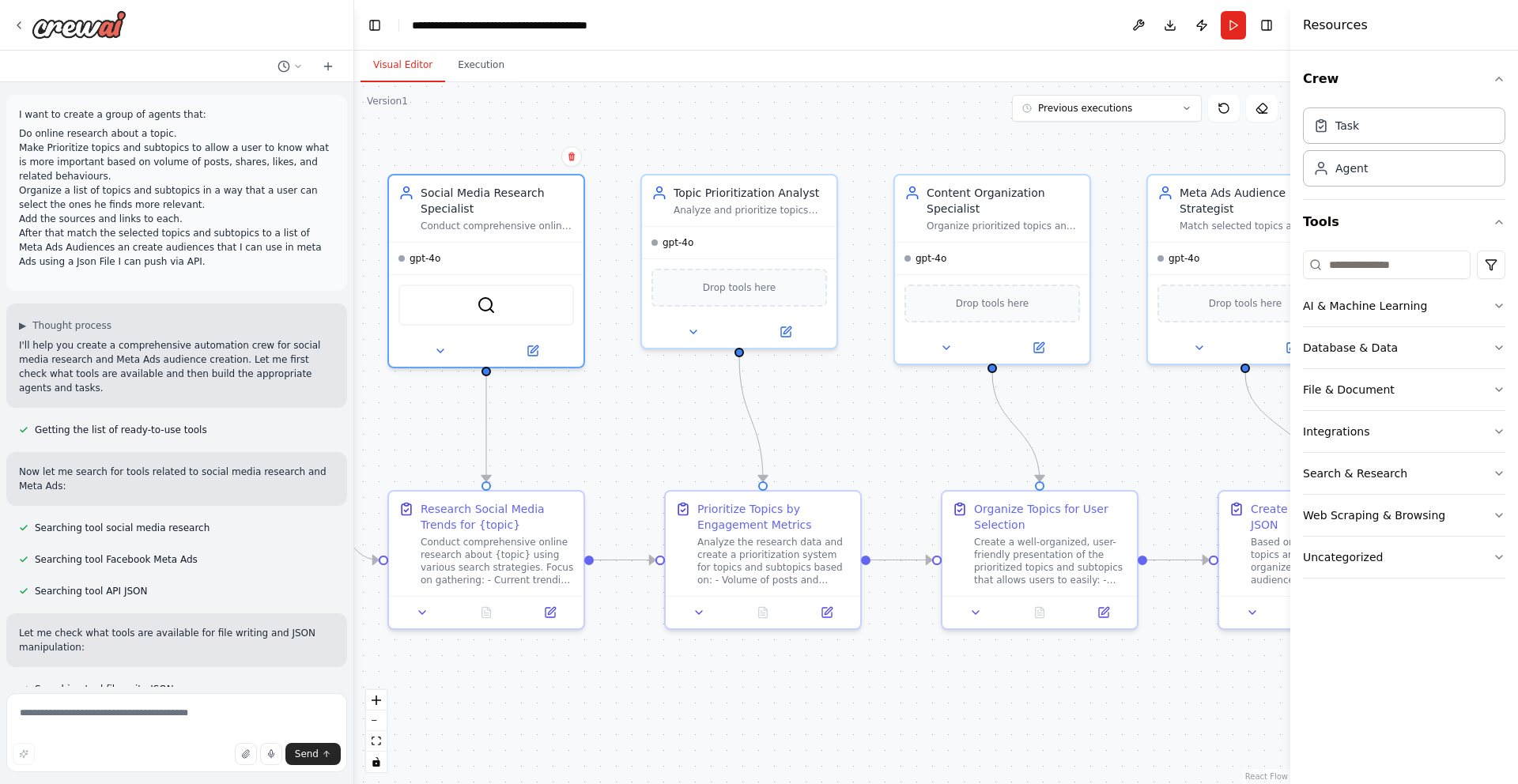
drag, startPoint x: 873, startPoint y: 437, endPoint x: 584, endPoint y: 439, distance: 289.0
click at [586, 439] on div ".deletable-edge-delete-btn { width: 20px; height: 20px; border: 0px solid #ffff…" at bounding box center [823, 432] width 936 height 702
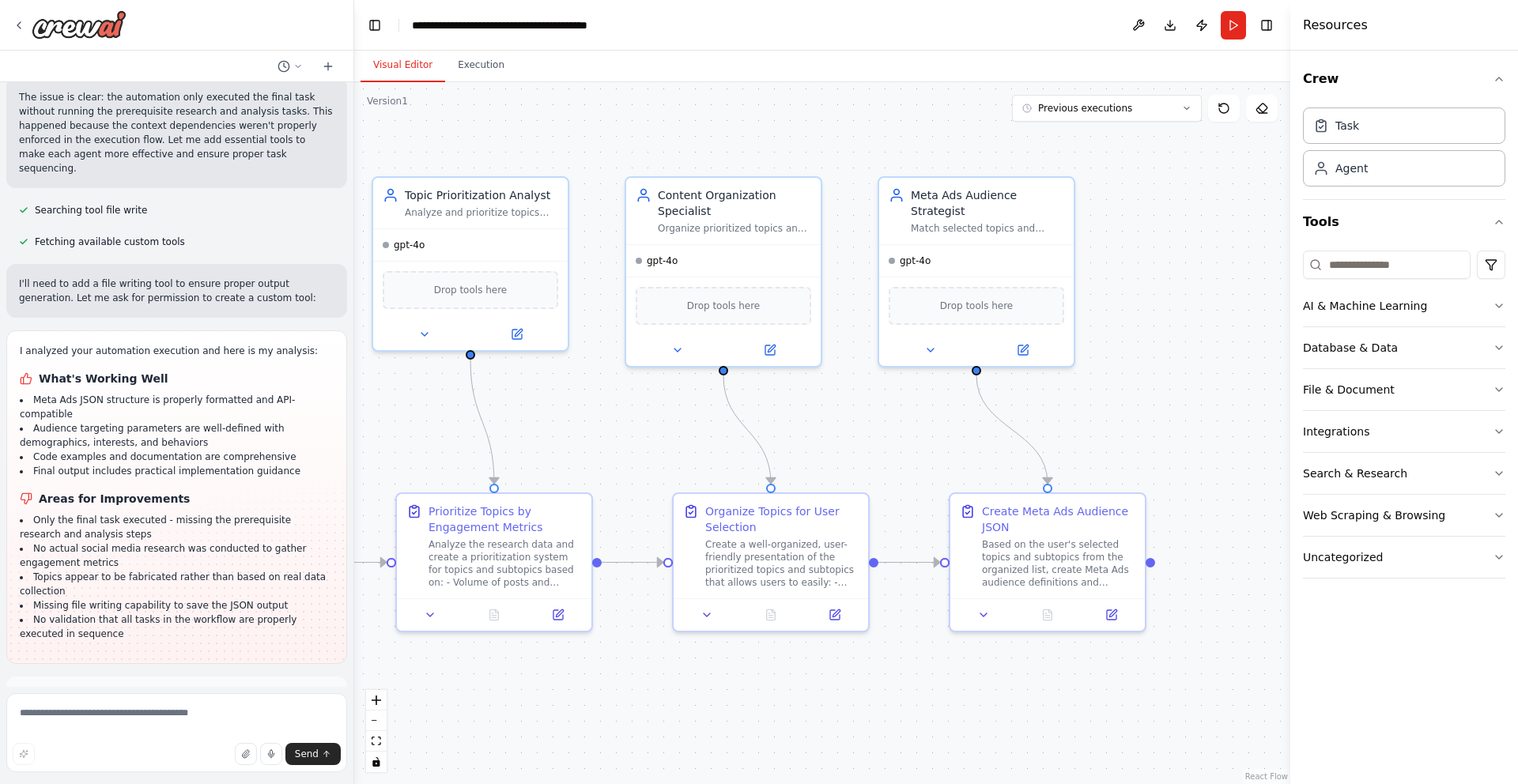
scroll to position [2083, 0]
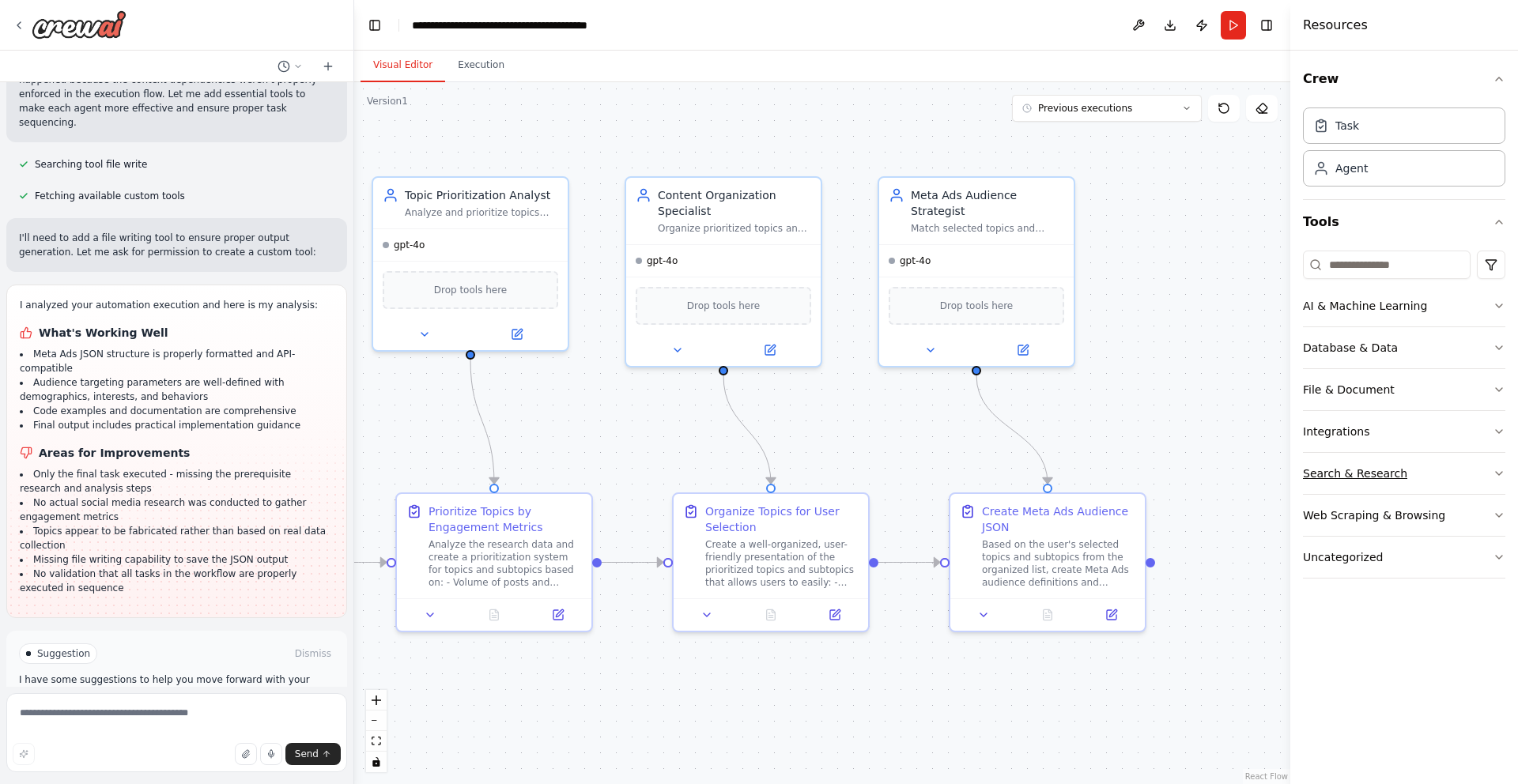
click at [1396, 476] on div "Search & Research" at bounding box center [1355, 473] width 105 height 16
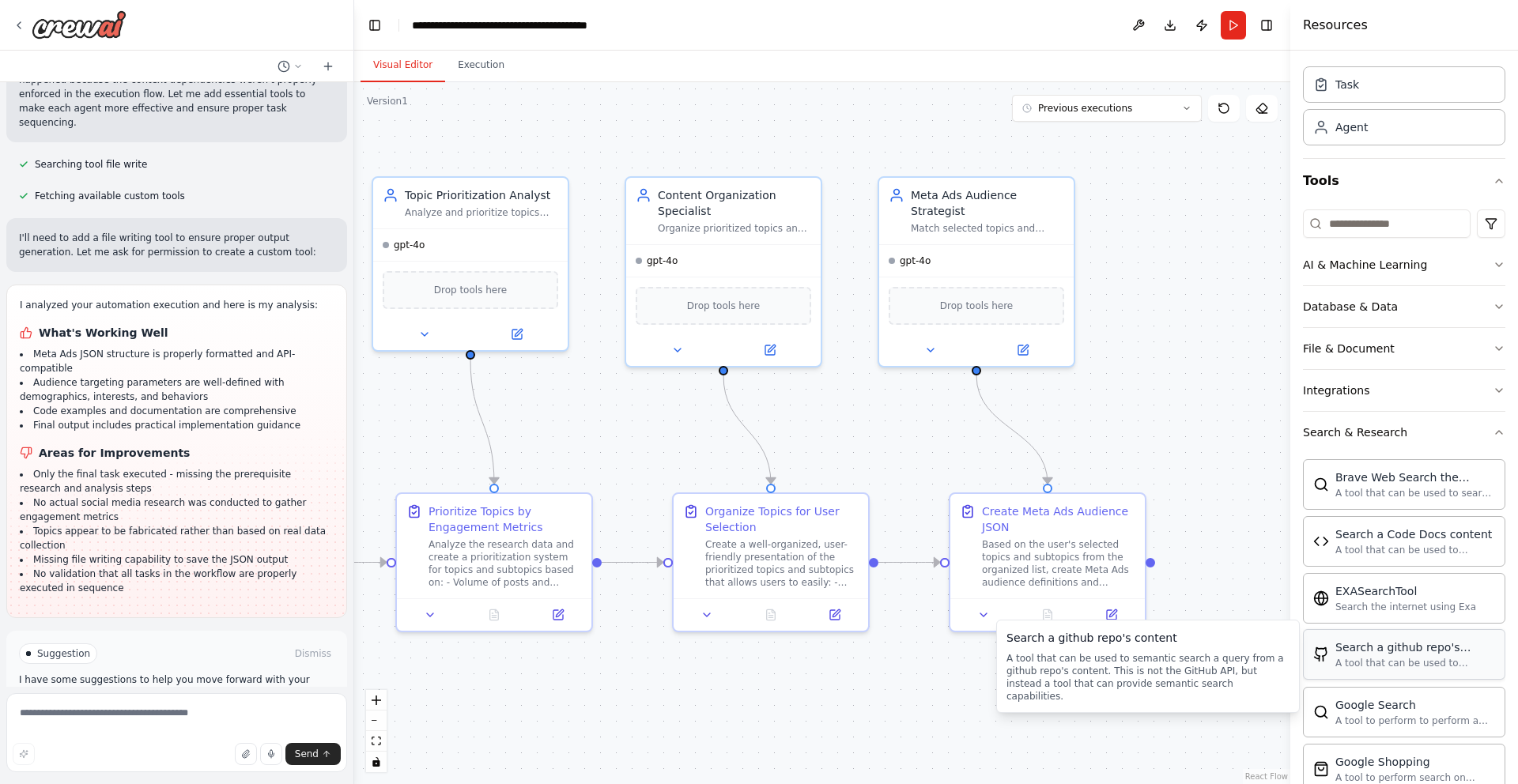
scroll to position [0, 0]
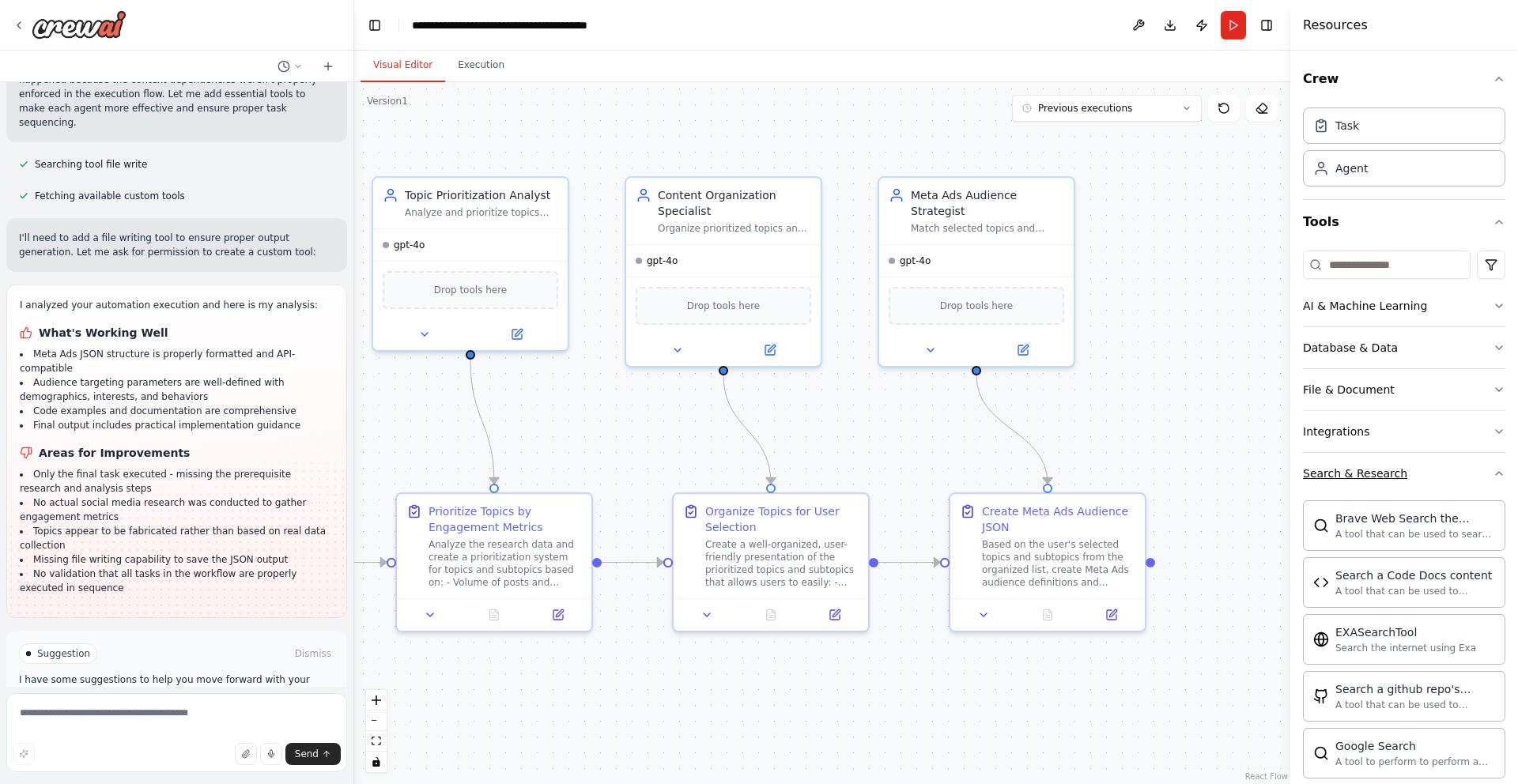
click at [1437, 463] on button "Search & Research" at bounding box center [1403, 474] width 202 height 41
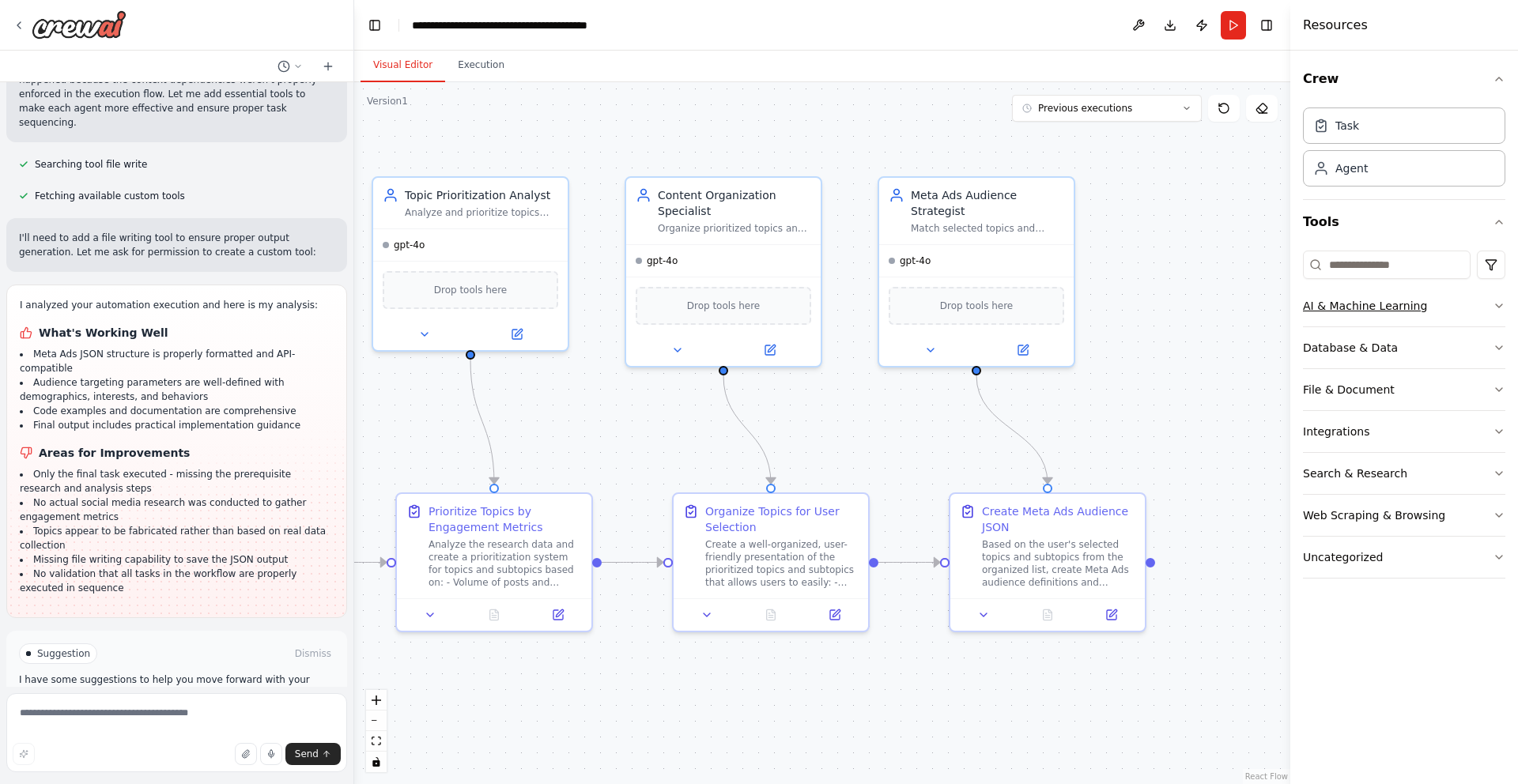
click at [1447, 307] on button "AI & Machine Learning" at bounding box center [1403, 306] width 202 height 41
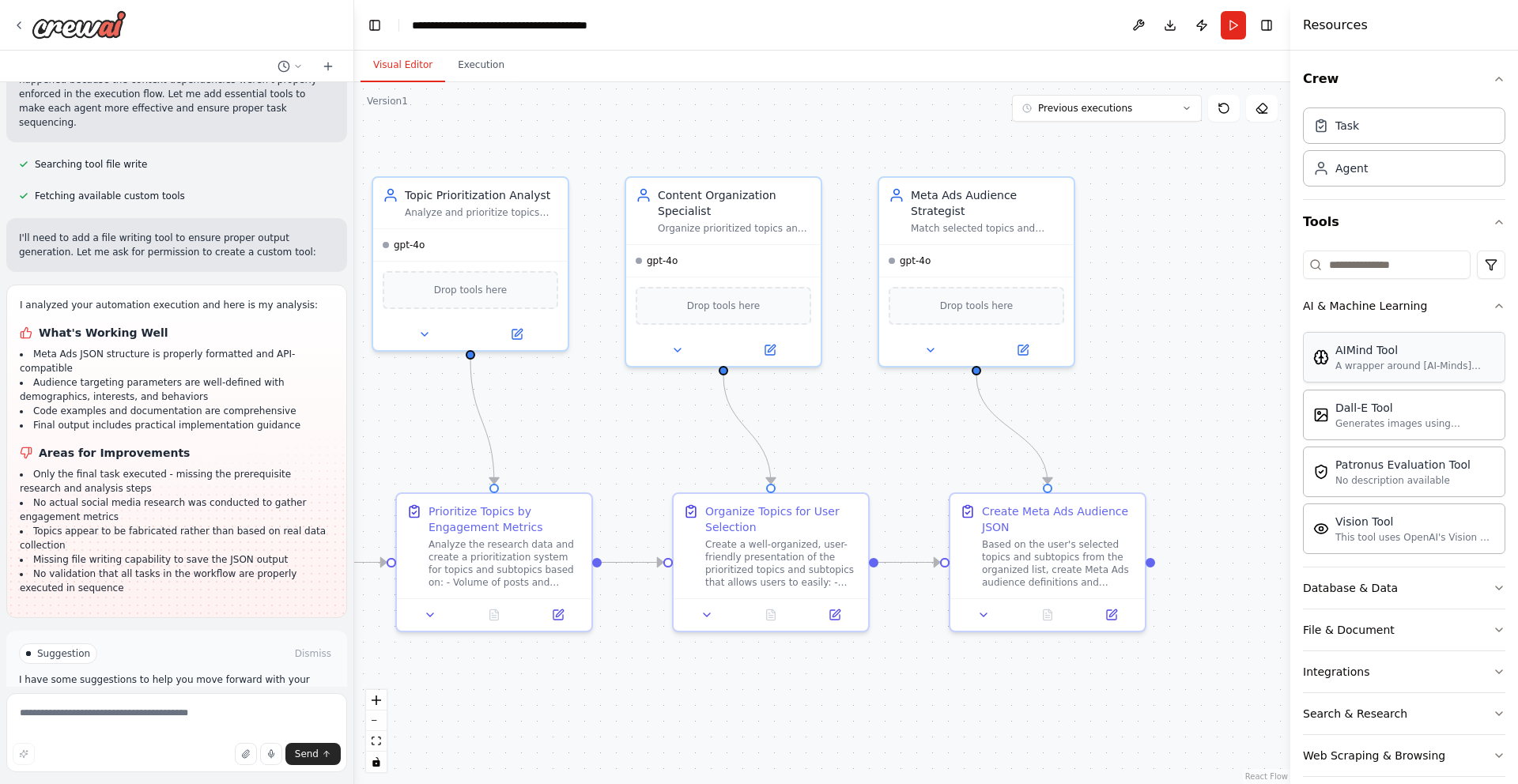
click at [1386, 368] on div "A wrapper around [AI-Minds](https://mindsdb.com/minds). Useful for when you nee…" at bounding box center [1415, 365] width 160 height 13
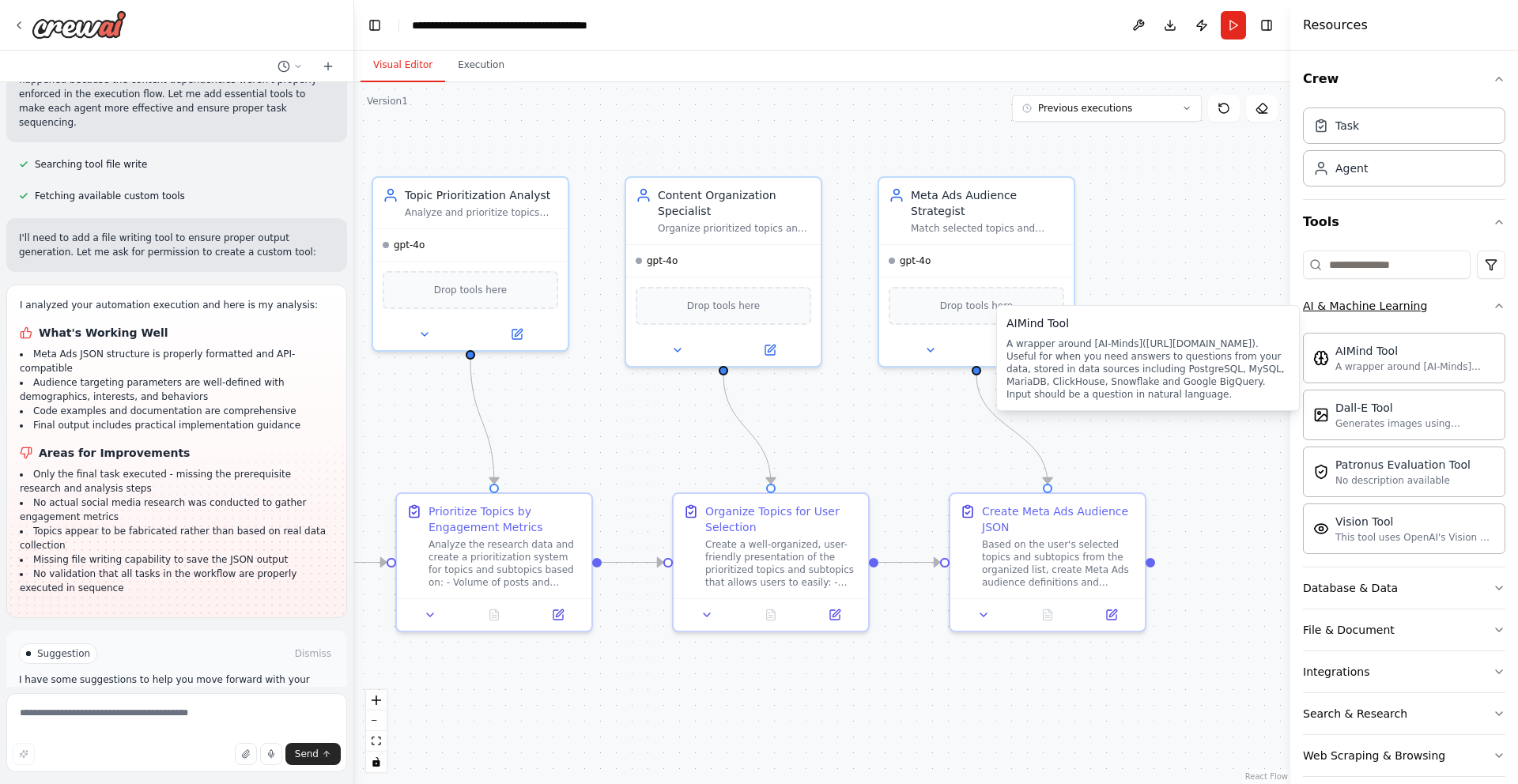
click at [1499, 307] on icon "button" at bounding box center [1498, 305] width 13 height 13
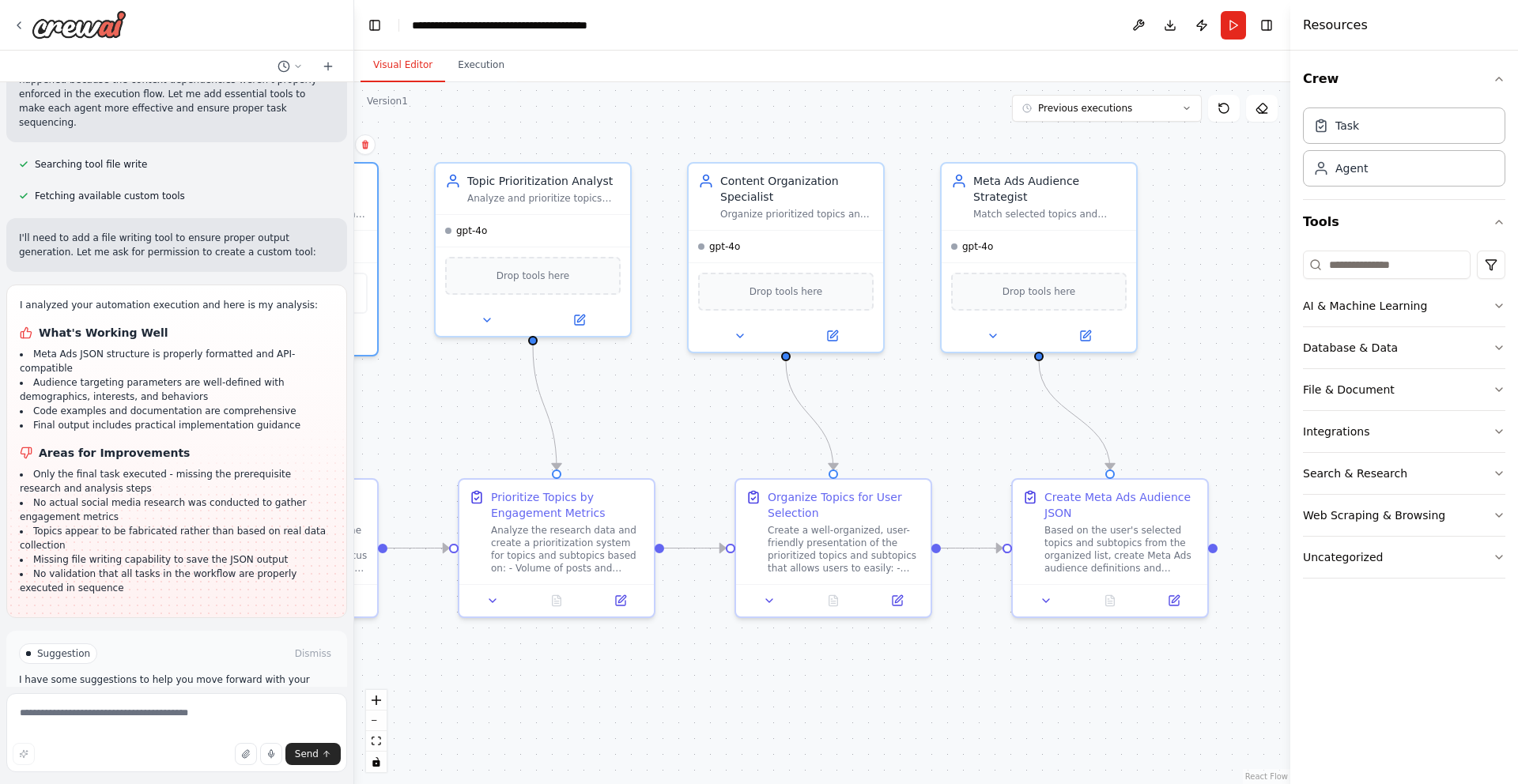
drag, startPoint x: 1143, startPoint y: 361, endPoint x: 1206, endPoint y: 347, distance: 64.5
click at [1206, 347] on div ".deletable-edge-delete-btn { width: 20px; height: 20px; border: 0px solid #ffff…" at bounding box center [823, 432] width 936 height 702
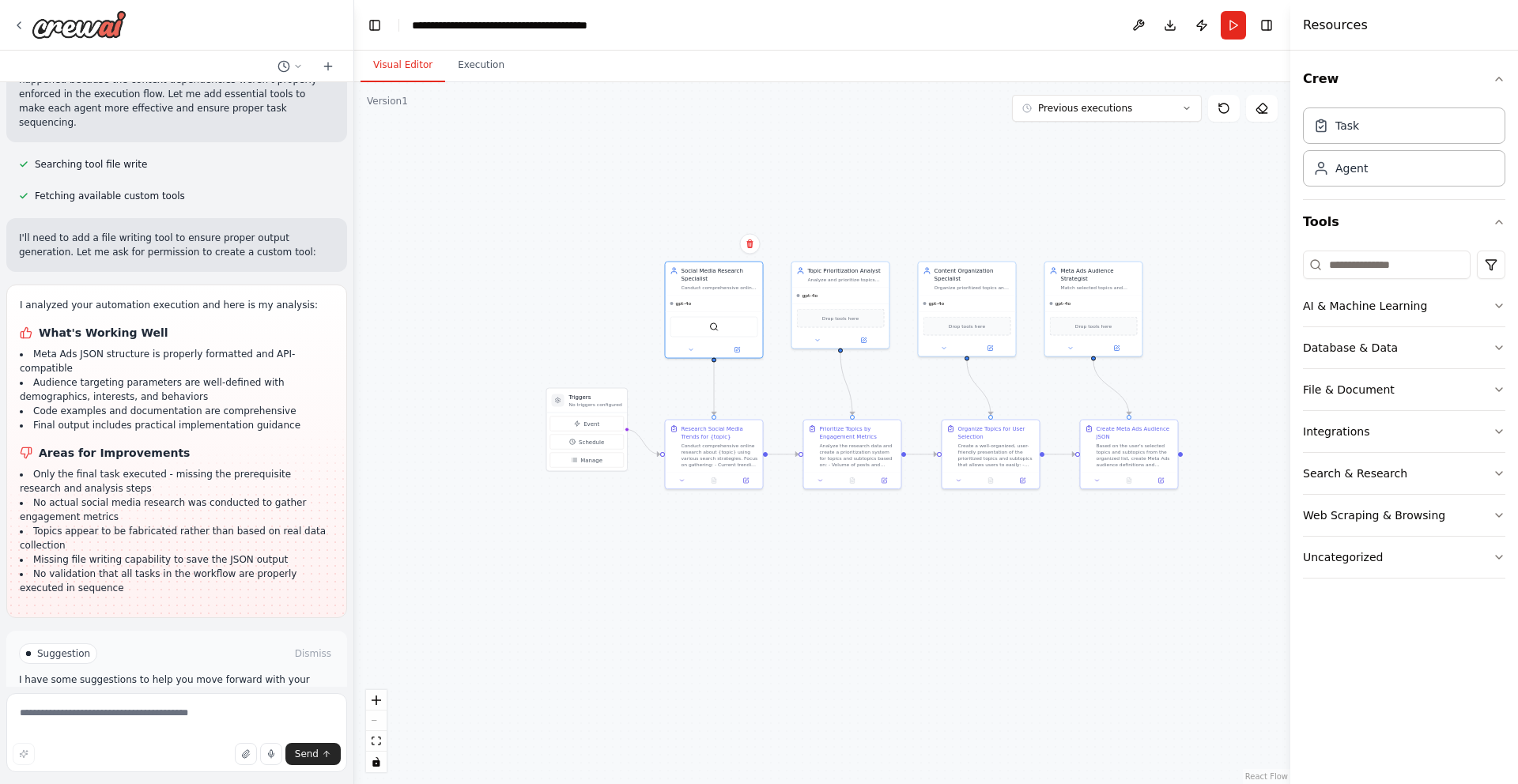
drag, startPoint x: 865, startPoint y: 382, endPoint x: 888, endPoint y: 386, distance: 23.3
click at [888, 386] on div ".deletable-edge-delete-btn { width: 20px; height: 20px; border: 0px solid #ffff…" at bounding box center [823, 432] width 936 height 702
